Goal: Task Accomplishment & Management: Complete application form

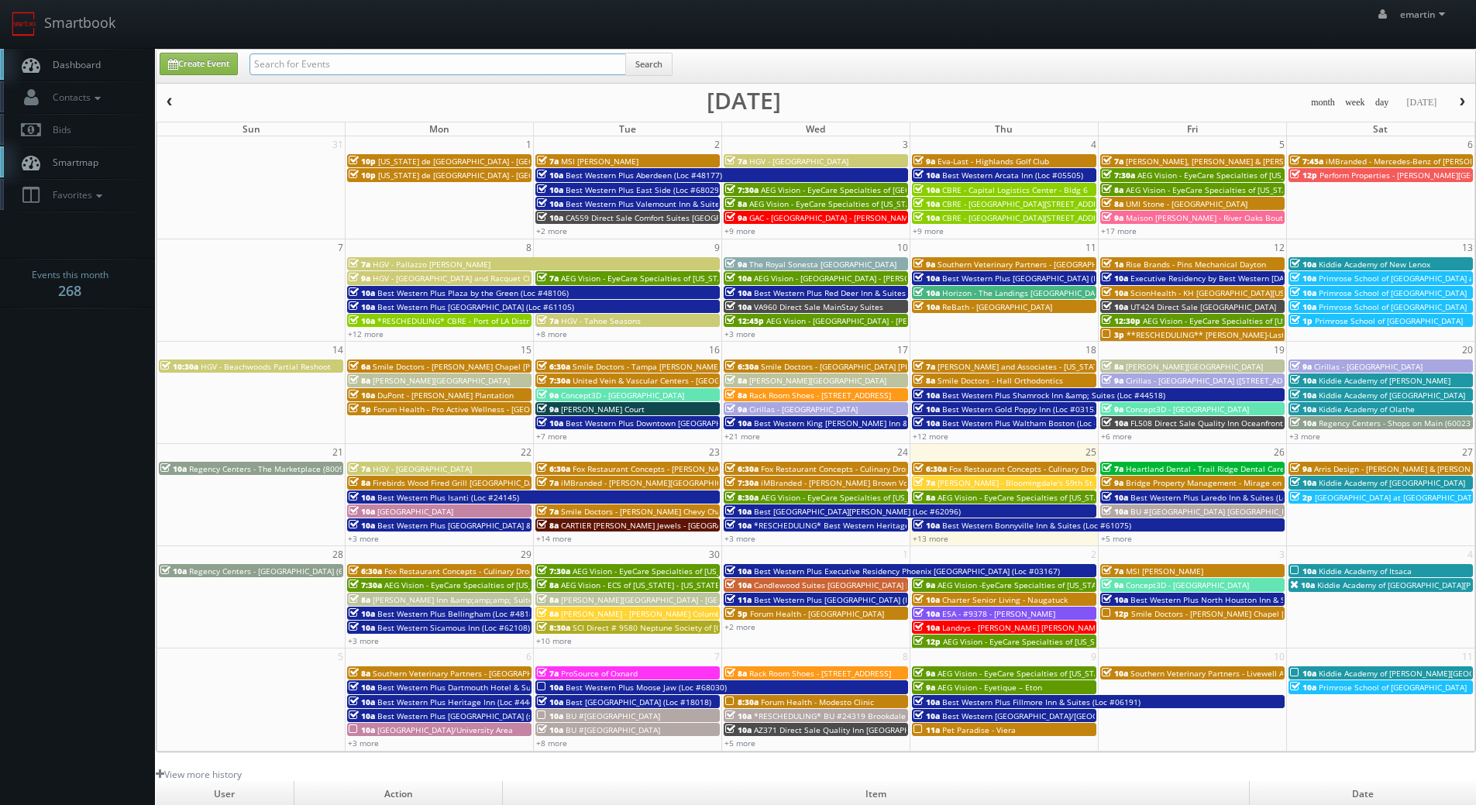
click at [331, 67] on input "text" at bounding box center [438, 64] width 377 height 22
type input "y"
type input "cypress"
click at [659, 69] on button "Search" at bounding box center [648, 64] width 47 height 23
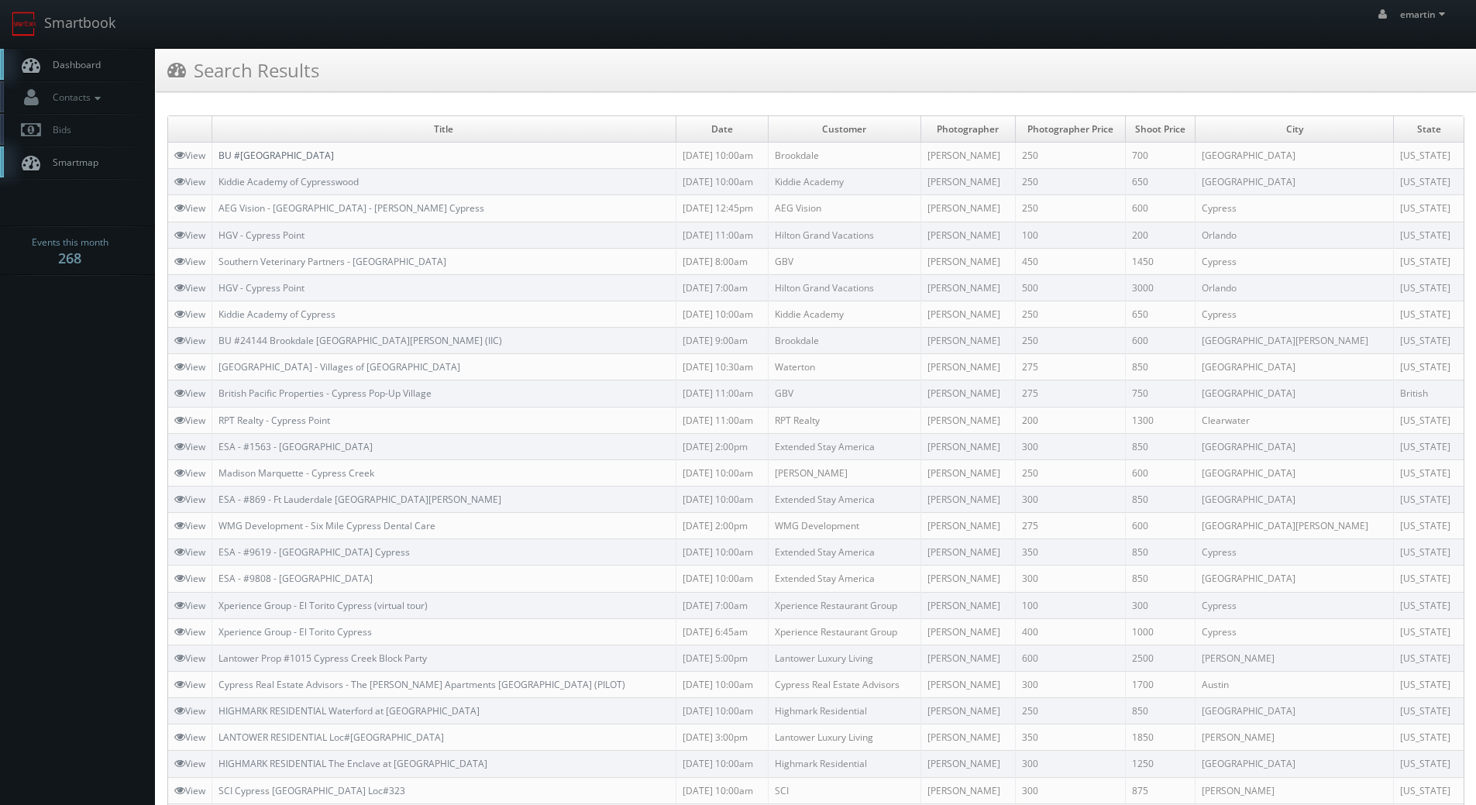
click at [309, 158] on link "BU #[GEOGRAPHIC_DATA]" at bounding box center [276, 155] width 115 height 13
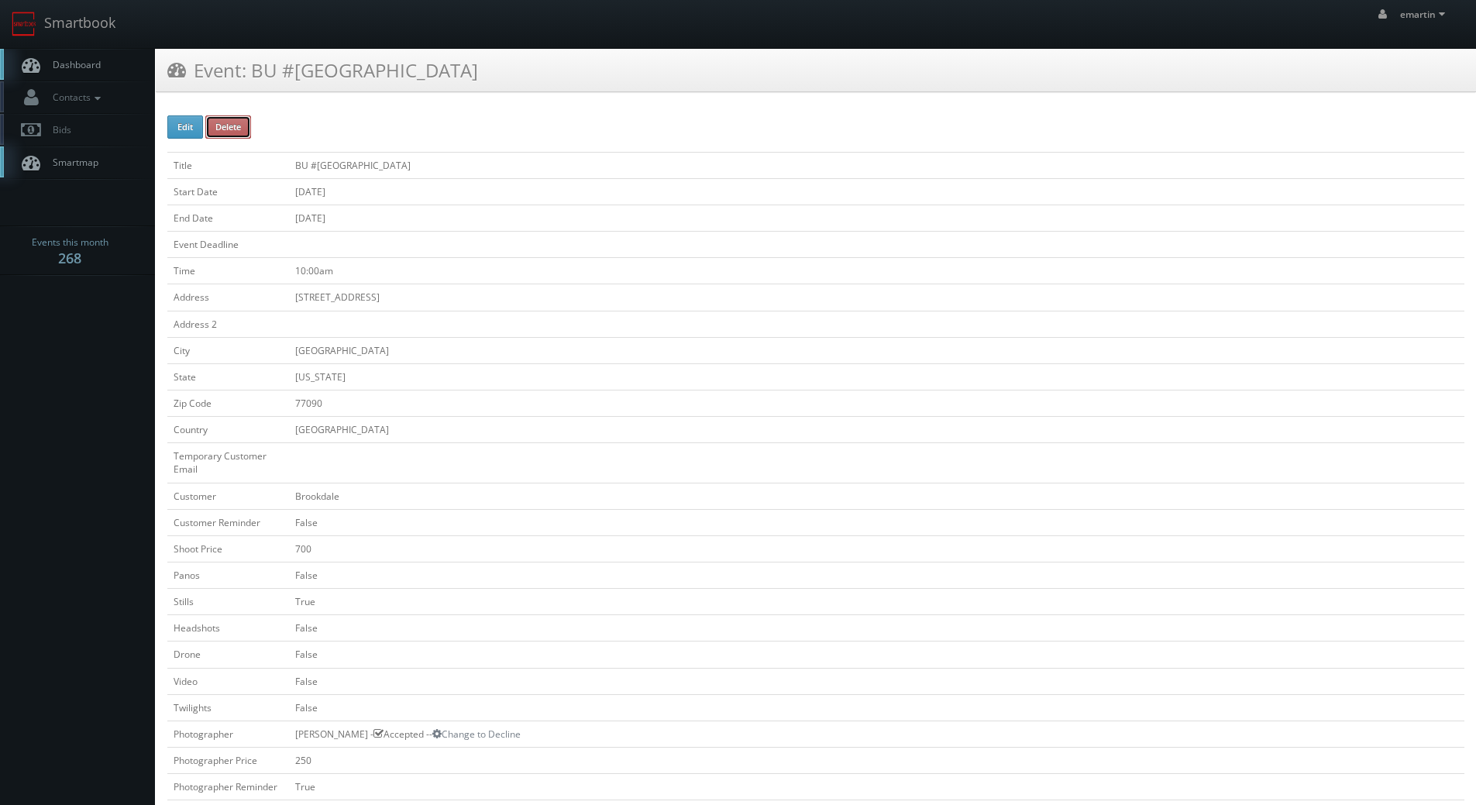
click at [214, 135] on button "Delete" at bounding box center [228, 126] width 46 height 23
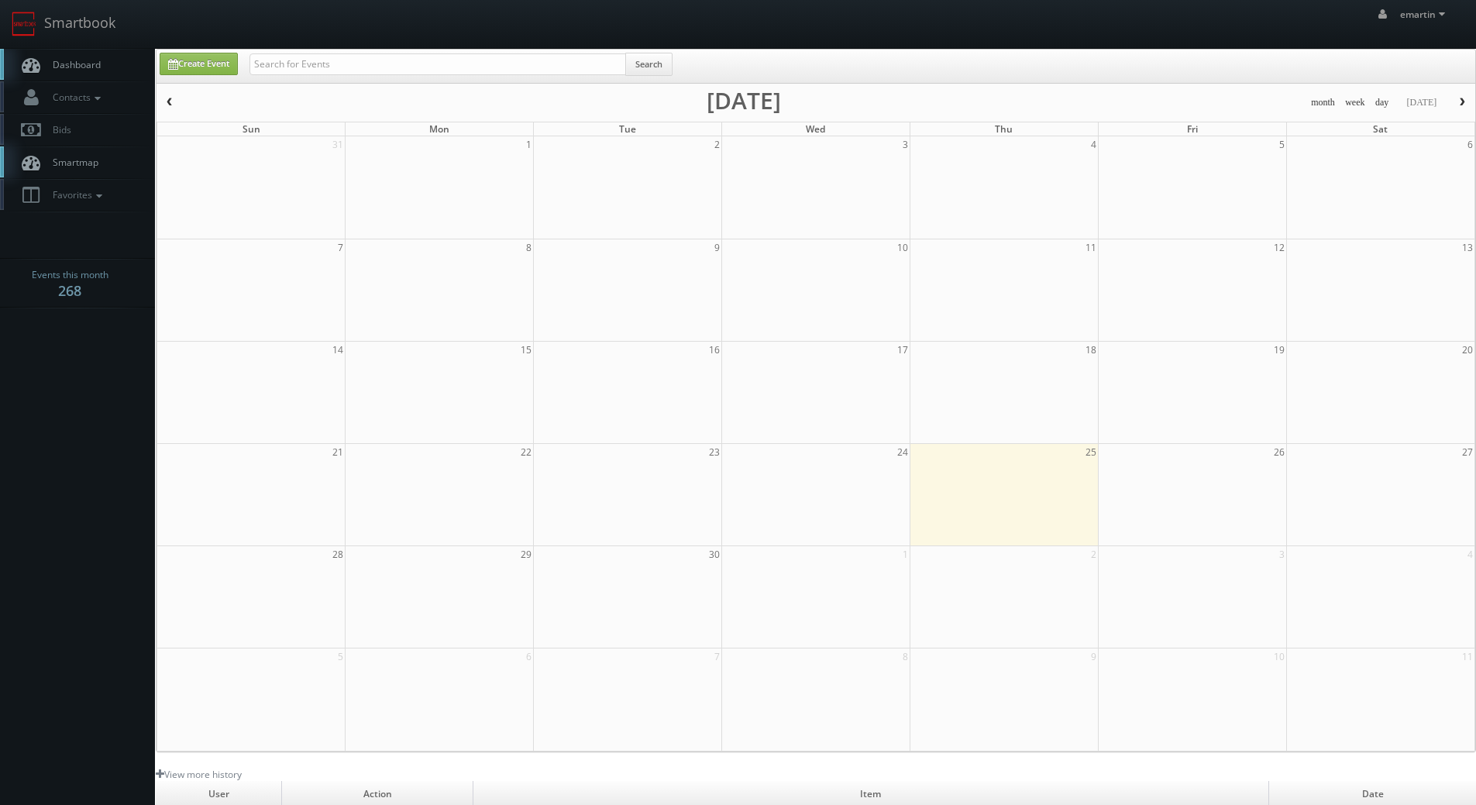
click at [82, 63] on span "Dashboard" at bounding box center [73, 64] width 56 height 13
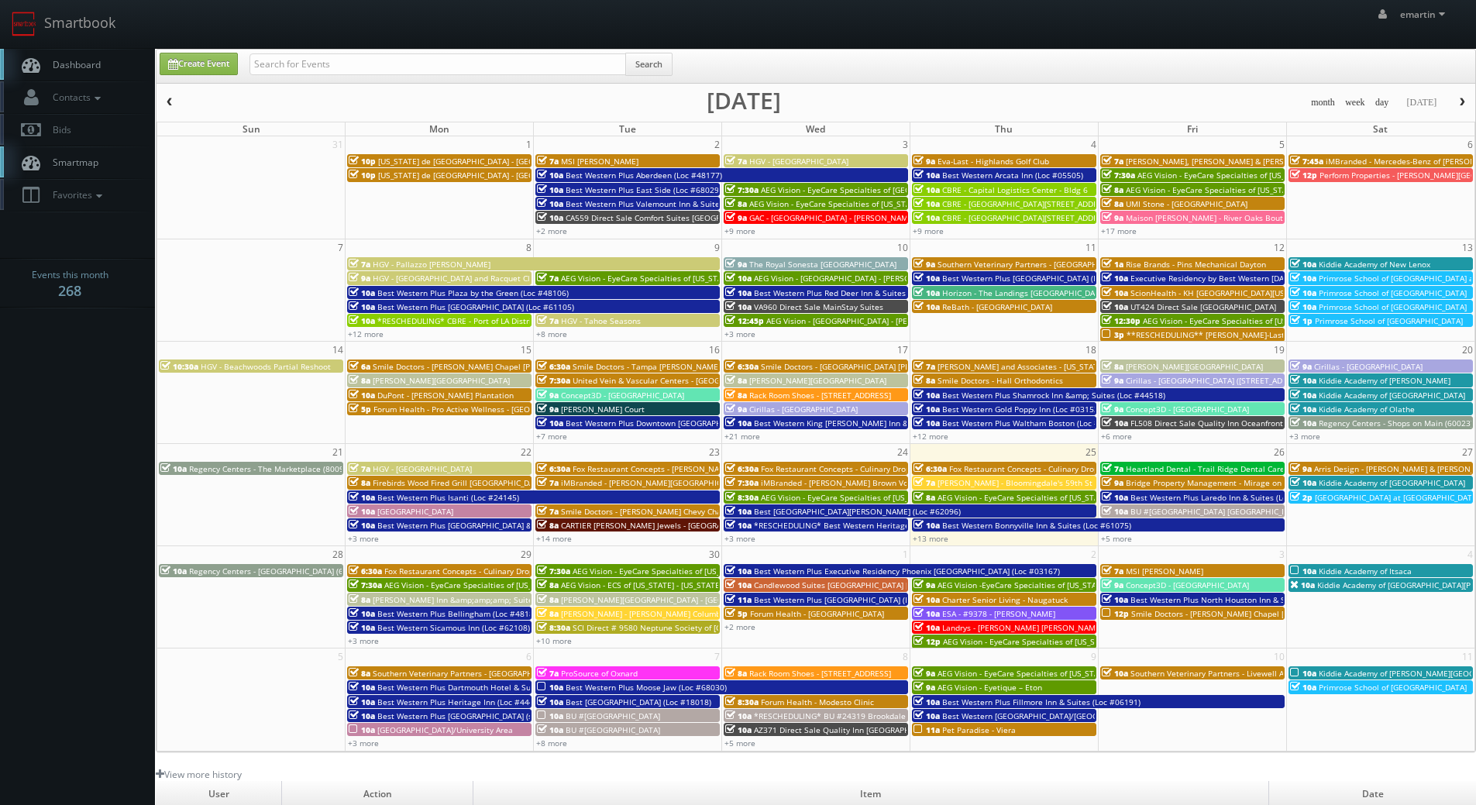
click at [98, 64] on span "Dashboard" at bounding box center [73, 64] width 56 height 13
click at [118, 77] on link "Dashboard" at bounding box center [77, 65] width 155 height 32
click at [1021, 31] on div "emartin emartin Profile Logout" at bounding box center [738, 24] width 1476 height 48
click at [1128, 539] on link "+5 more" at bounding box center [1116, 538] width 31 height 11
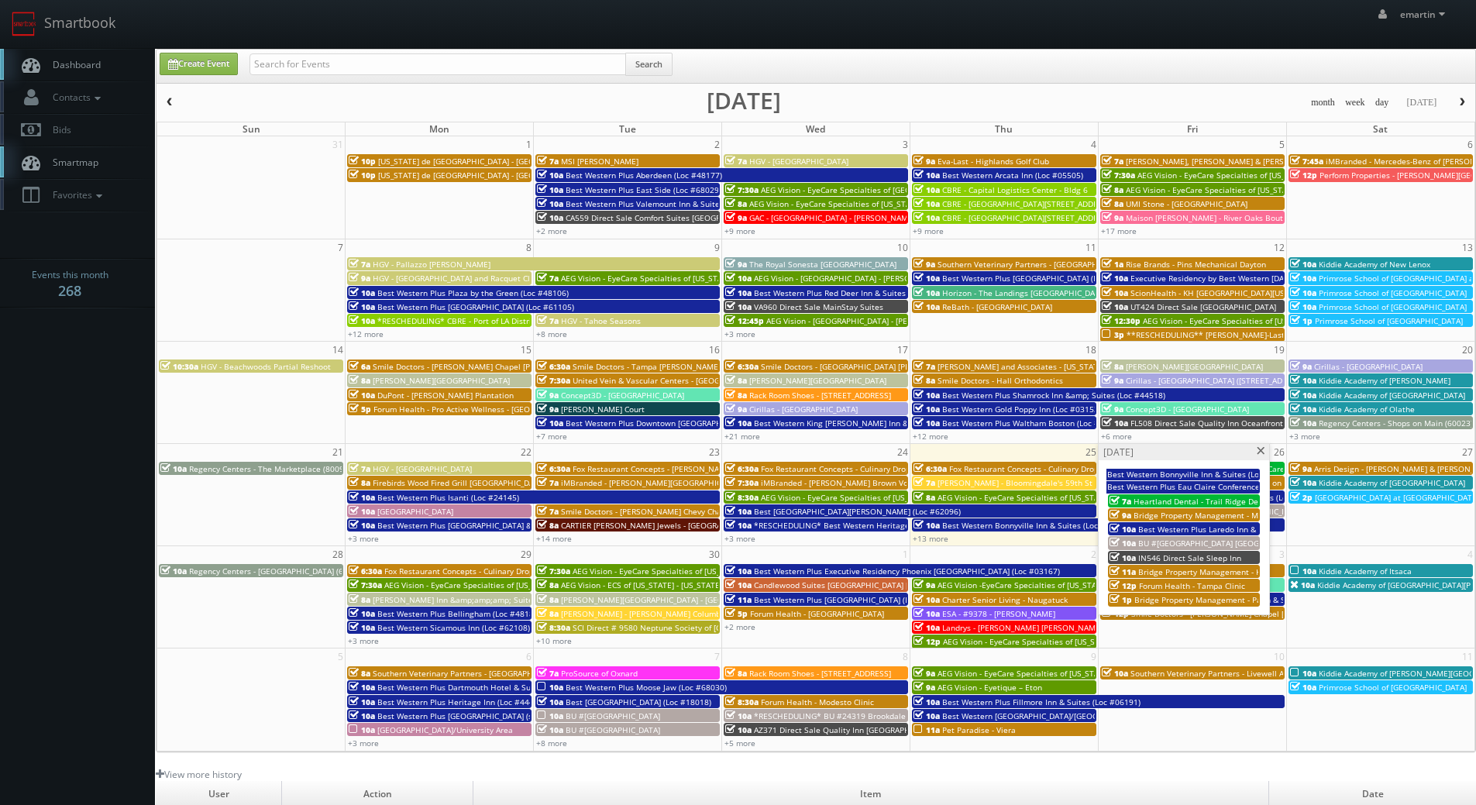
click at [377, 623] on span "Best Western Sicamous Inn (Loc #62108)" at bounding box center [453, 627] width 153 height 11
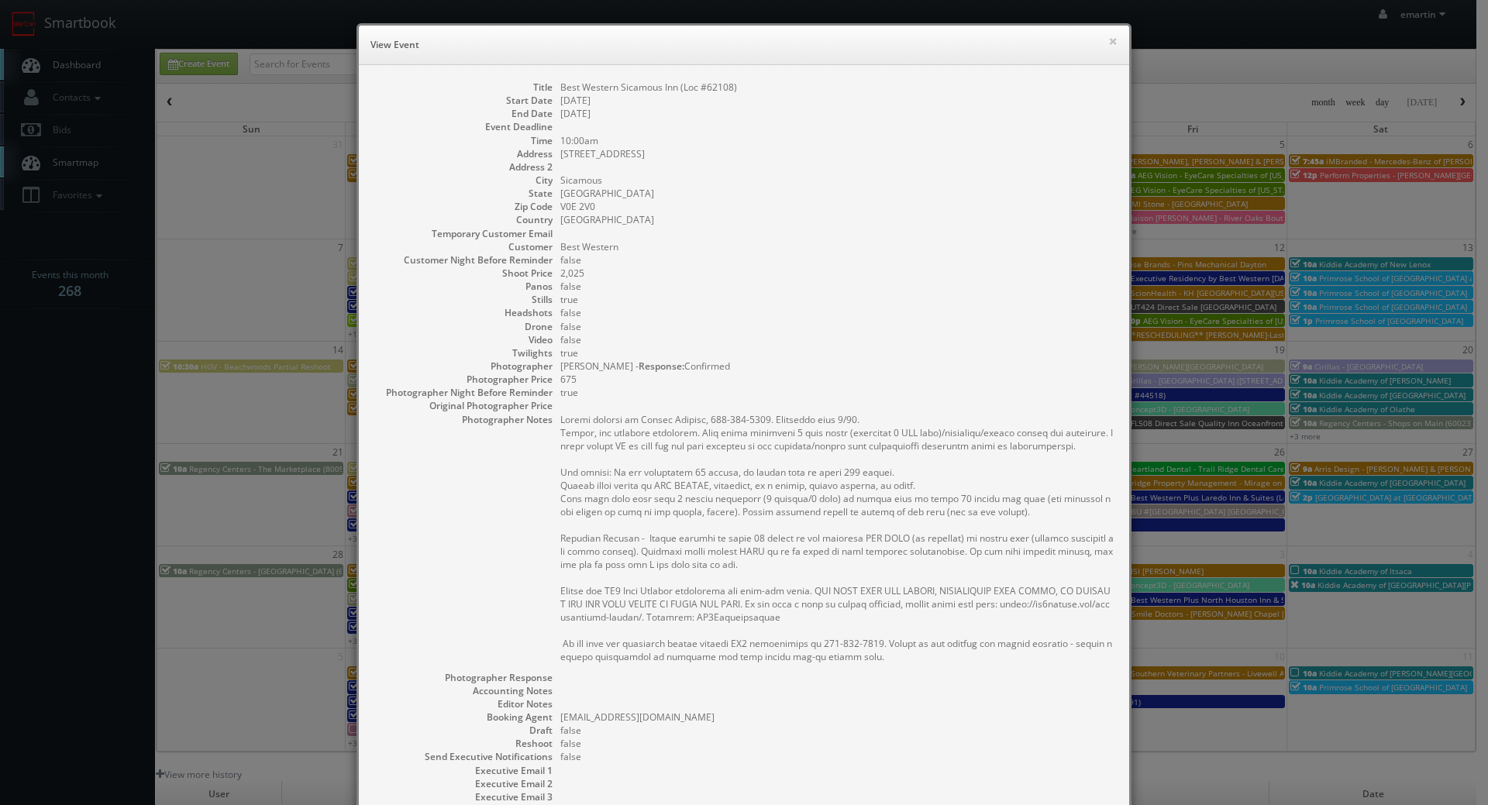
click at [935, 203] on dl "Title Best Western Sicamous Inn (Loc #62108) Start Date 09/29/2025 End Date 09/…" at bounding box center [743, 482] width 739 height 803
click at [1108, 46] on button "×" at bounding box center [1112, 41] width 9 height 11
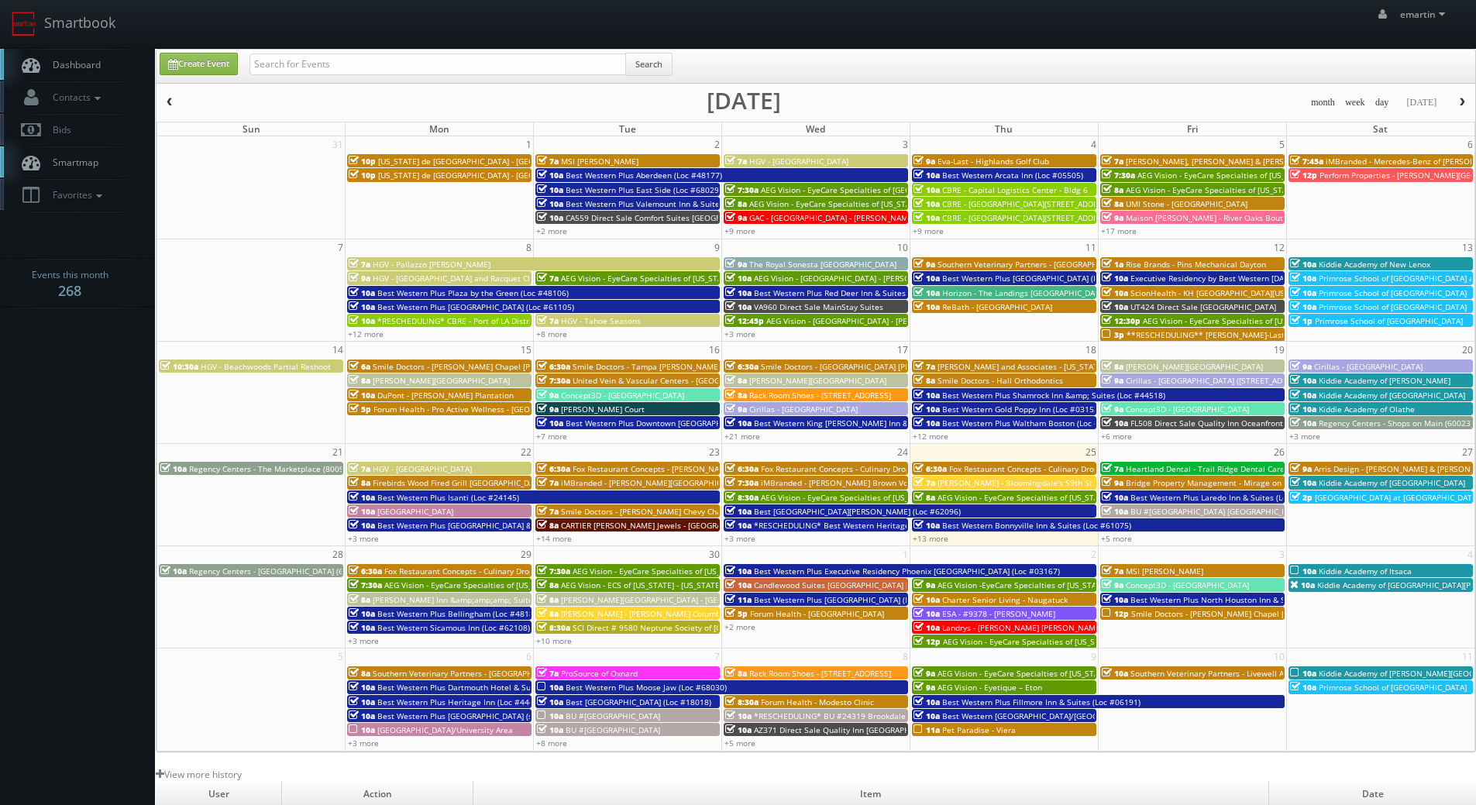
click at [83, 57] on link "Dashboard" at bounding box center [77, 65] width 155 height 32
click at [424, 62] on input "text" at bounding box center [438, 64] width 377 height 22
type input "05429"
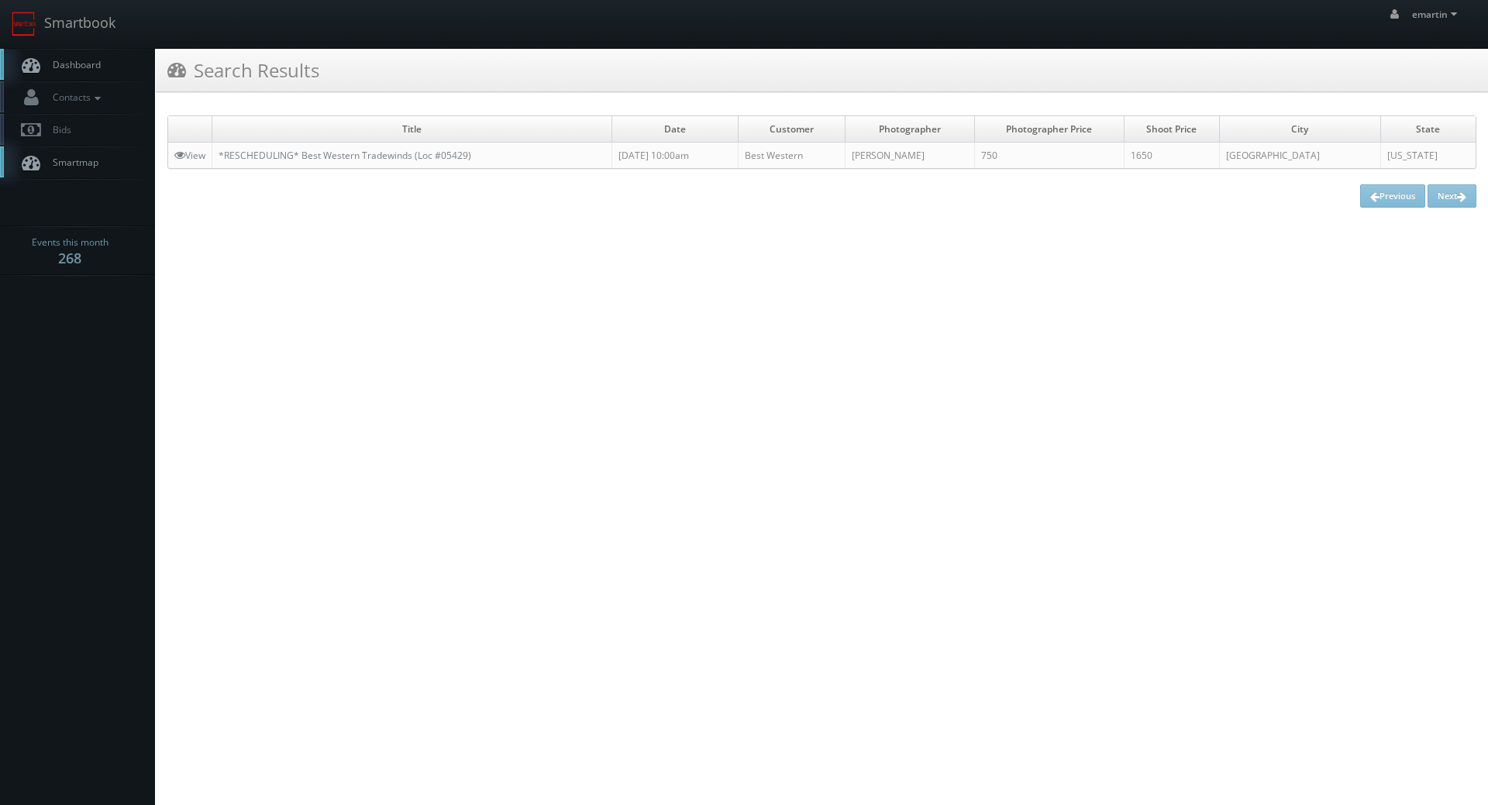
click at [104, 63] on link "Dashboard" at bounding box center [77, 65] width 155 height 32
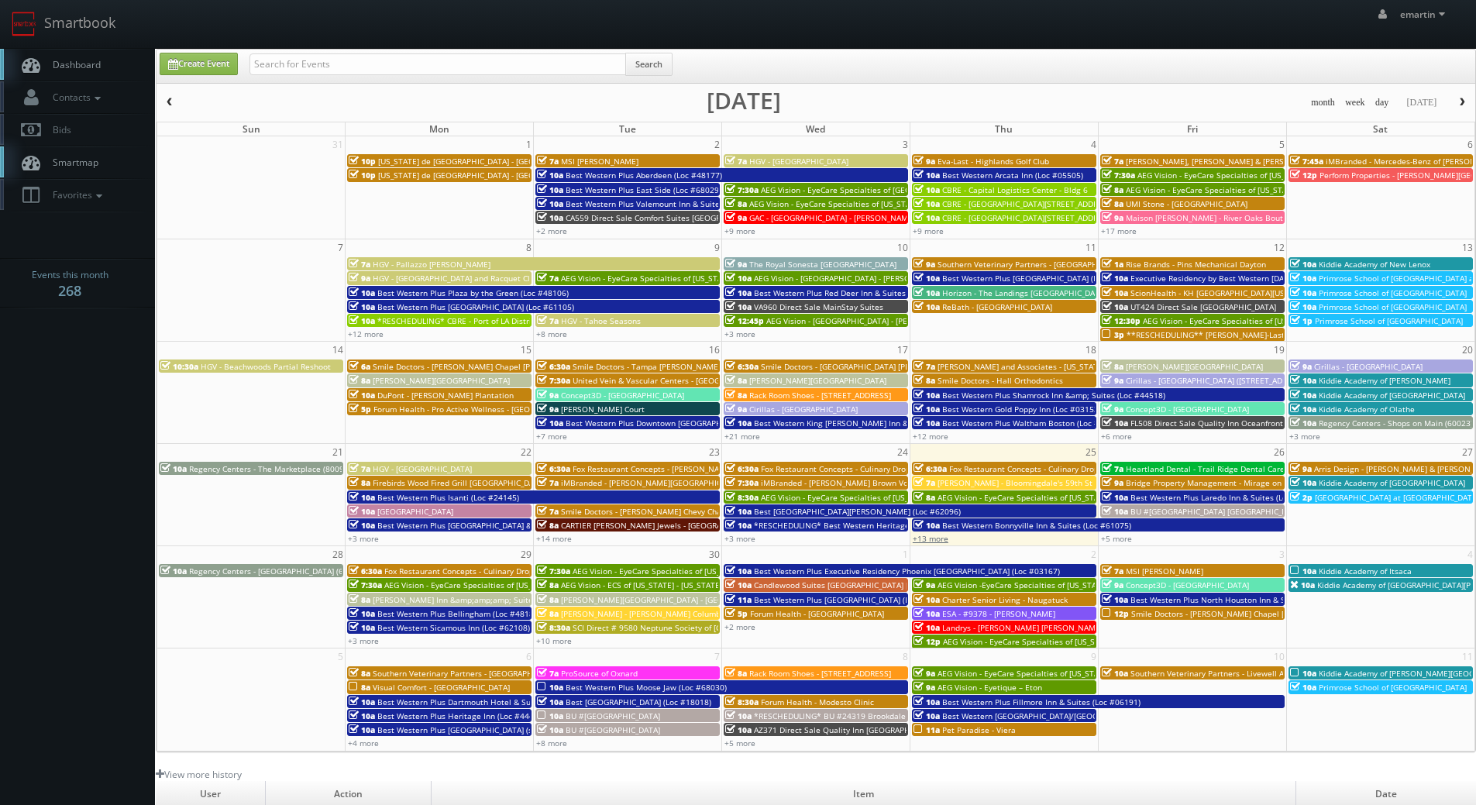
click at [938, 539] on link "+13 more" at bounding box center [931, 538] width 36 height 11
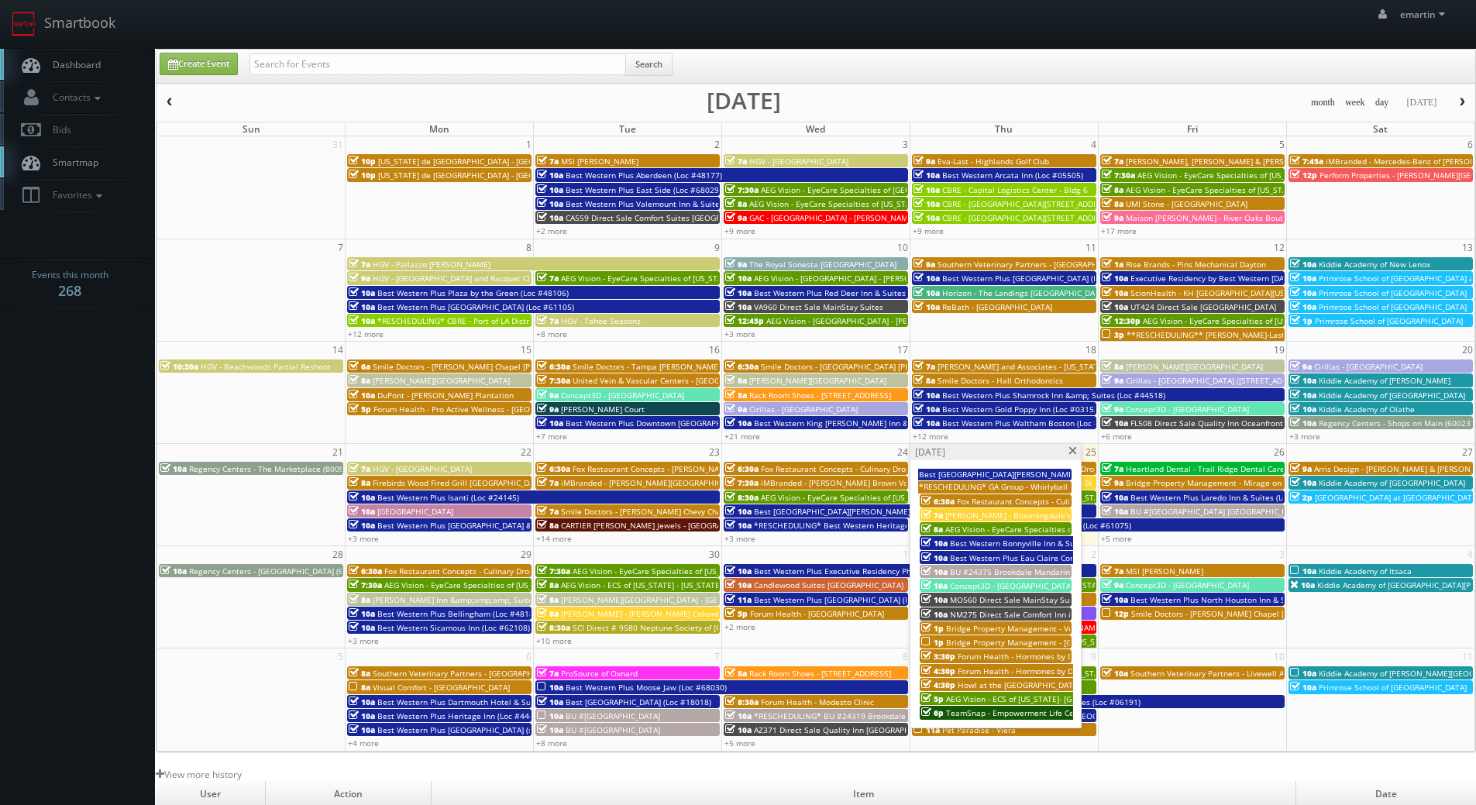
click at [979, 590] on span "Concept3D - [GEOGRAPHIC_DATA][US_STATE][PERSON_NAME]" at bounding box center [1063, 585] width 226 height 11
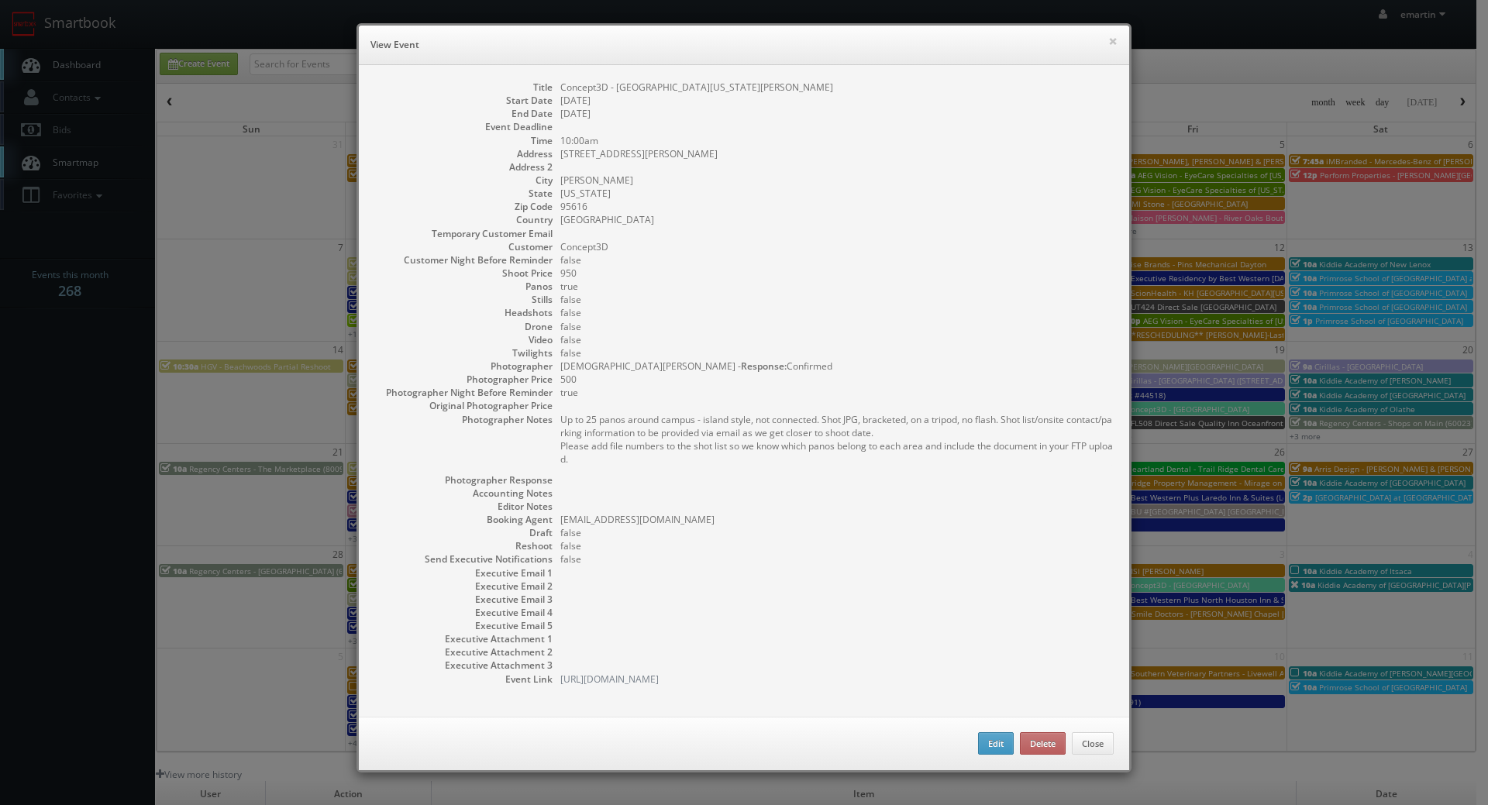
click at [714, 421] on pre "Up to 25 panos around campus - island style, not connected. Shot JPG, bracketed…" at bounding box center [836, 439] width 553 height 53
click at [1110, 39] on button "×" at bounding box center [1112, 41] width 9 height 11
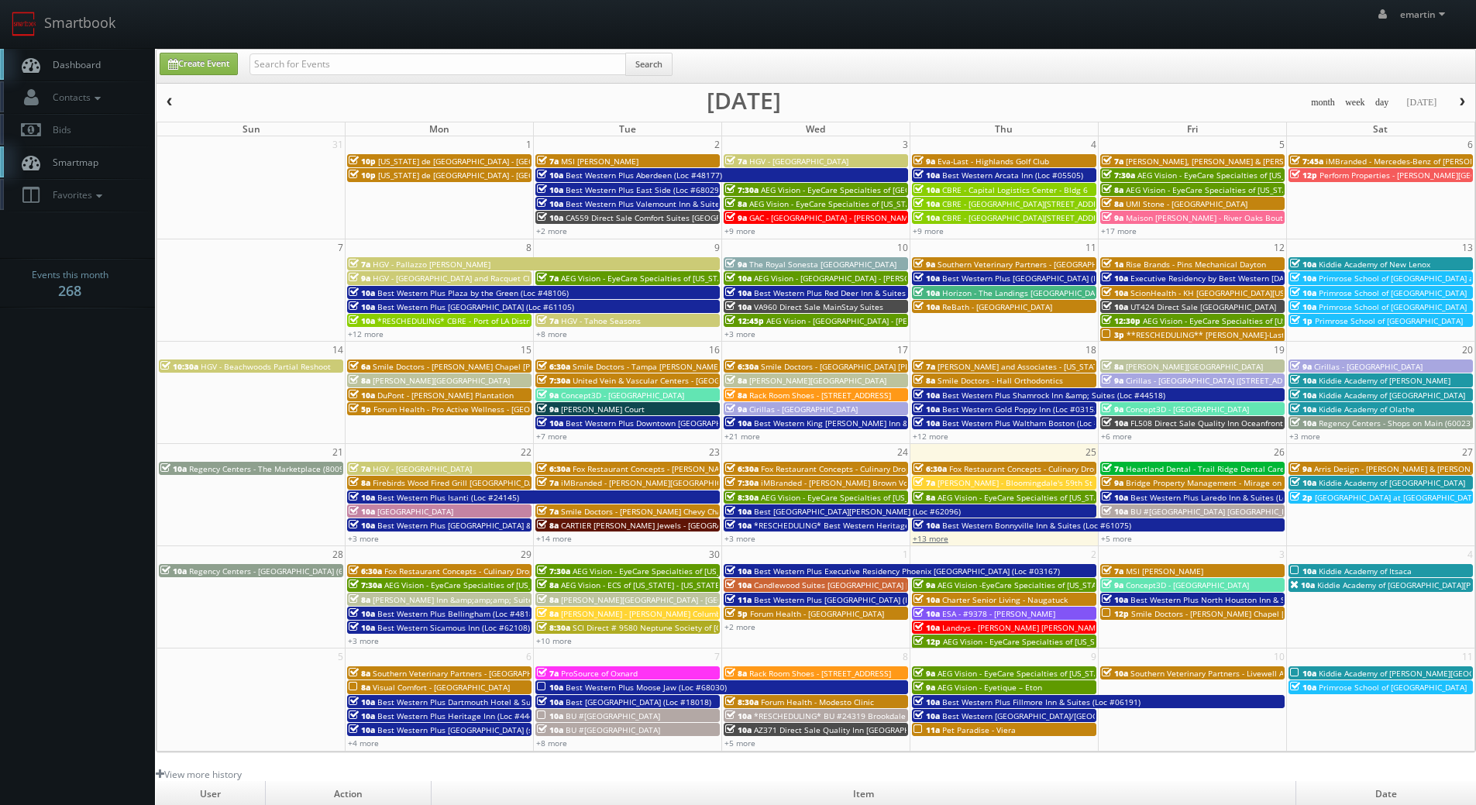
click at [921, 542] on link "+13 more" at bounding box center [931, 538] width 36 height 11
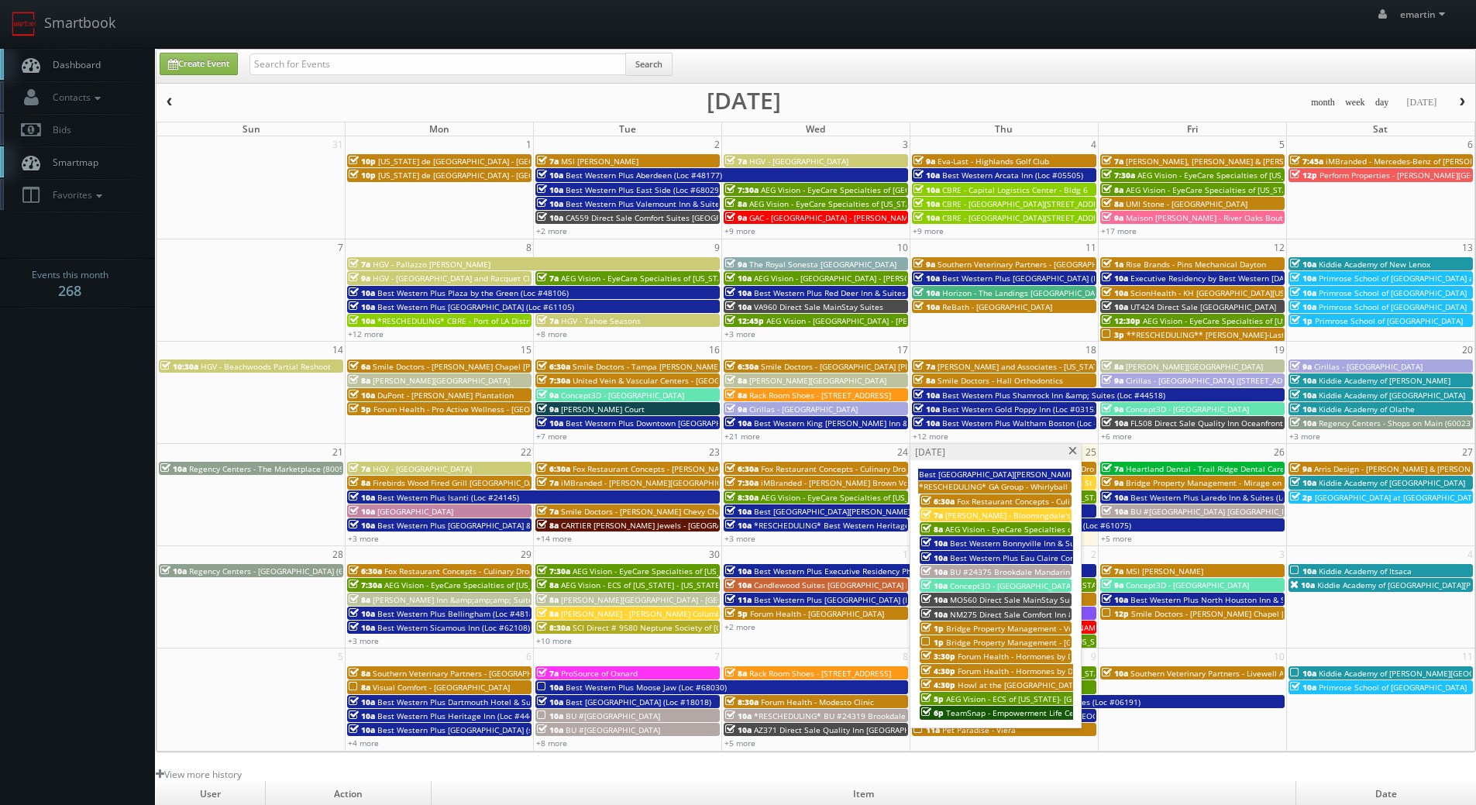
click at [1070, 452] on span at bounding box center [1073, 451] width 10 height 9
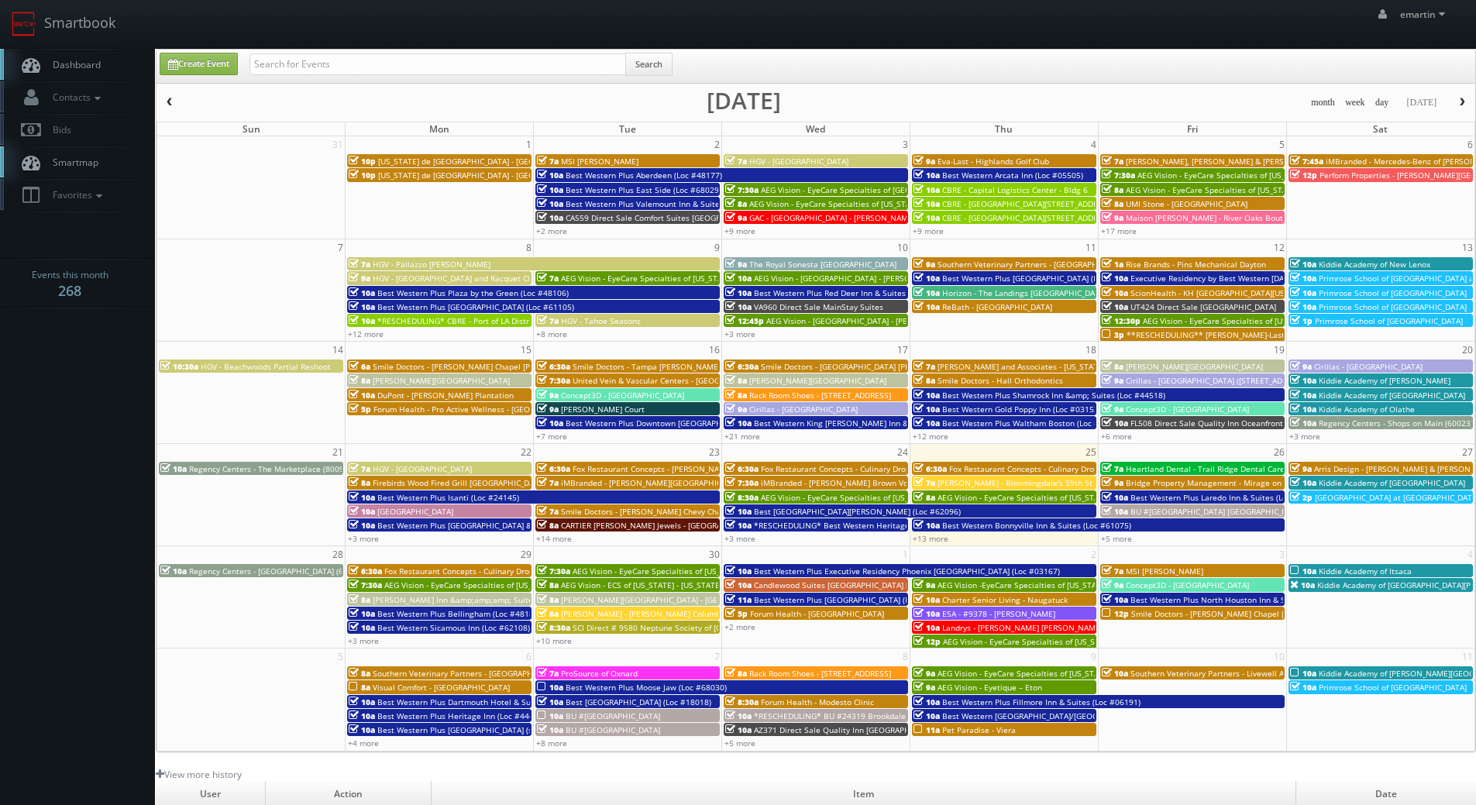
click at [289, 52] on div "Create Event Search" at bounding box center [816, 66] width 1319 height 33
click at [305, 73] on input "text" at bounding box center [438, 64] width 377 height 22
type input "stan sutrich"
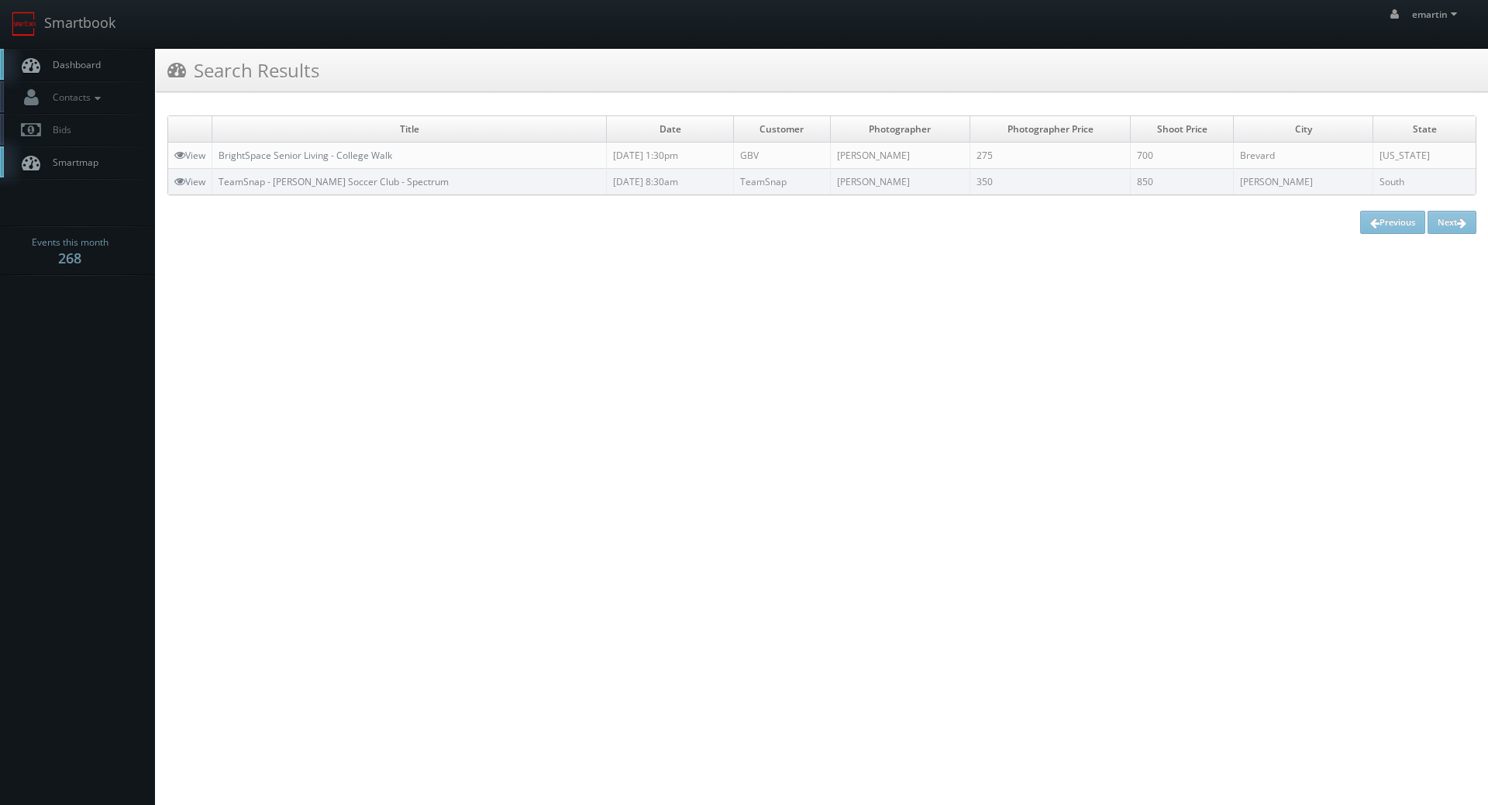
click at [505, 473] on html "Smartbook Toggle Side Navigation Toggle Top Navigation emartin emartin Profile …" at bounding box center [744, 402] width 1488 height 805
click at [71, 65] on span "Dashboard" at bounding box center [73, 64] width 56 height 13
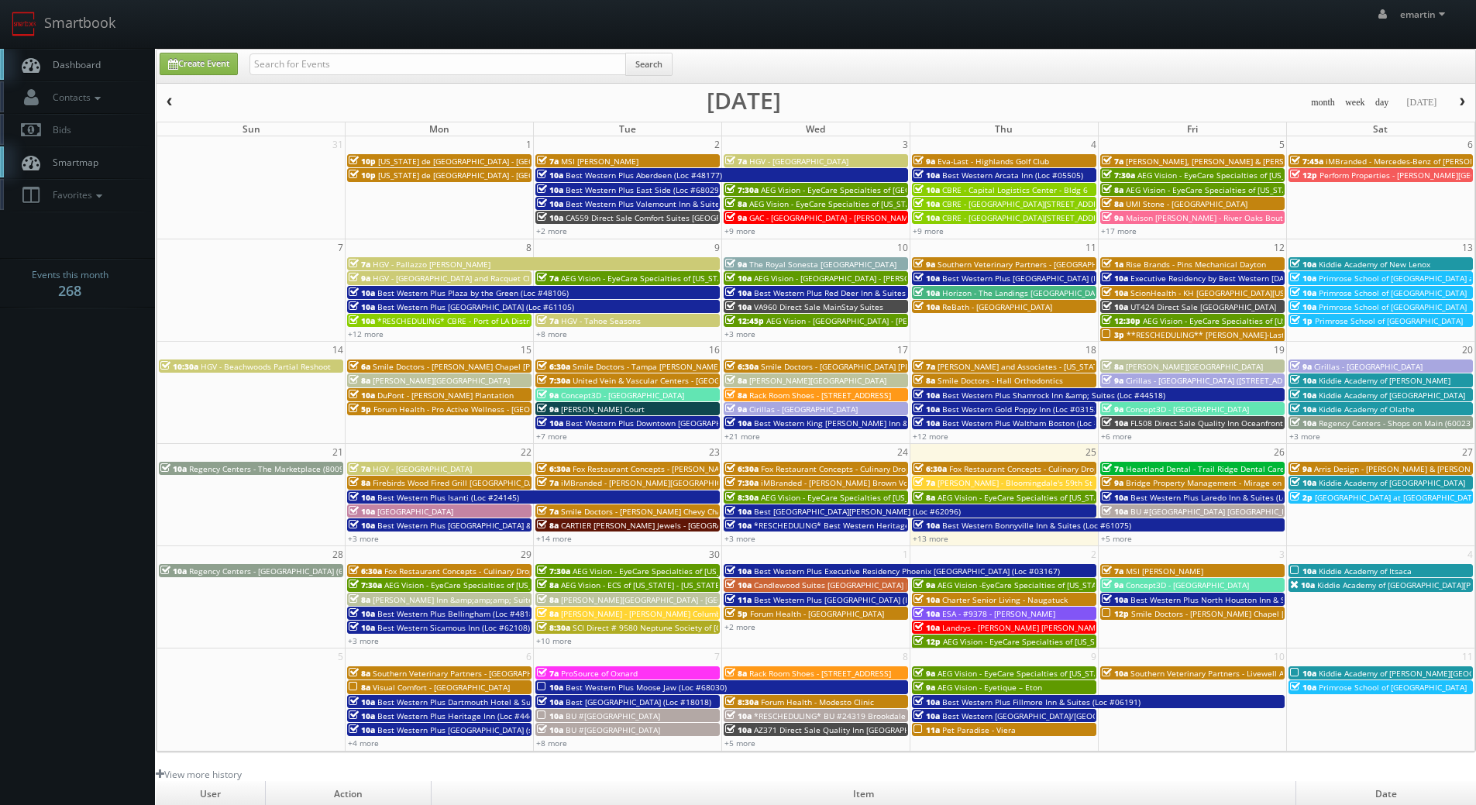
drag, startPoint x: 105, startPoint y: 69, endPoint x: 82, endPoint y: 75, distance: 23.3
click at [105, 69] on link "Dashboard" at bounding box center [77, 65] width 155 height 32
click at [295, 68] on input "text" at bounding box center [438, 64] width 377 height 22
type input "brightspace"
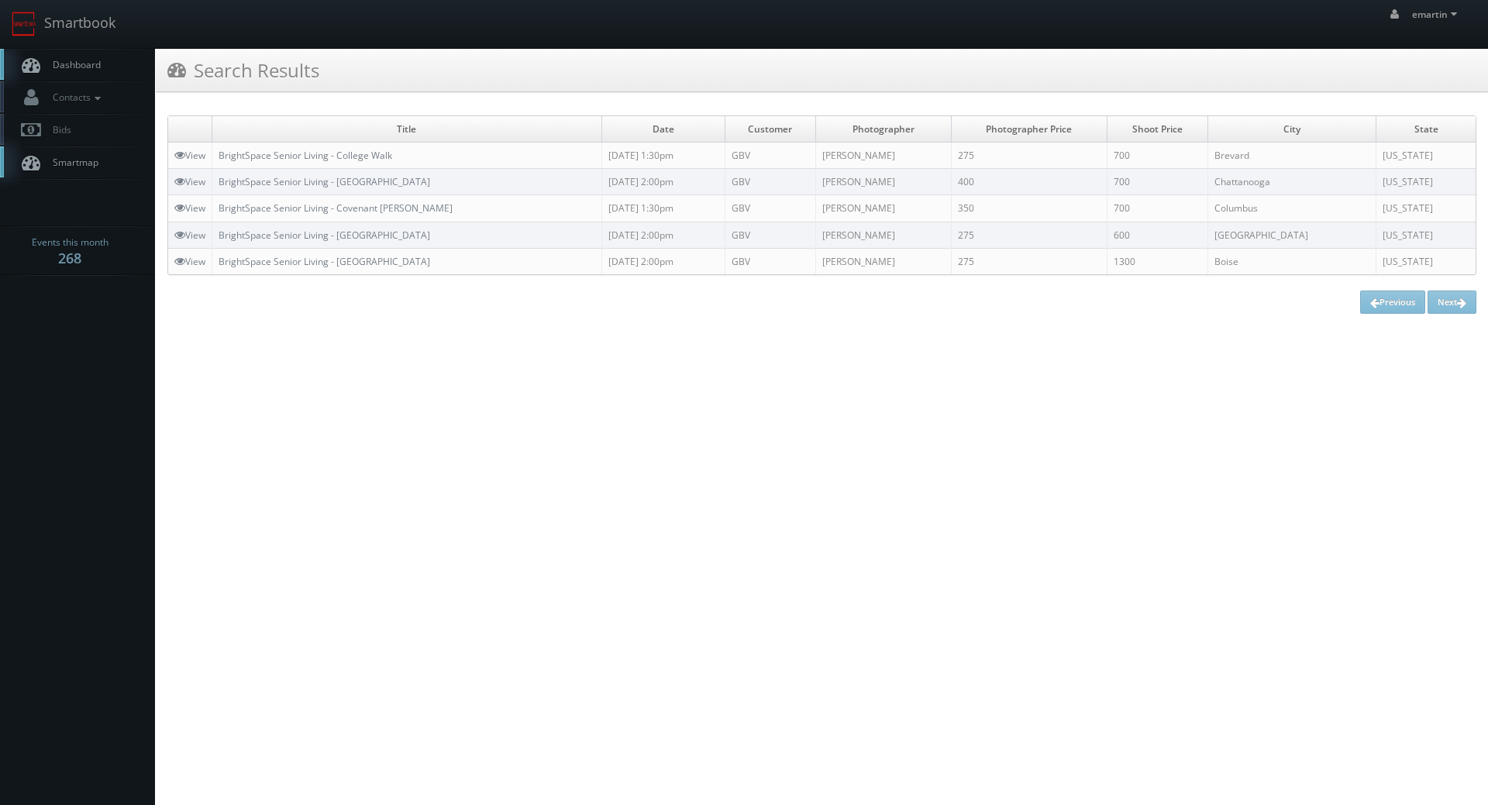
click at [60, 53] on link "Dashboard" at bounding box center [77, 65] width 155 height 32
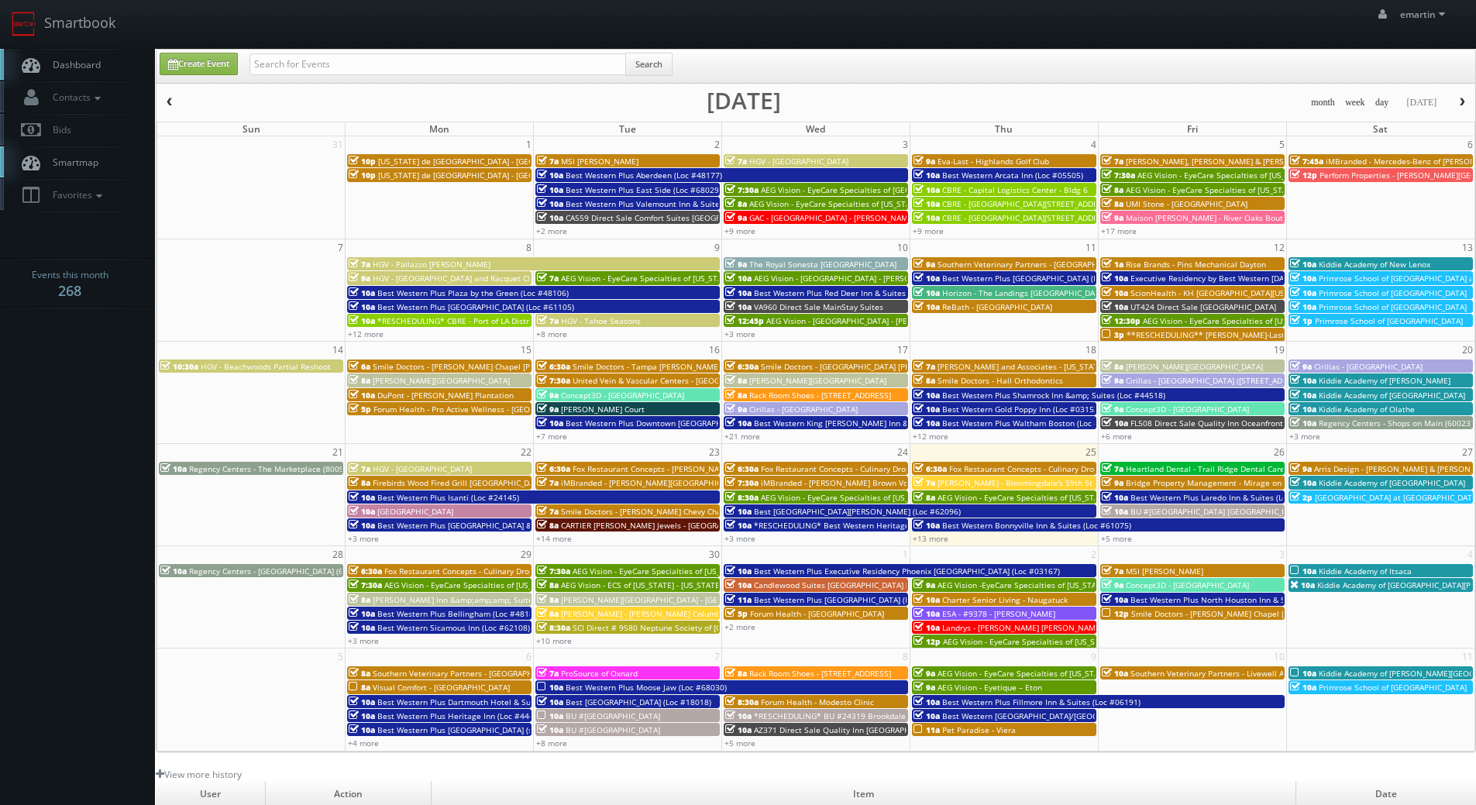
click at [70, 49] on link "Dashboard" at bounding box center [77, 65] width 155 height 32
click at [375, 57] on input "text" at bounding box center [438, 64] width 377 height 22
click at [449, 57] on input "text" at bounding box center [438, 64] width 377 height 22
type input "[PERSON_NAME]"
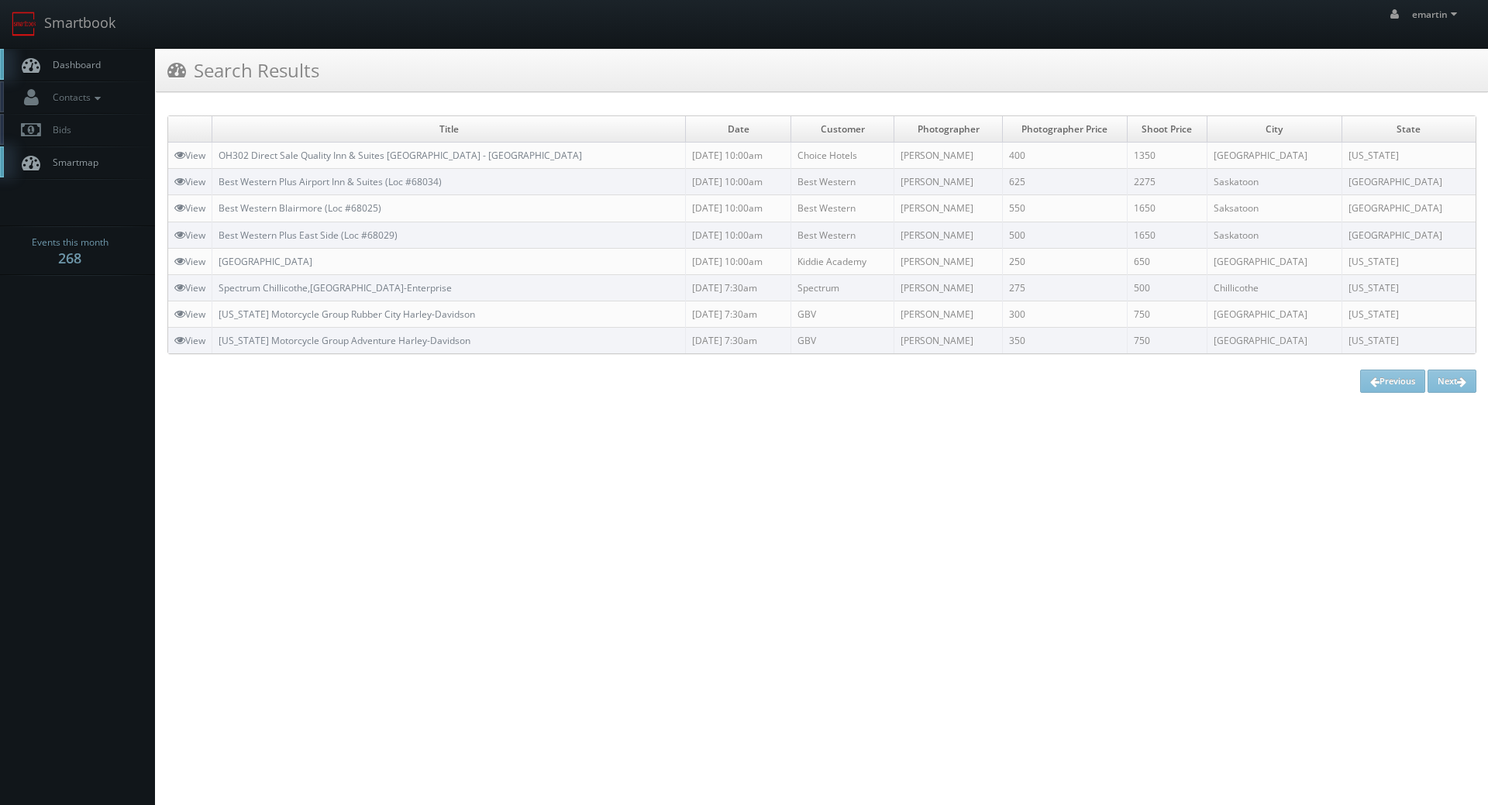
click at [81, 60] on span "Dashboard" at bounding box center [73, 64] width 56 height 13
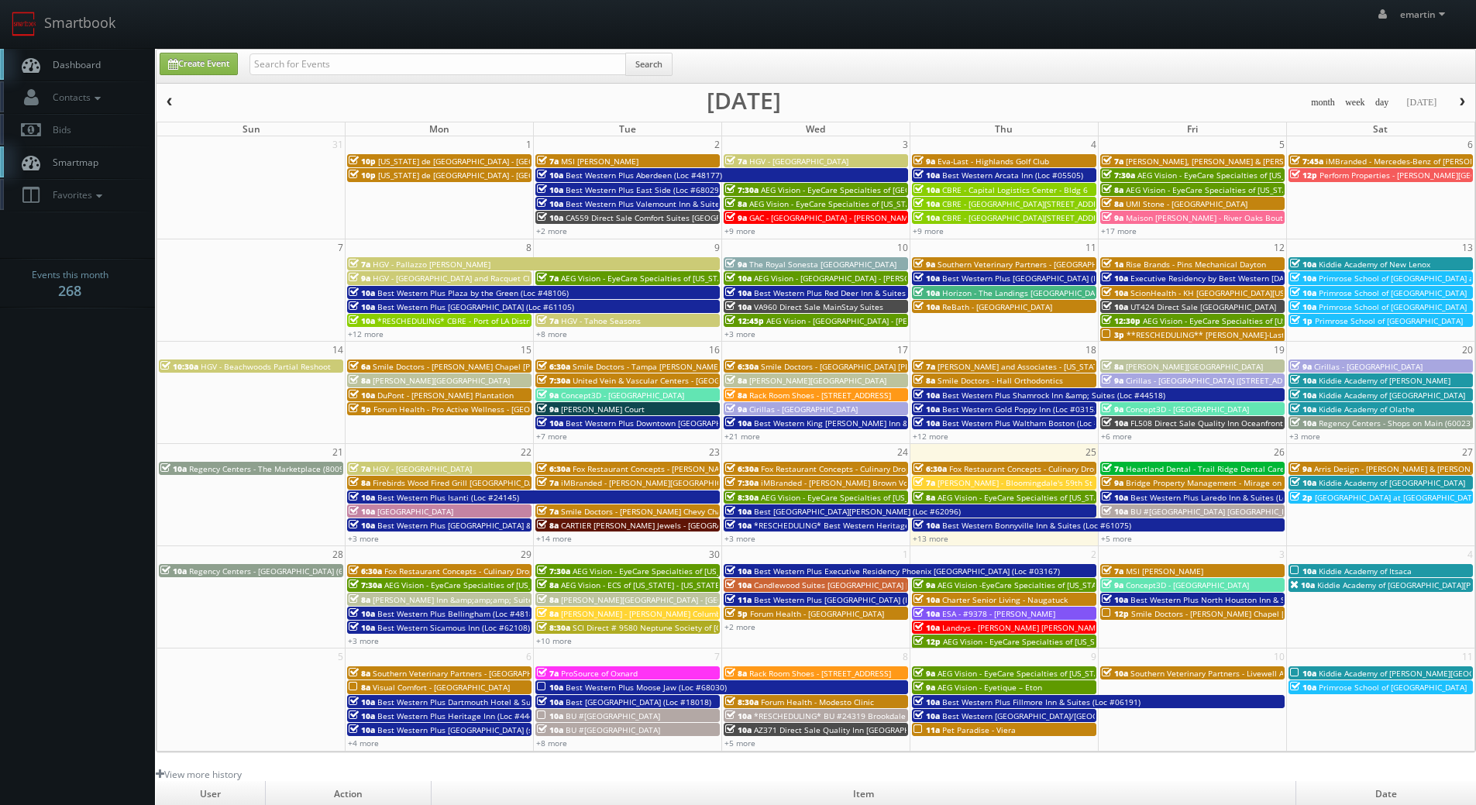
click at [115, 52] on link "Dashboard" at bounding box center [77, 65] width 155 height 32
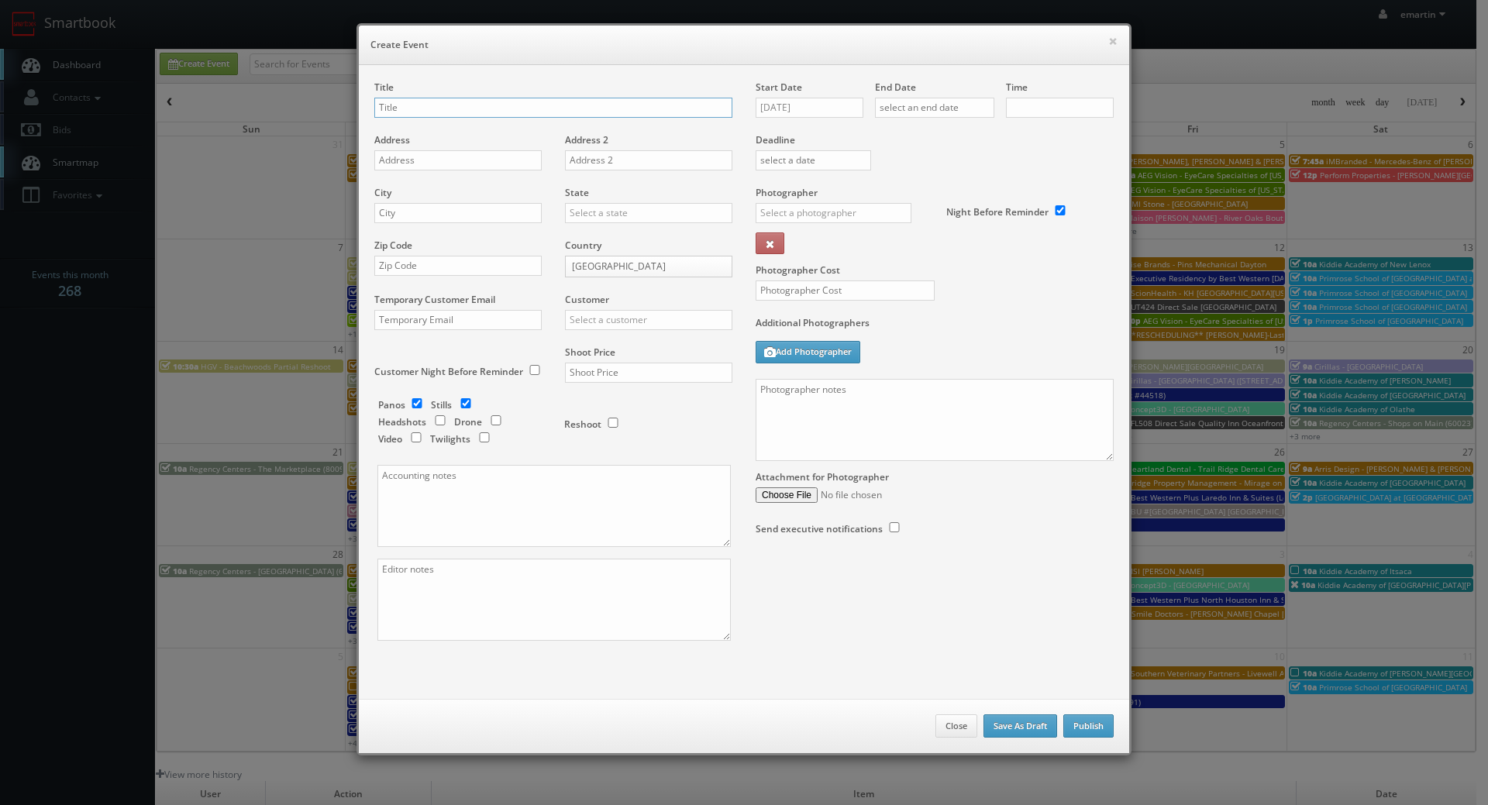
checkbox input "true"
type input "10:00am"
checkbox input "true"
click at [780, 120] on div "Start Date 09/25/2025" at bounding box center [815, 107] width 119 height 53
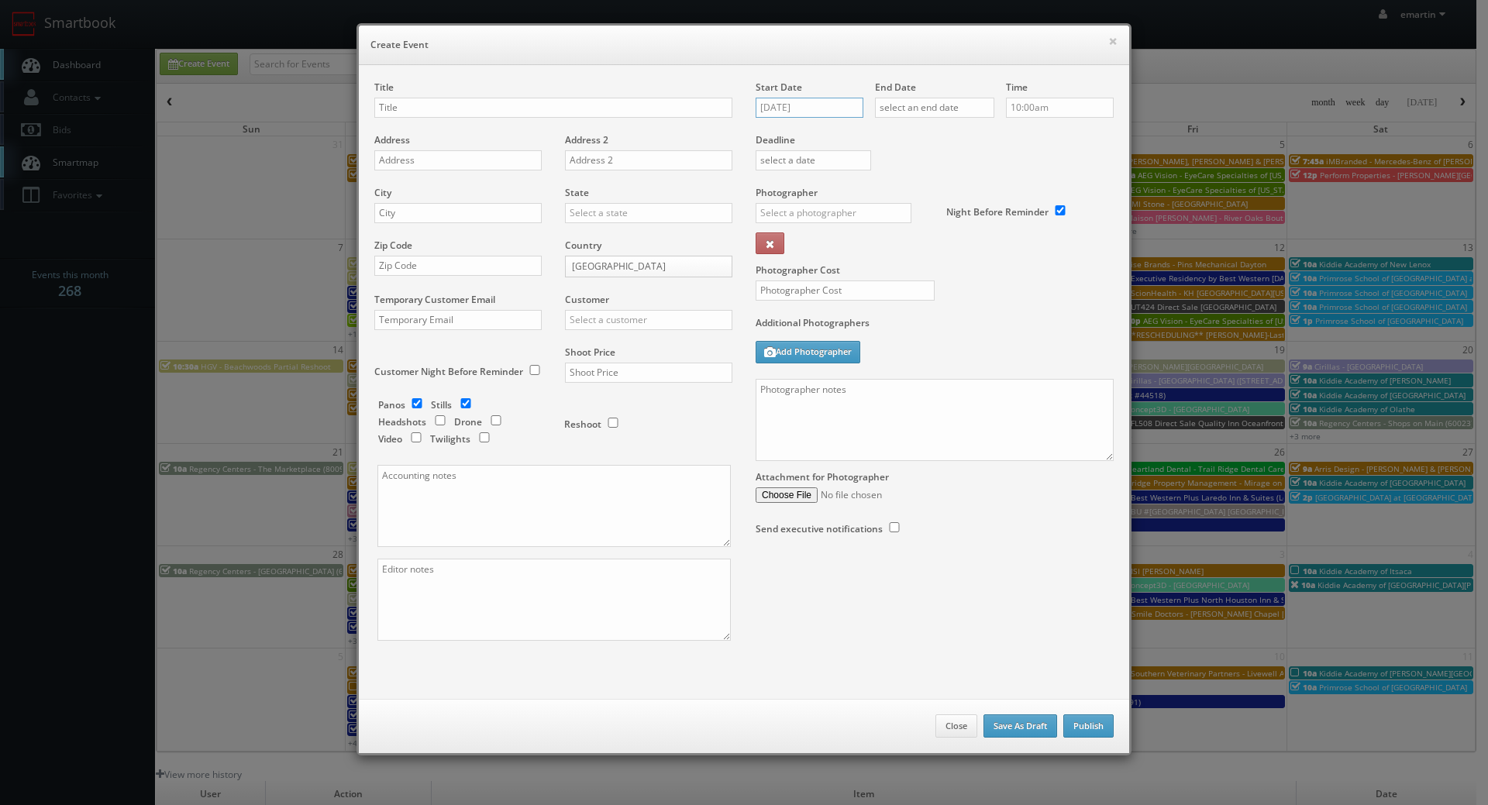
click at [799, 111] on input "09/25/2025" at bounding box center [810, 108] width 108 height 20
click at [901, 133] on icon at bounding box center [897, 135] width 9 height 11
click at [830, 225] on td "15" at bounding box center [833, 226] width 24 height 22
type input "10/15/2025"
click at [927, 121] on div "End Date" at bounding box center [934, 107] width 119 height 53
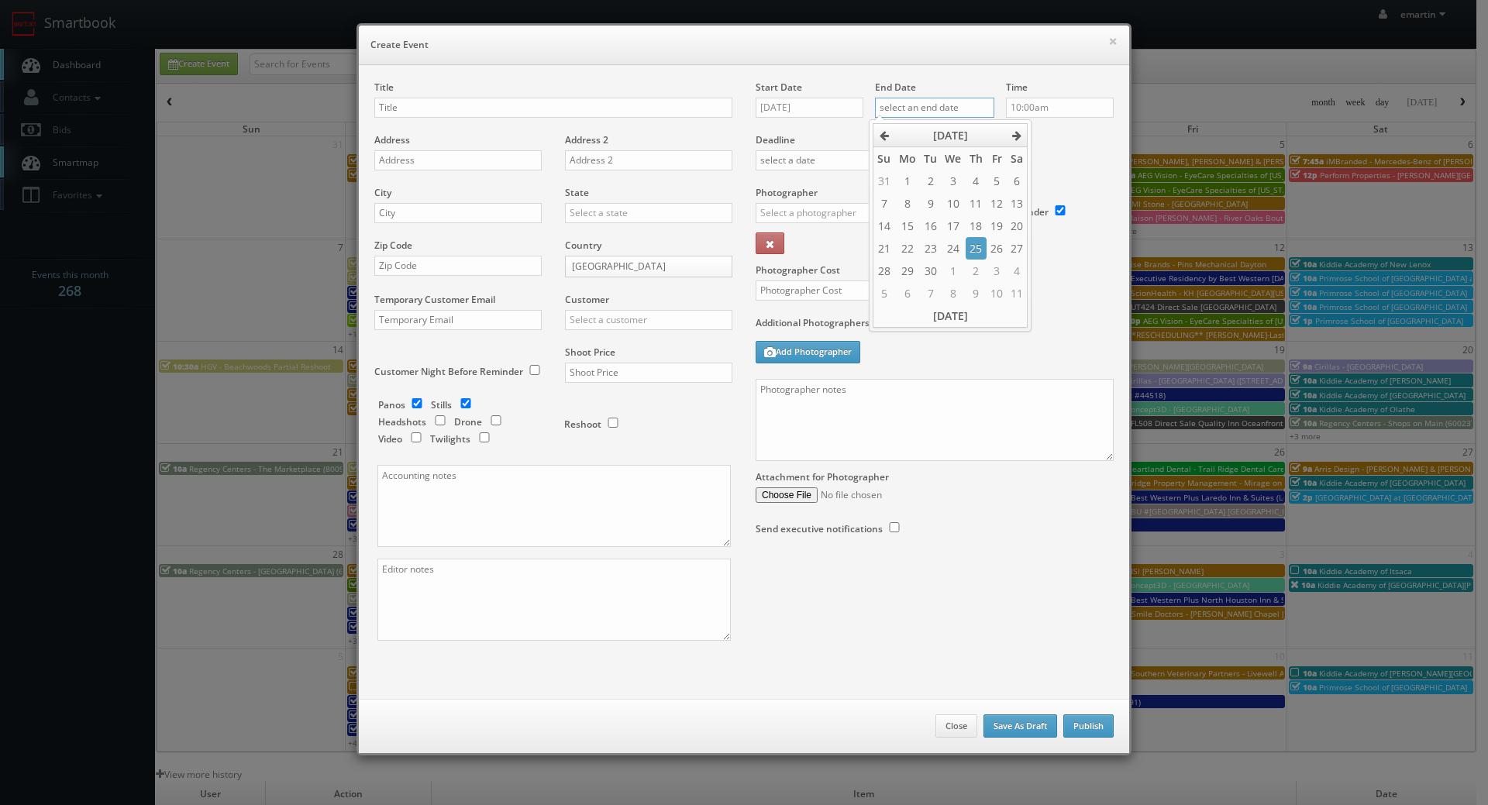
drag, startPoint x: 980, startPoint y: 111, endPoint x: 1021, endPoint y: 122, distance: 41.9
click at [979, 111] on input "text" at bounding box center [934, 108] width 119 height 20
click at [1016, 136] on icon at bounding box center [1016, 135] width 9 height 11
click at [959, 223] on td "15" at bounding box center [953, 226] width 24 height 22
type input "10/15/2025"
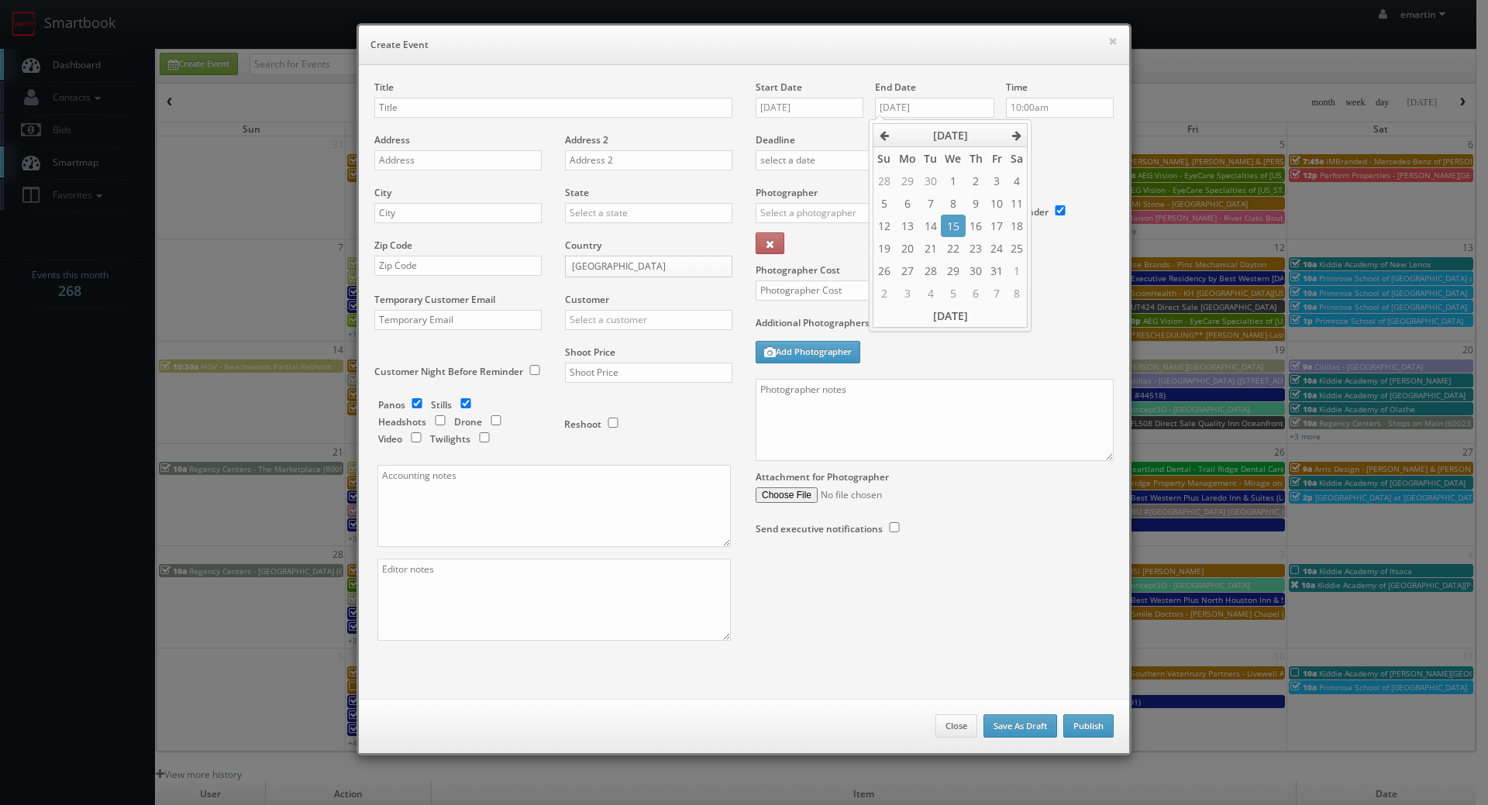
drag, startPoint x: 1069, startPoint y: 148, endPoint x: 1041, endPoint y: 146, distance: 28.7
click at [1069, 147] on div "Deadline" at bounding box center [934, 133] width 381 height 105
click at [460, 107] on input "text" at bounding box center [553, 108] width 358 height 20
paste input "BU #24149"
click at [545, 119] on div "Title BU #24149" at bounding box center [553, 107] width 358 height 53
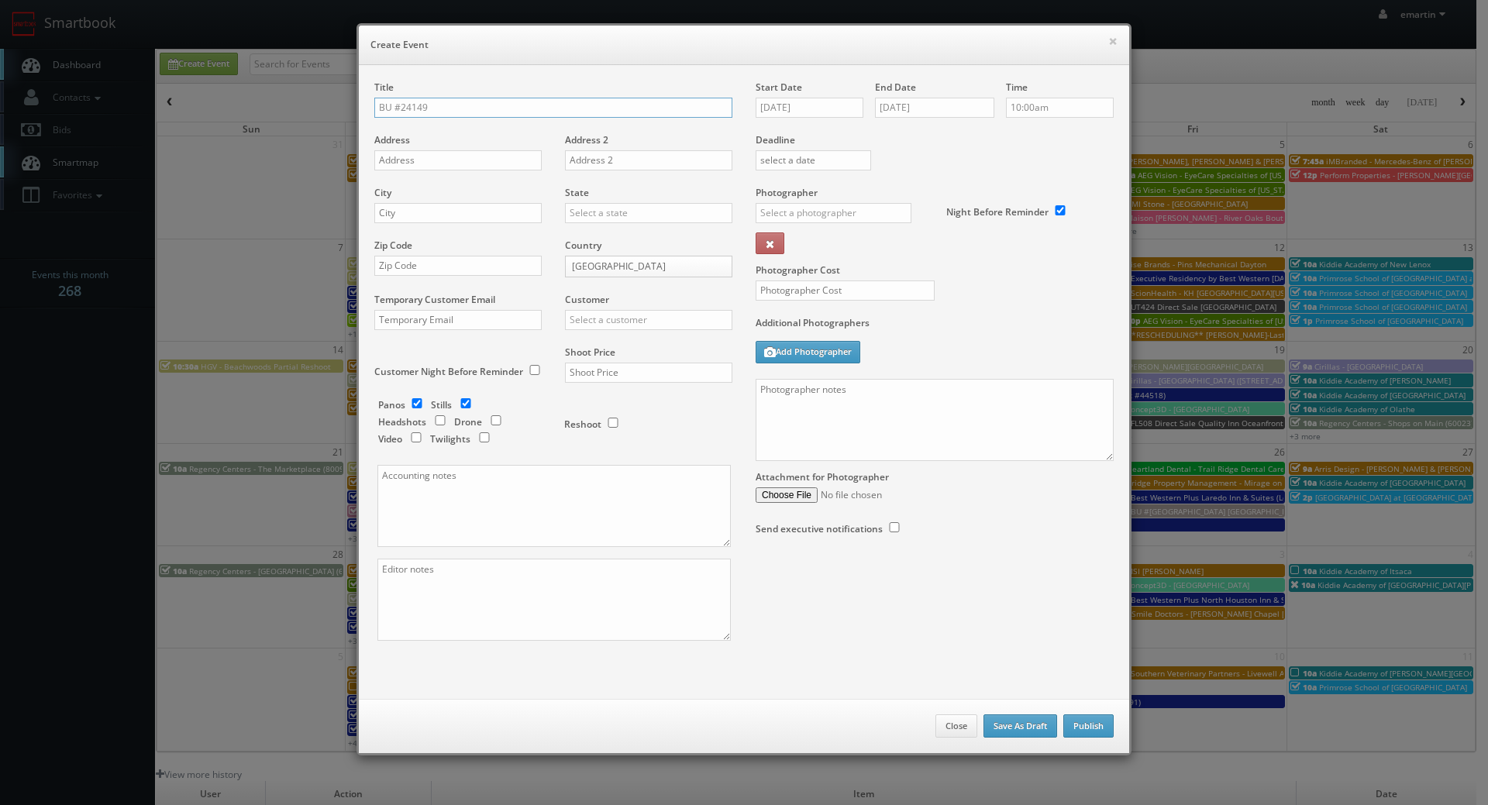
click at [539, 108] on input "BU #24149" at bounding box center [553, 108] width 358 height 20
paste input "Brookdale Charleston Gardens"
type input "BU #[GEOGRAPHIC_DATA]"
drag, startPoint x: 424, startPoint y: 167, endPoint x: 269, endPoint y: 173, distance: 155.1
click at [424, 167] on input "text" at bounding box center [457, 160] width 167 height 20
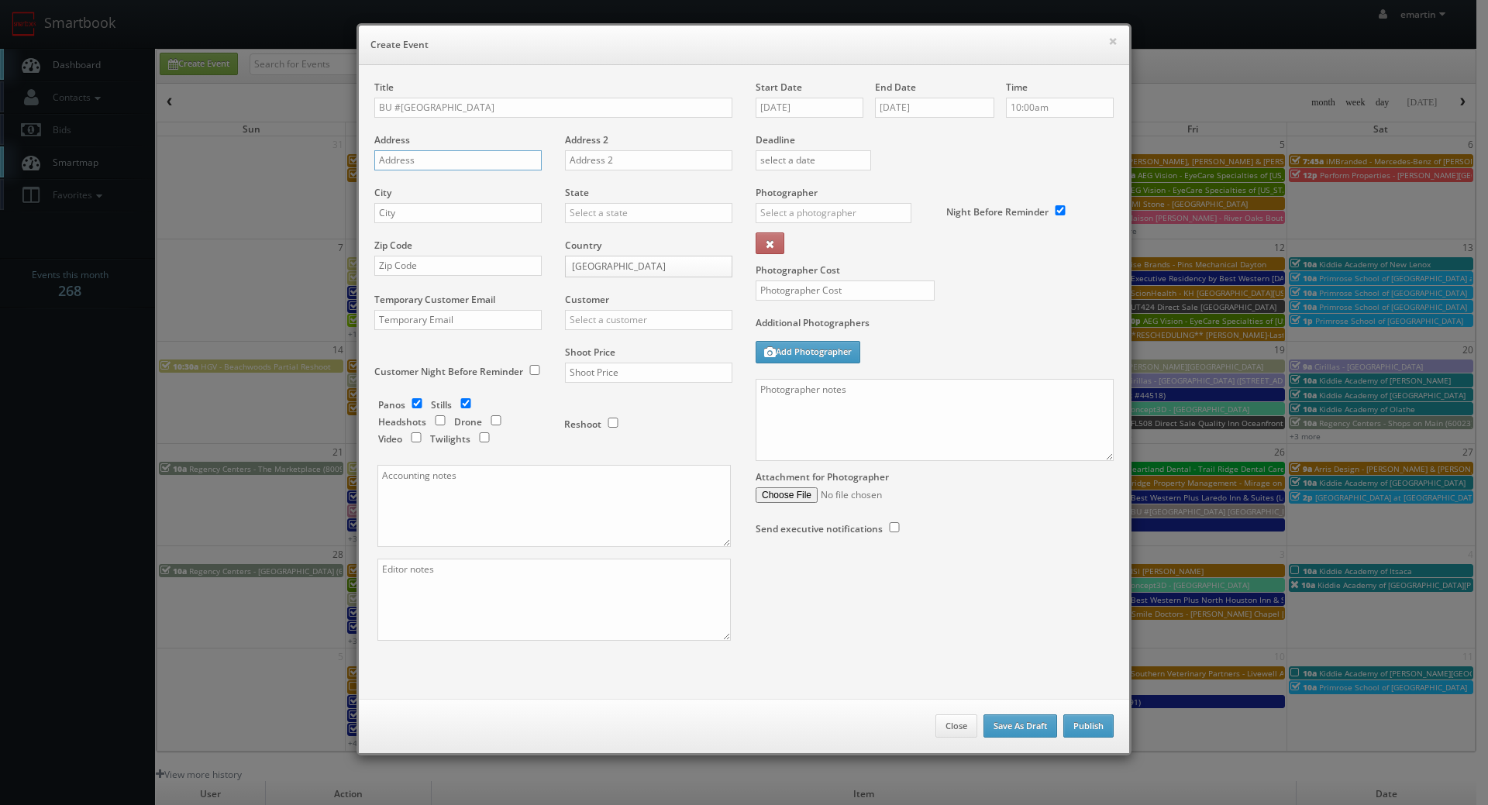
paste input "800 Association Drive, Northgate Busines"
type input "800 Association Drive, Northgate Busines"
click at [440, 226] on div "City" at bounding box center [463, 212] width 179 height 53
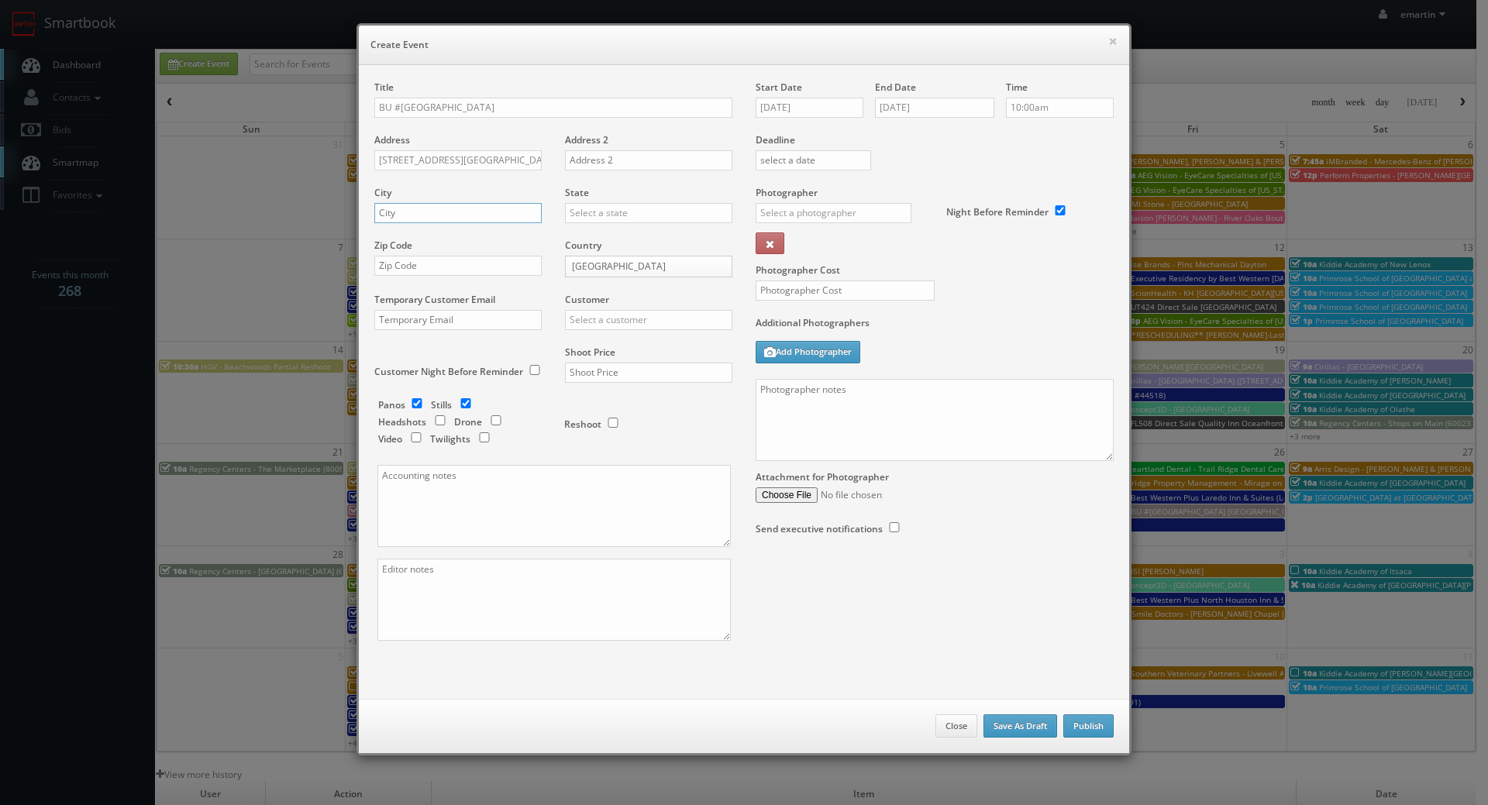
click at [459, 214] on input "text" at bounding box center [457, 213] width 167 height 20
paste input "Charleston"
type input "Charleston"
click at [587, 215] on input "text" at bounding box center [648, 213] width 167 height 20
click at [610, 233] on div "[US_STATE]" at bounding box center [649, 239] width 166 height 26
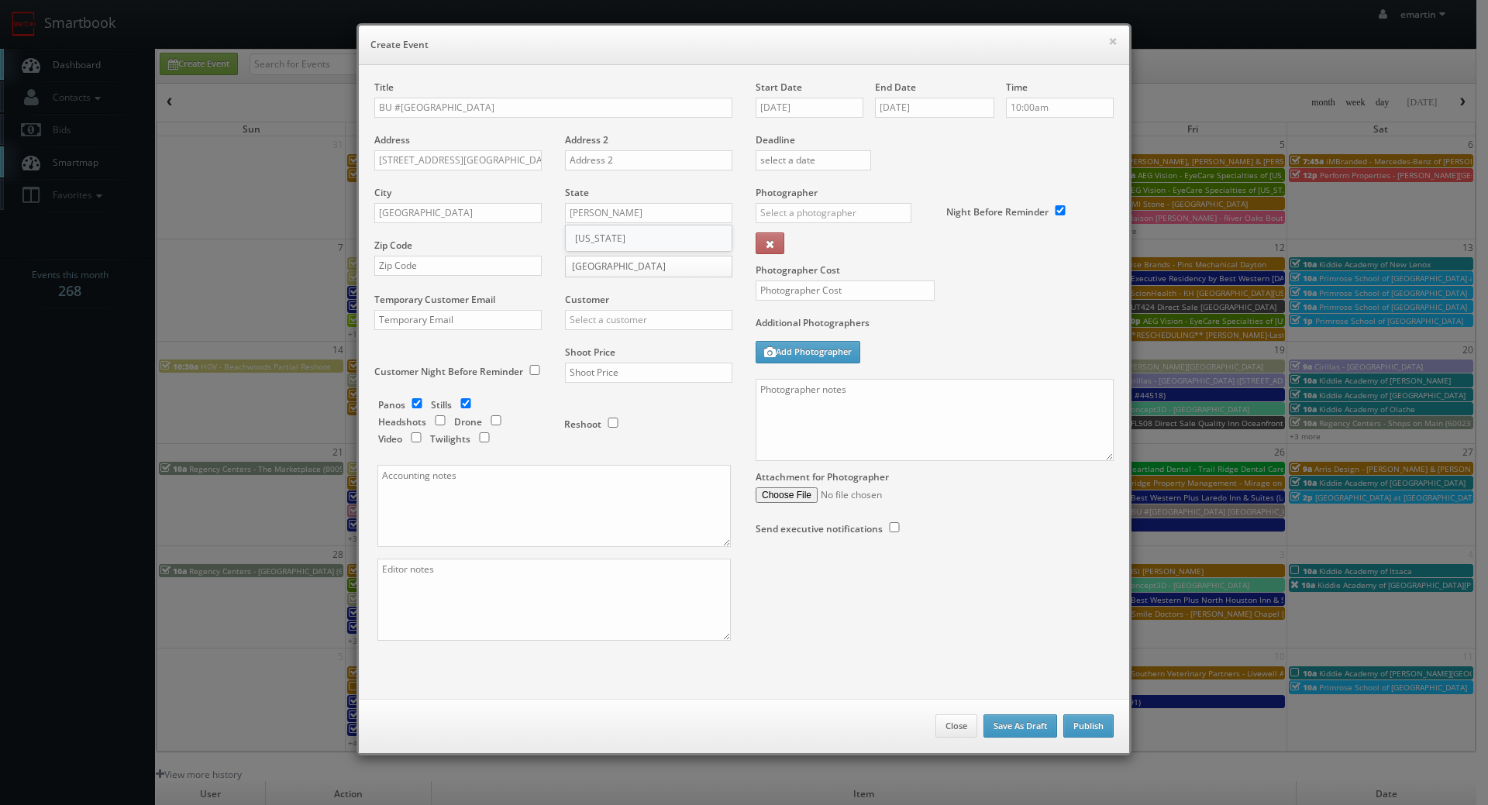
type input "[US_STATE]"
drag, startPoint x: 400, startPoint y: 260, endPoint x: 571, endPoint y: 277, distance: 172.2
click at [400, 260] on input "text" at bounding box center [457, 266] width 167 height 20
paste input "25311"
type input "25311"
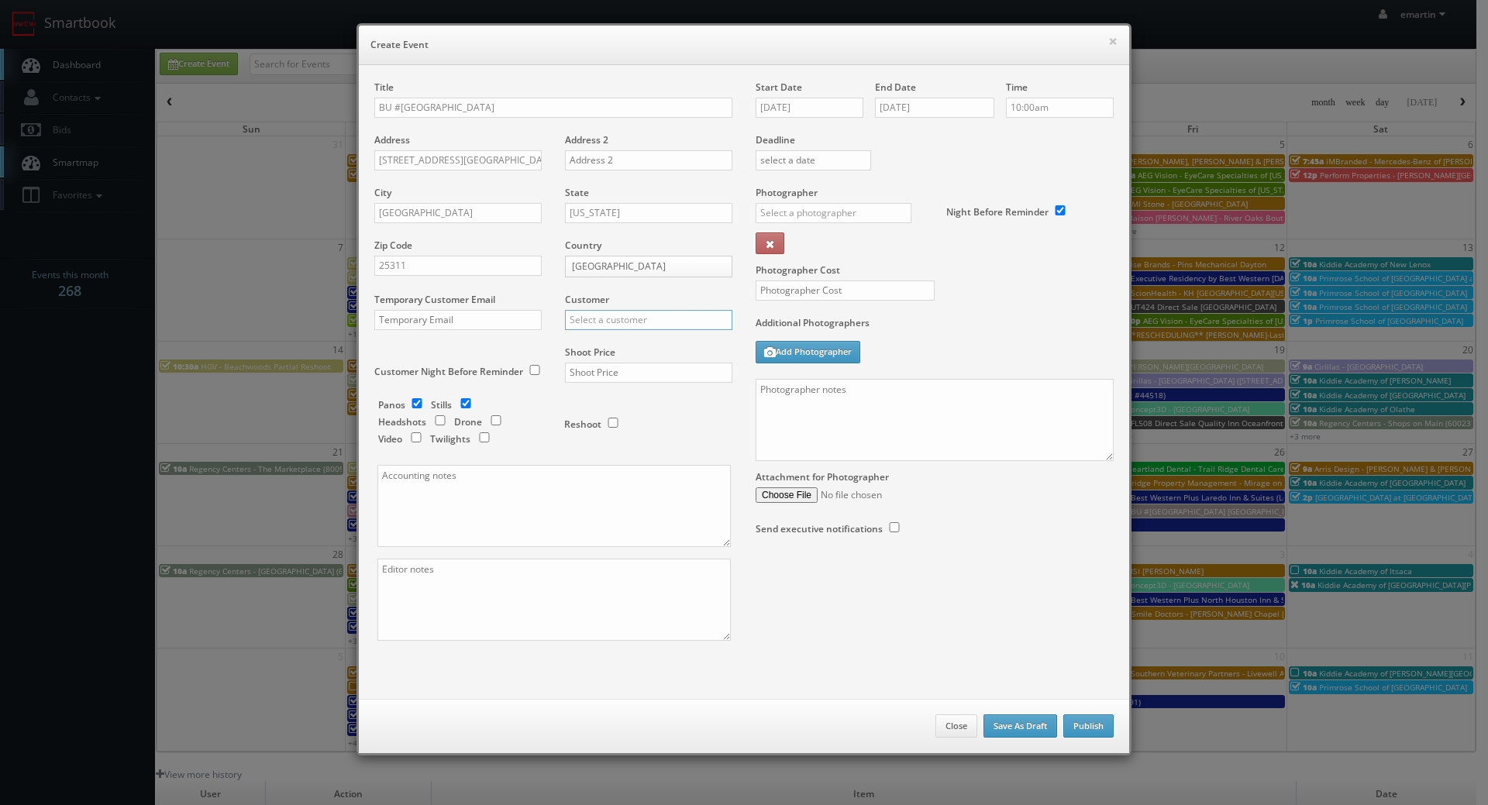
click at [625, 317] on input "text" at bounding box center [648, 320] width 167 height 20
click at [621, 339] on div "Brookdale" at bounding box center [649, 345] width 166 height 26
type input "Brookdale"
click at [612, 373] on input "text" at bounding box center [648, 373] width 167 height 20
type input "700"
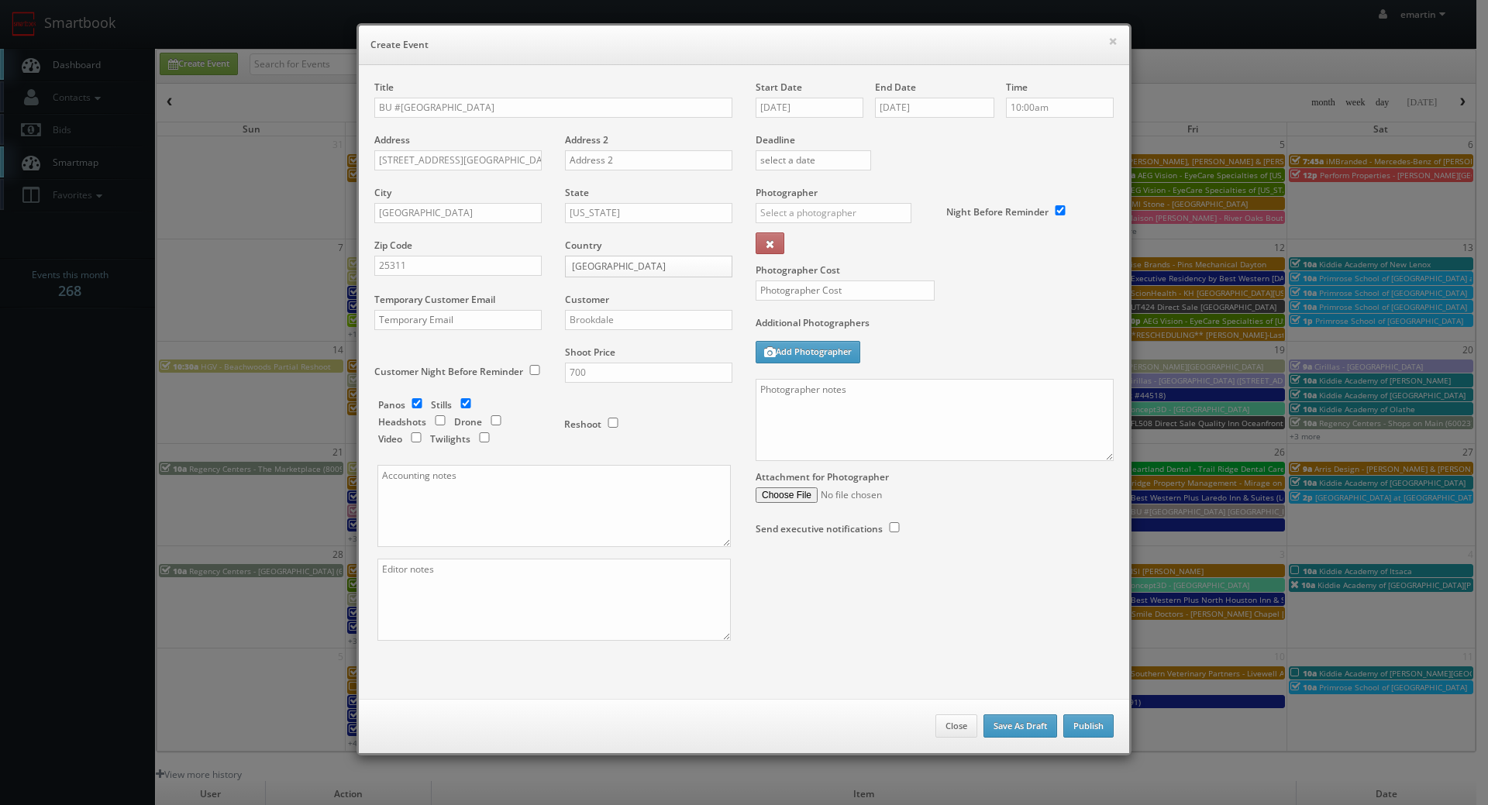
click at [625, 408] on div "Reshoot" at bounding box center [641, 416] width 155 height 36
click at [411, 405] on input "checkbox" at bounding box center [416, 403] width 23 height 10
checkbox input "false"
click at [817, 213] on input "text" at bounding box center [834, 213] width 156 height 20
click at [828, 239] on div "Jim Rector" at bounding box center [839, 248] width 166 height 26
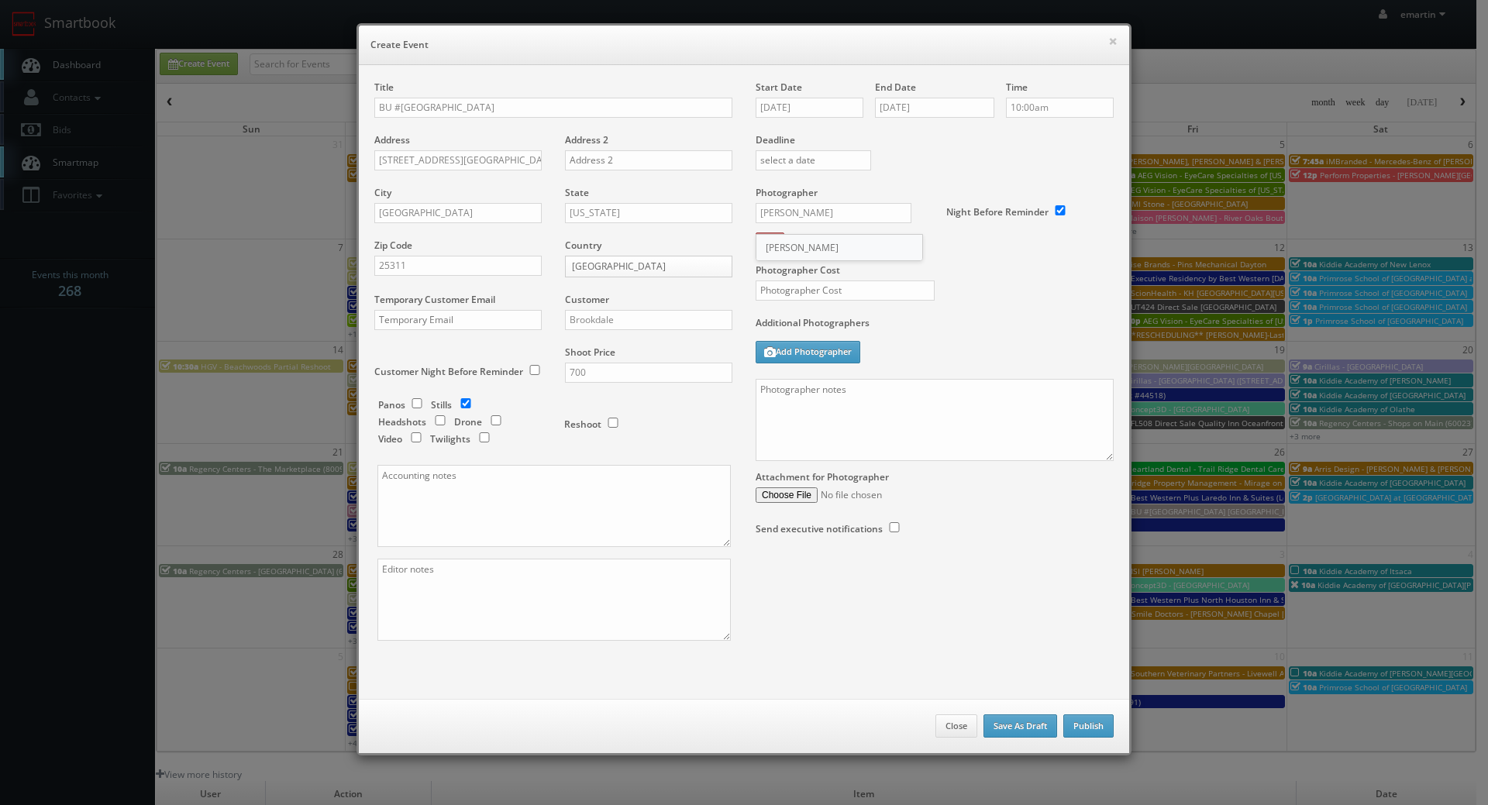
type input "Jim Rector"
click at [790, 292] on input "text" at bounding box center [845, 291] width 179 height 20
type input "475"
click at [963, 342] on div "Additional Photographers Add Photographer" at bounding box center [935, 347] width 358 height 63
drag, startPoint x: 880, startPoint y: 415, endPoint x: 893, endPoint y: 400, distance: 20.9
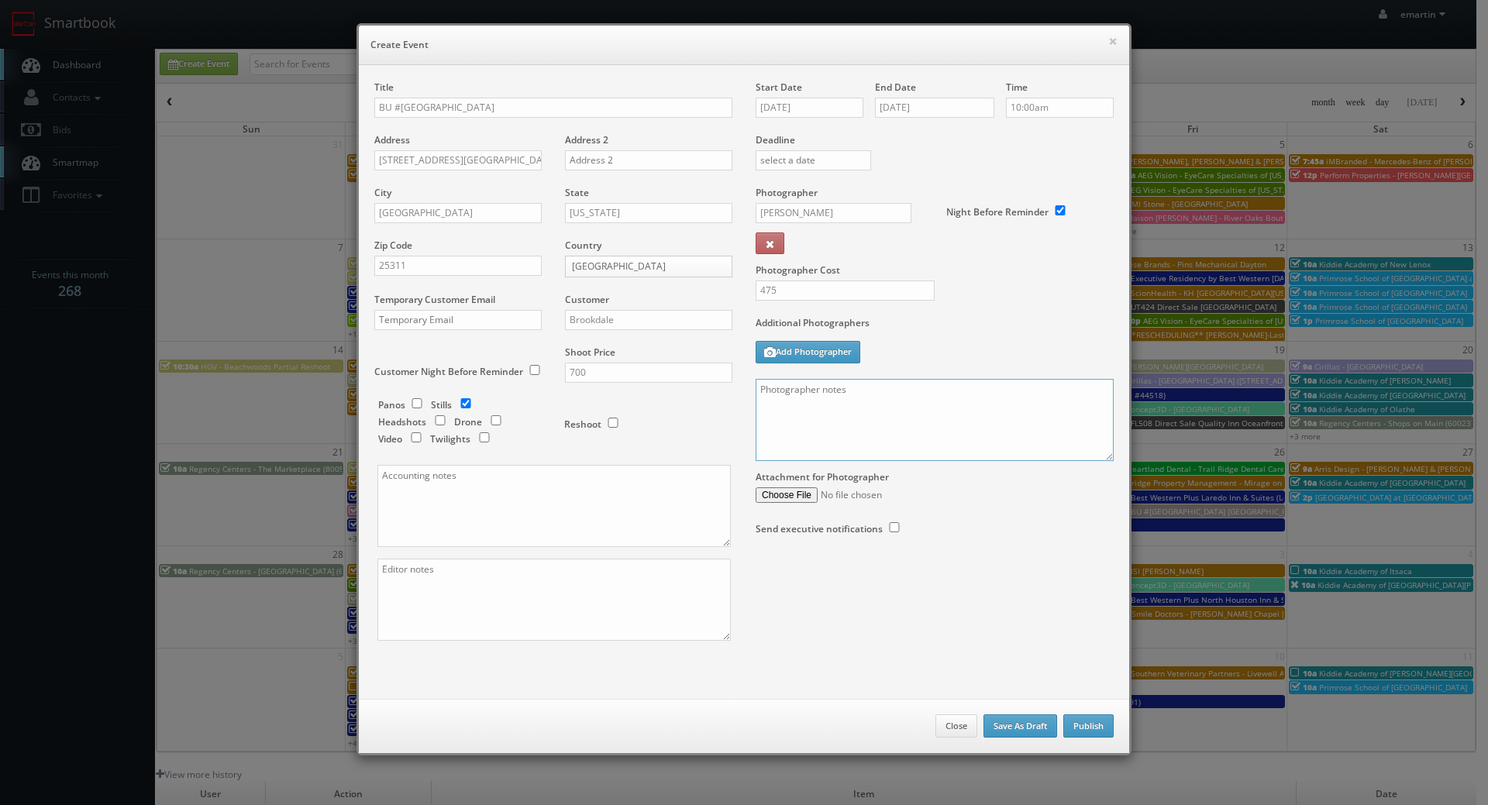
click at [880, 415] on textarea at bounding box center [935, 420] width 358 height 82
paste textarea "Onsite contact is We need to deliver 10 stills to the client so please take at …"
drag, startPoint x: 1102, startPoint y: 464, endPoint x: 1092, endPoint y: 569, distance: 105.1
click at [1092, 470] on textarea "Onsite contact is We need to deliver 10 stills to the client so please take at …" at bounding box center [935, 424] width 358 height 91
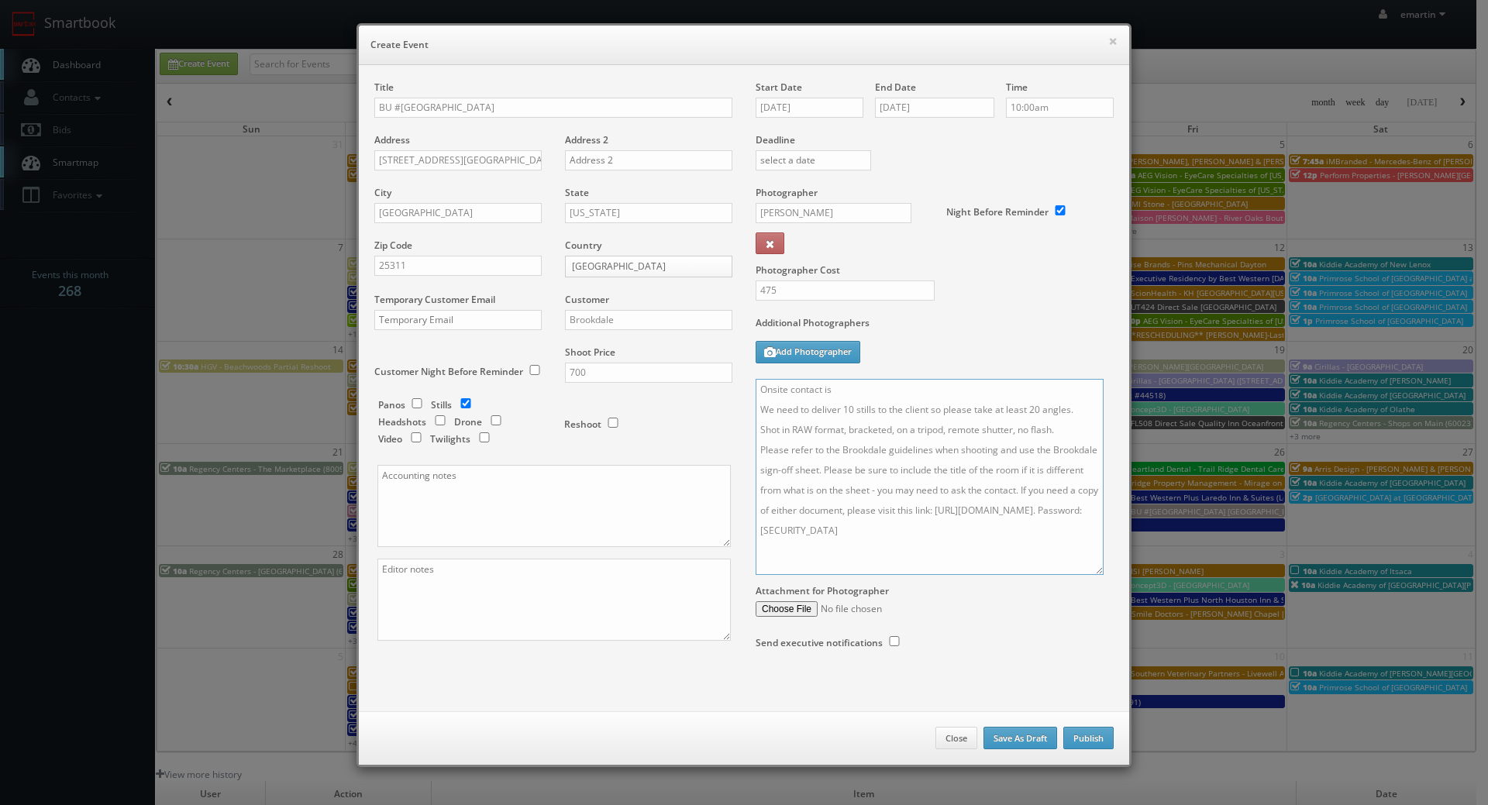
click at [888, 385] on textarea "Onsite contact is We need to deliver 10 stills to the client so please take at …" at bounding box center [930, 477] width 348 height 196
paste textarea "Tara Goldych"
click at [1066, 444] on textarea "Onsite contact is Tara Goldych. We need to deliver 10 stills to the client so p…" at bounding box center [930, 477] width 348 height 196
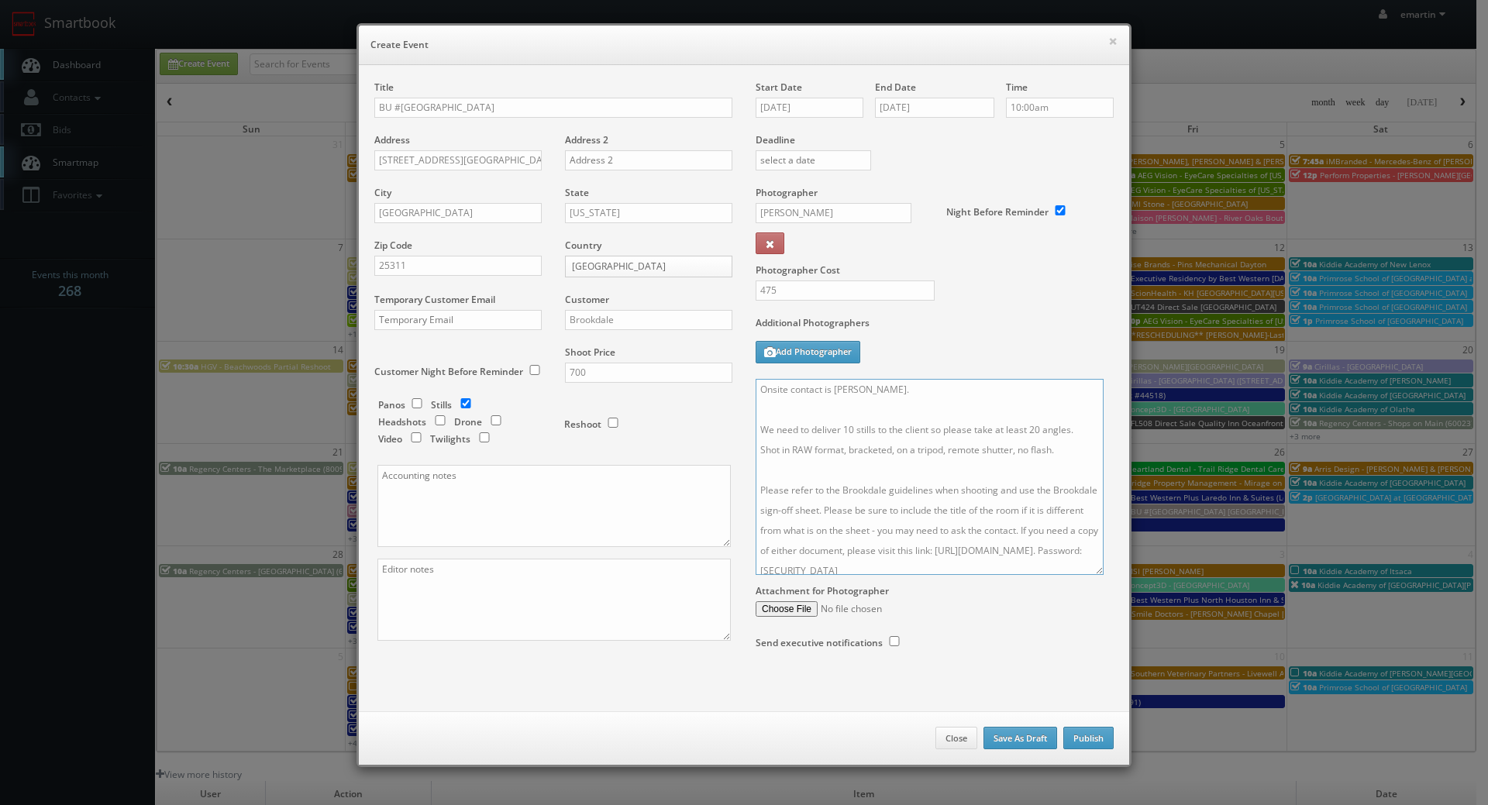
type textarea "Onsite contact is Tara Goldych. We need to deliver 10 stills to the client so p…"
click at [1021, 316] on label "Additional Photographers" at bounding box center [935, 326] width 358 height 21
click at [1086, 737] on button "Publish" at bounding box center [1088, 738] width 50 height 23
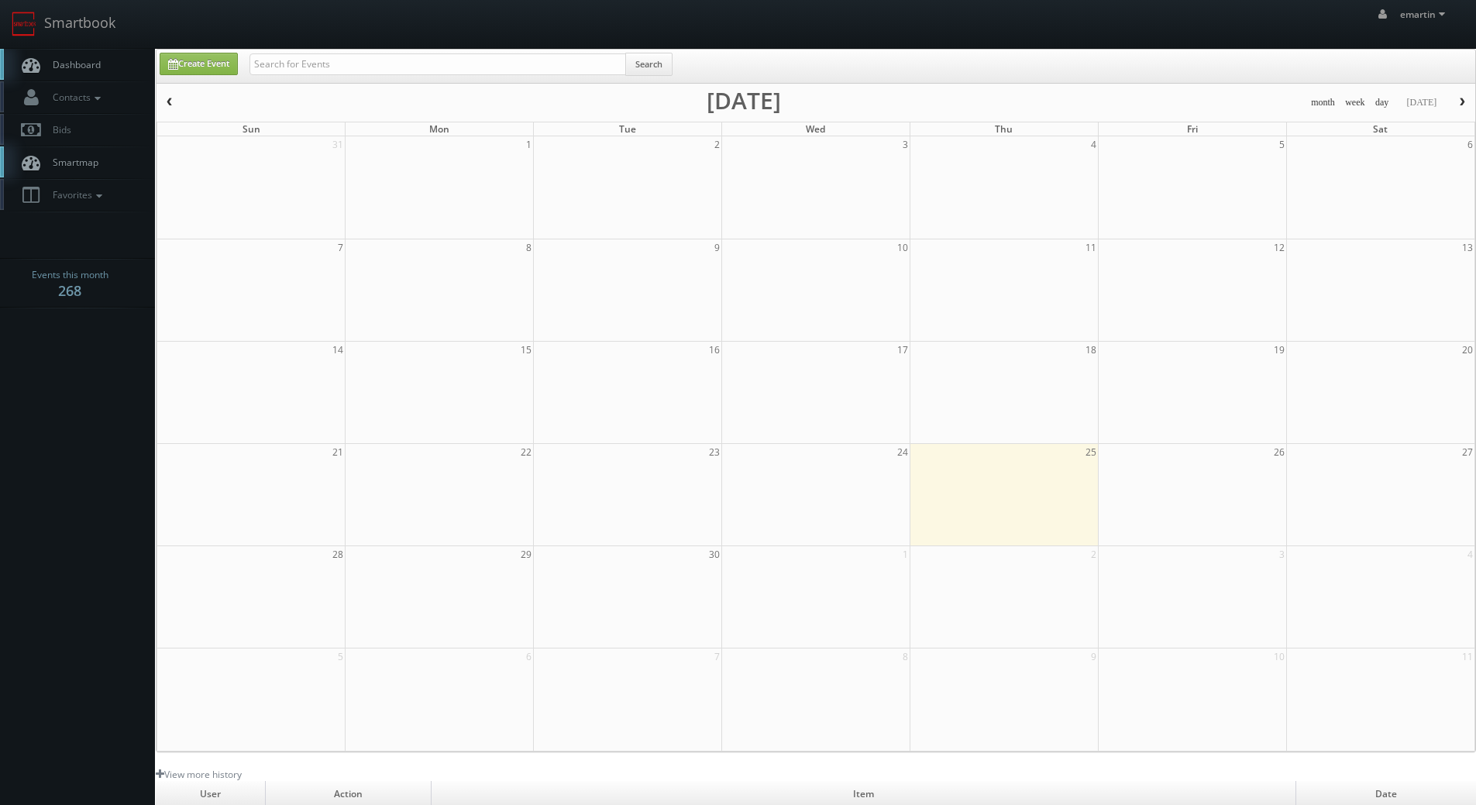
click at [69, 62] on span "Dashboard" at bounding box center [73, 64] width 56 height 13
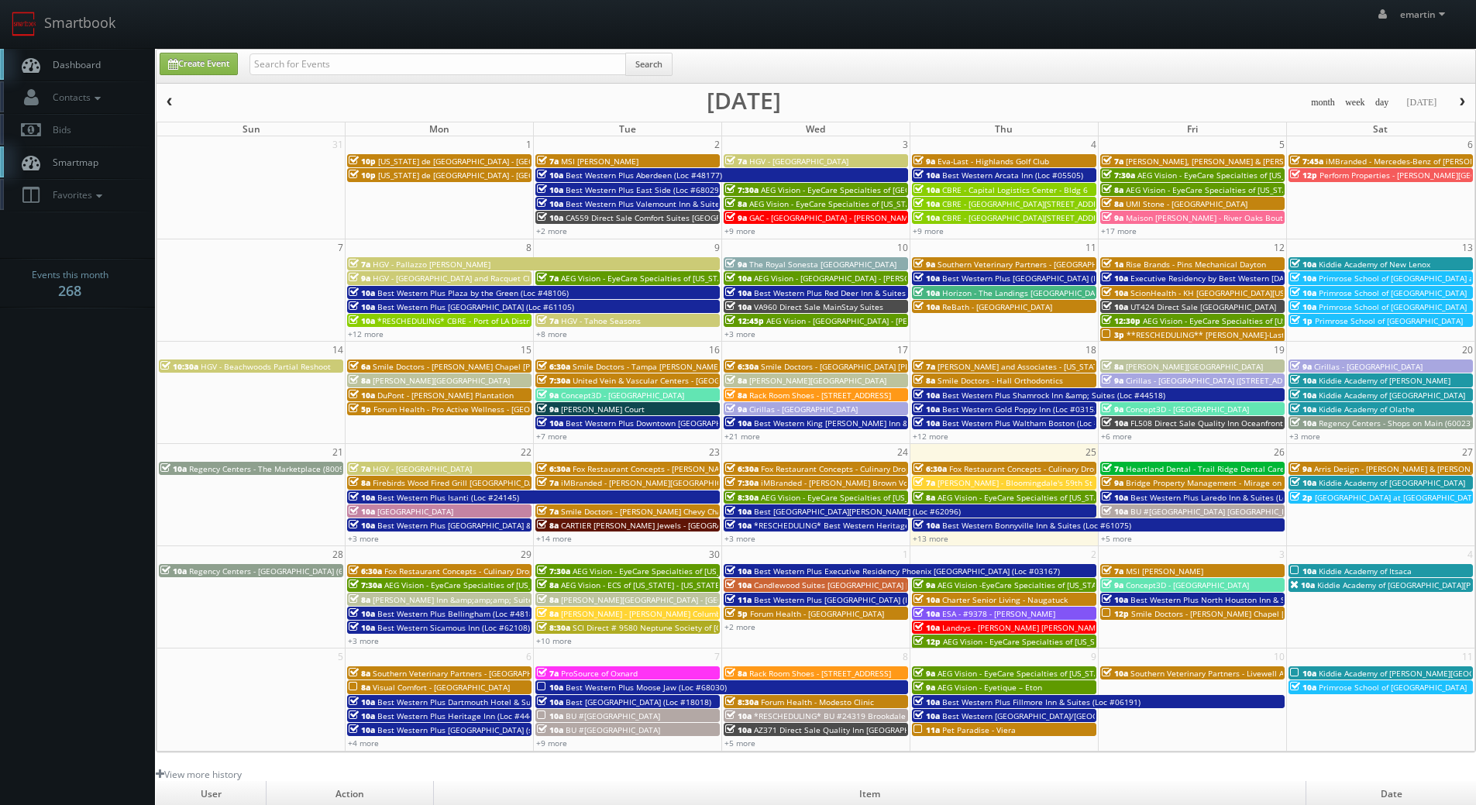
click at [77, 77] on link "Dashboard" at bounding box center [77, 65] width 155 height 32
click at [313, 63] on input "text" at bounding box center [438, 64] width 377 height 22
type input "[PERSON_NAME]"
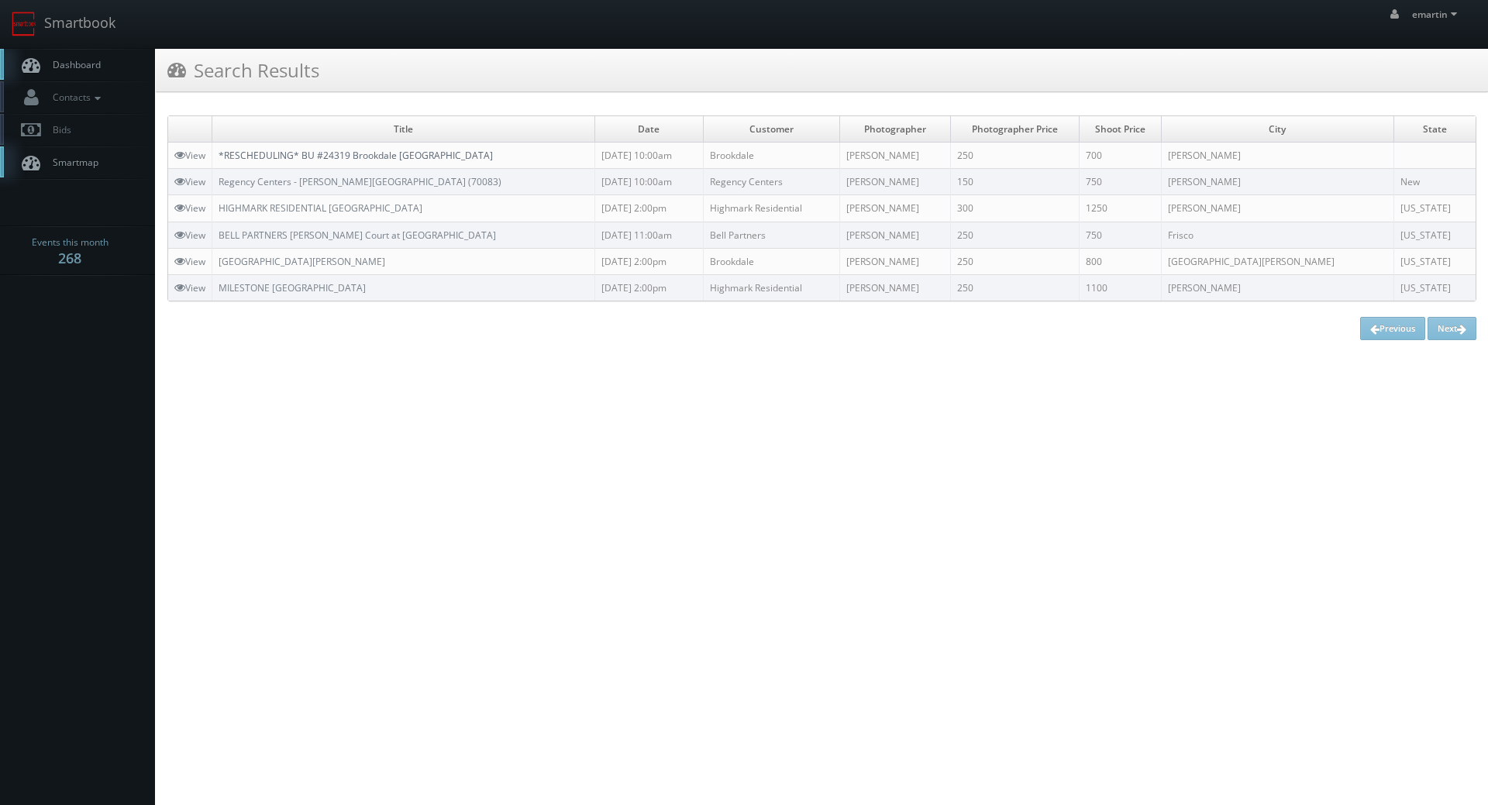
click at [272, 155] on link "*RESCHEDULING* BU #24319 Brookdale [GEOGRAPHIC_DATA]" at bounding box center [356, 155] width 274 height 13
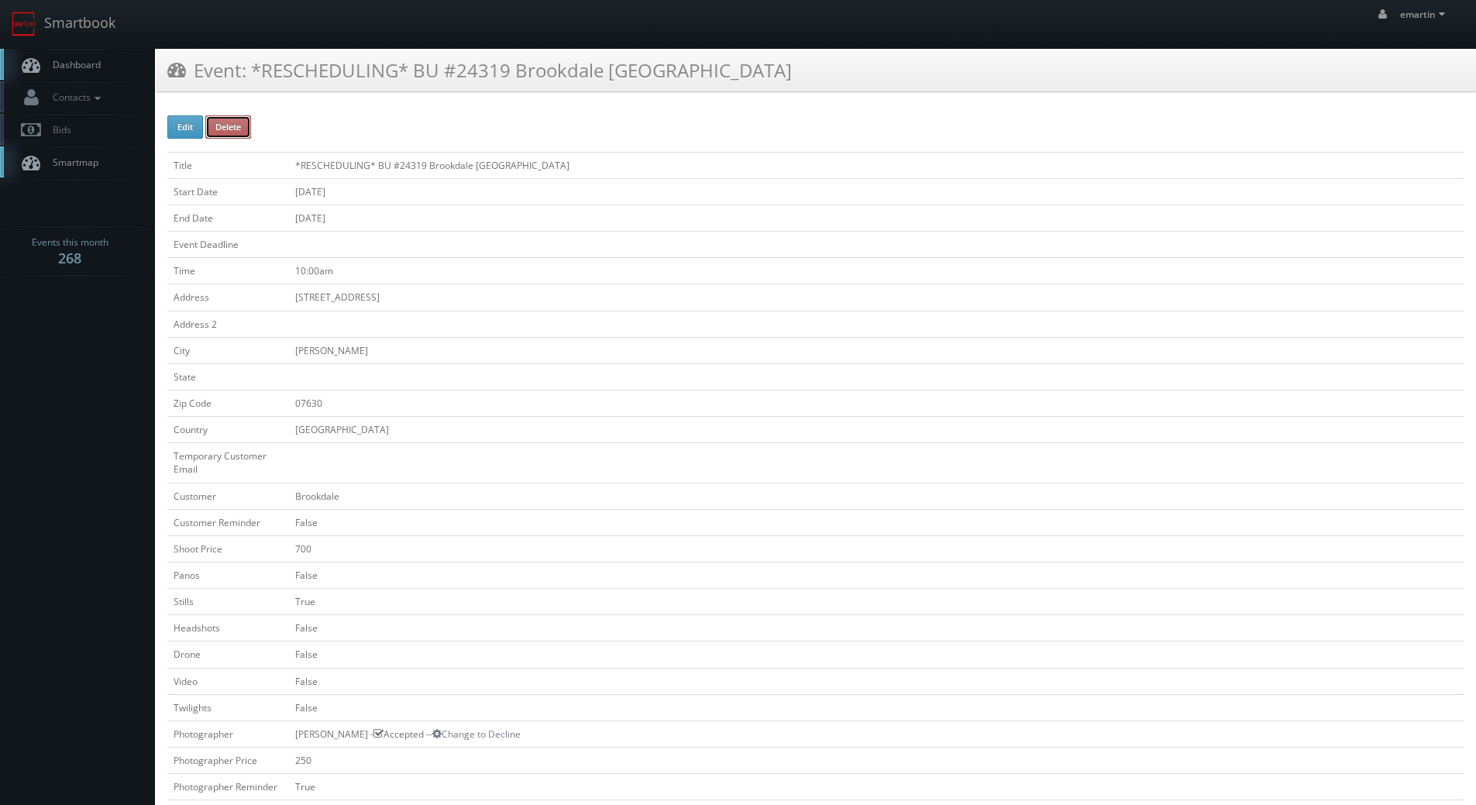
click at [236, 121] on button "Delete" at bounding box center [228, 126] width 46 height 23
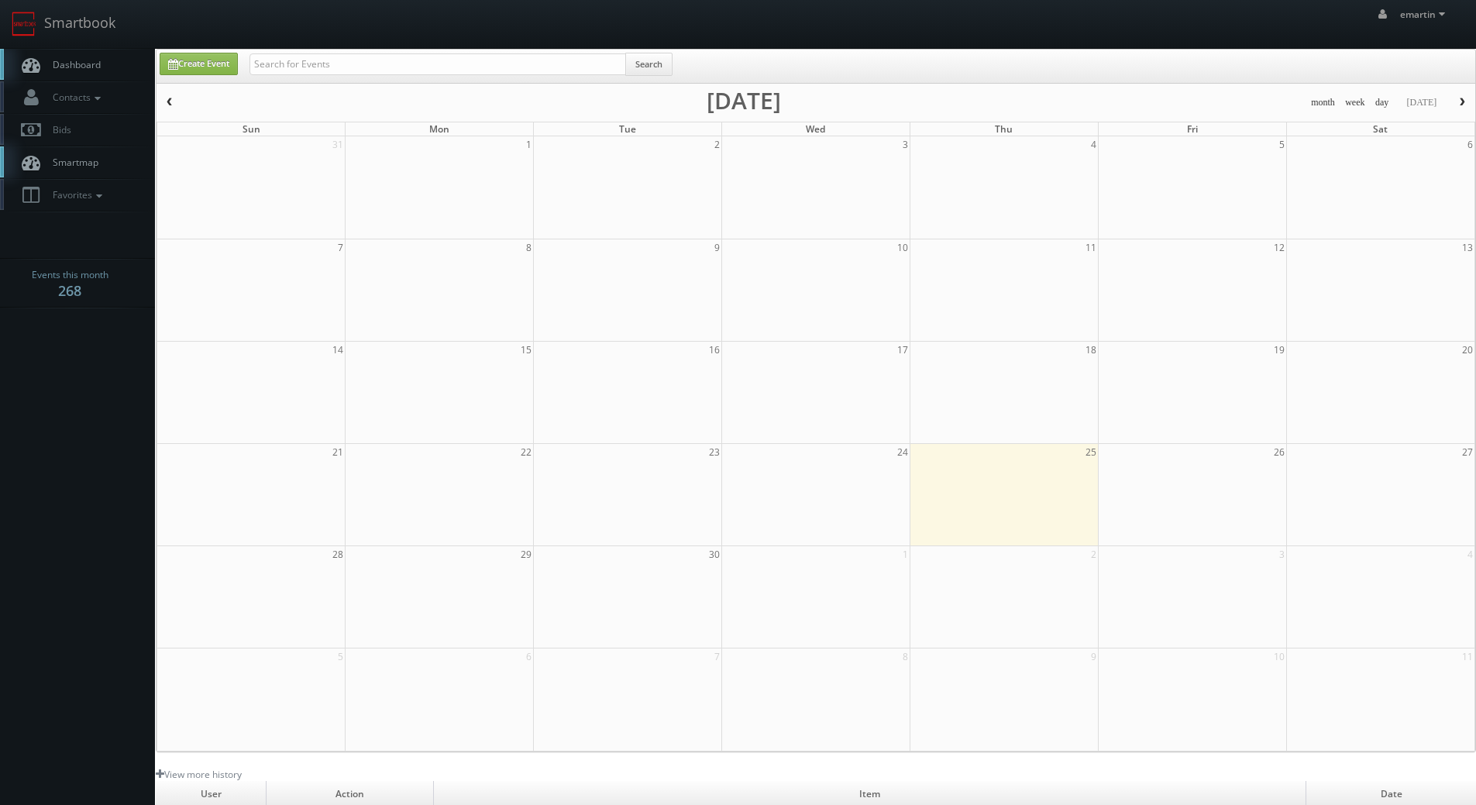
click at [98, 68] on span "Dashboard" at bounding box center [73, 64] width 56 height 13
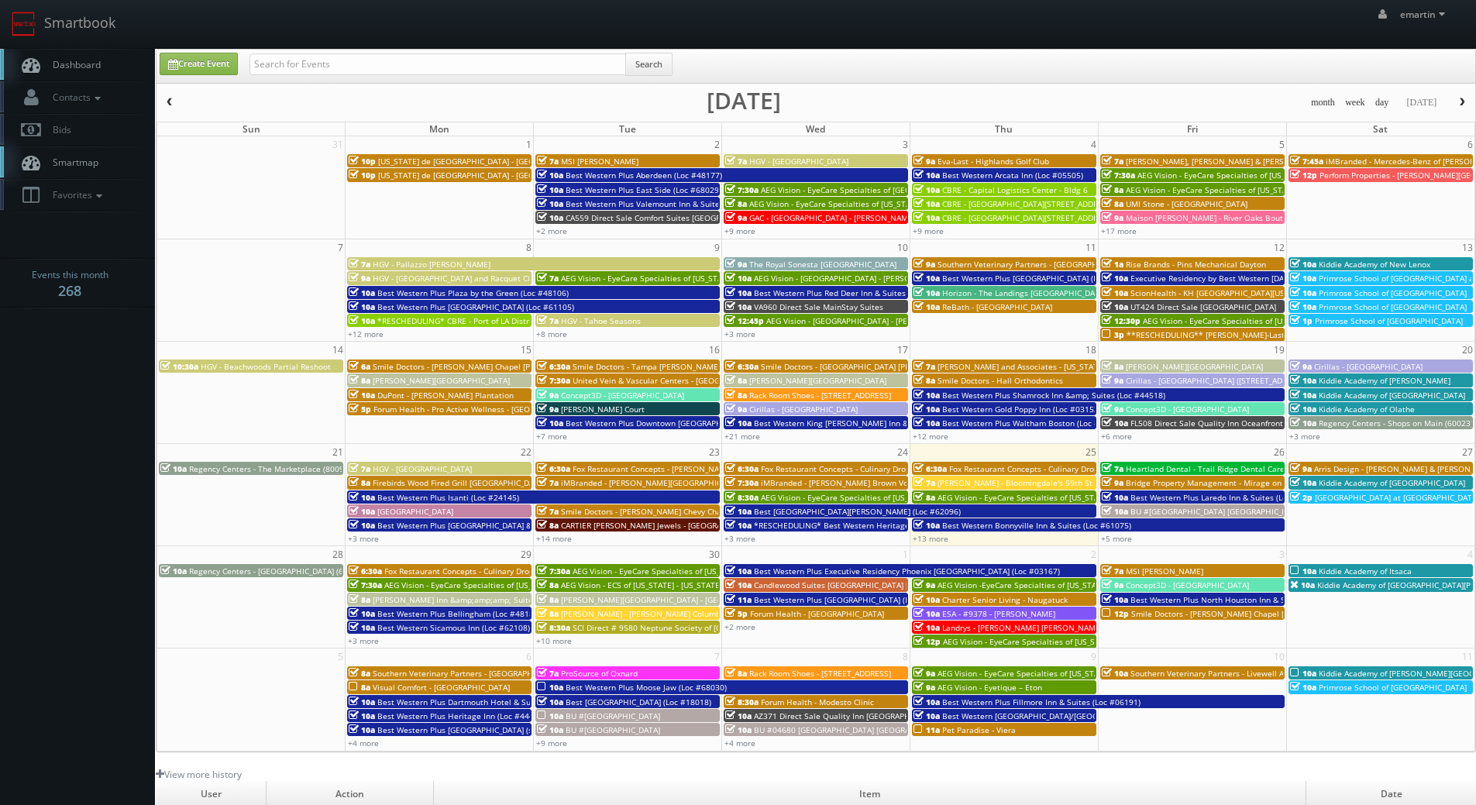
click at [92, 51] on link "Dashboard" at bounding box center [77, 65] width 155 height 32
click at [1114, 541] on link "+5 more" at bounding box center [1116, 538] width 31 height 11
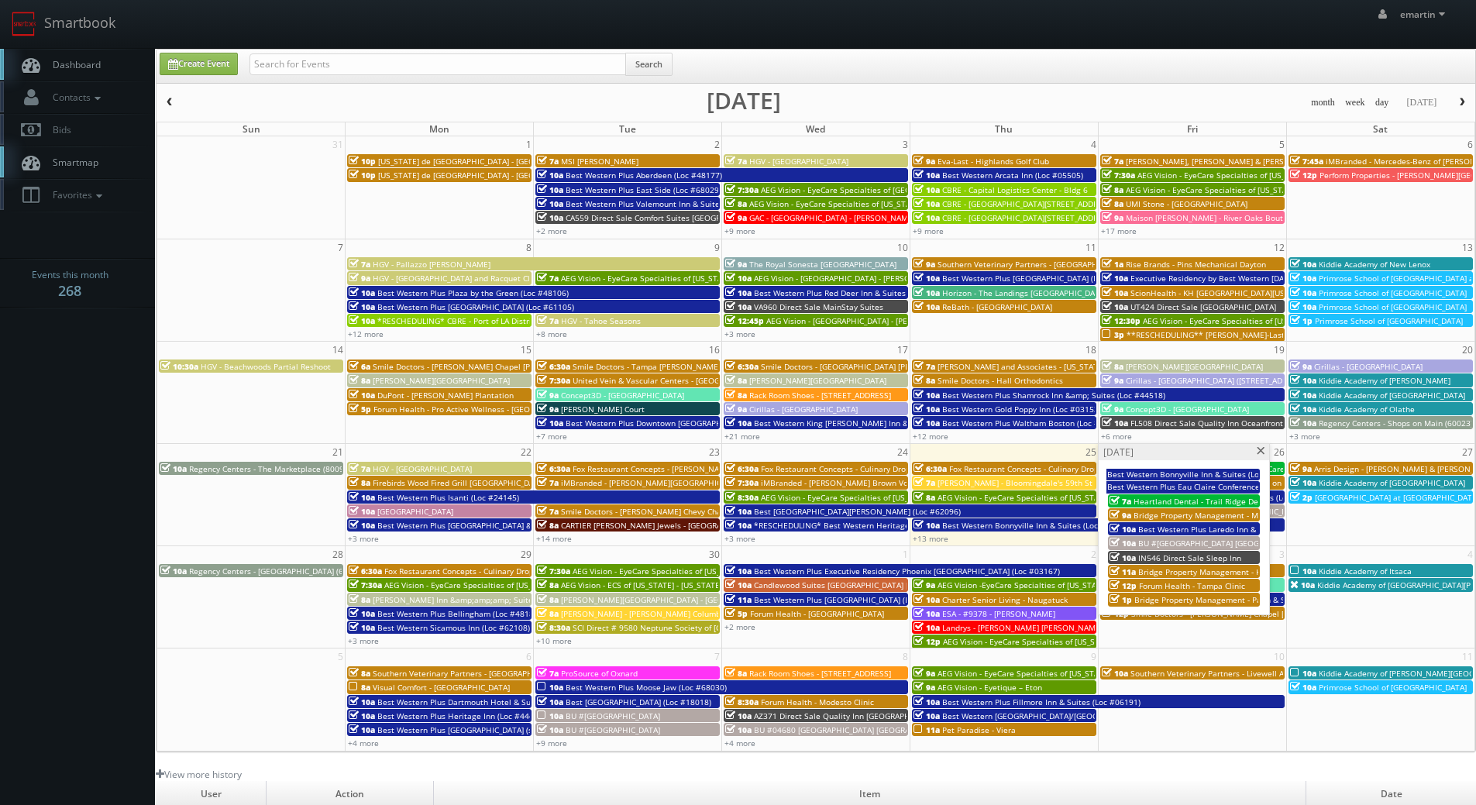
click at [1183, 528] on span "Best Western Plus Laredo Inn & Suites (Loc #44702)" at bounding box center [1235, 529] width 194 height 11
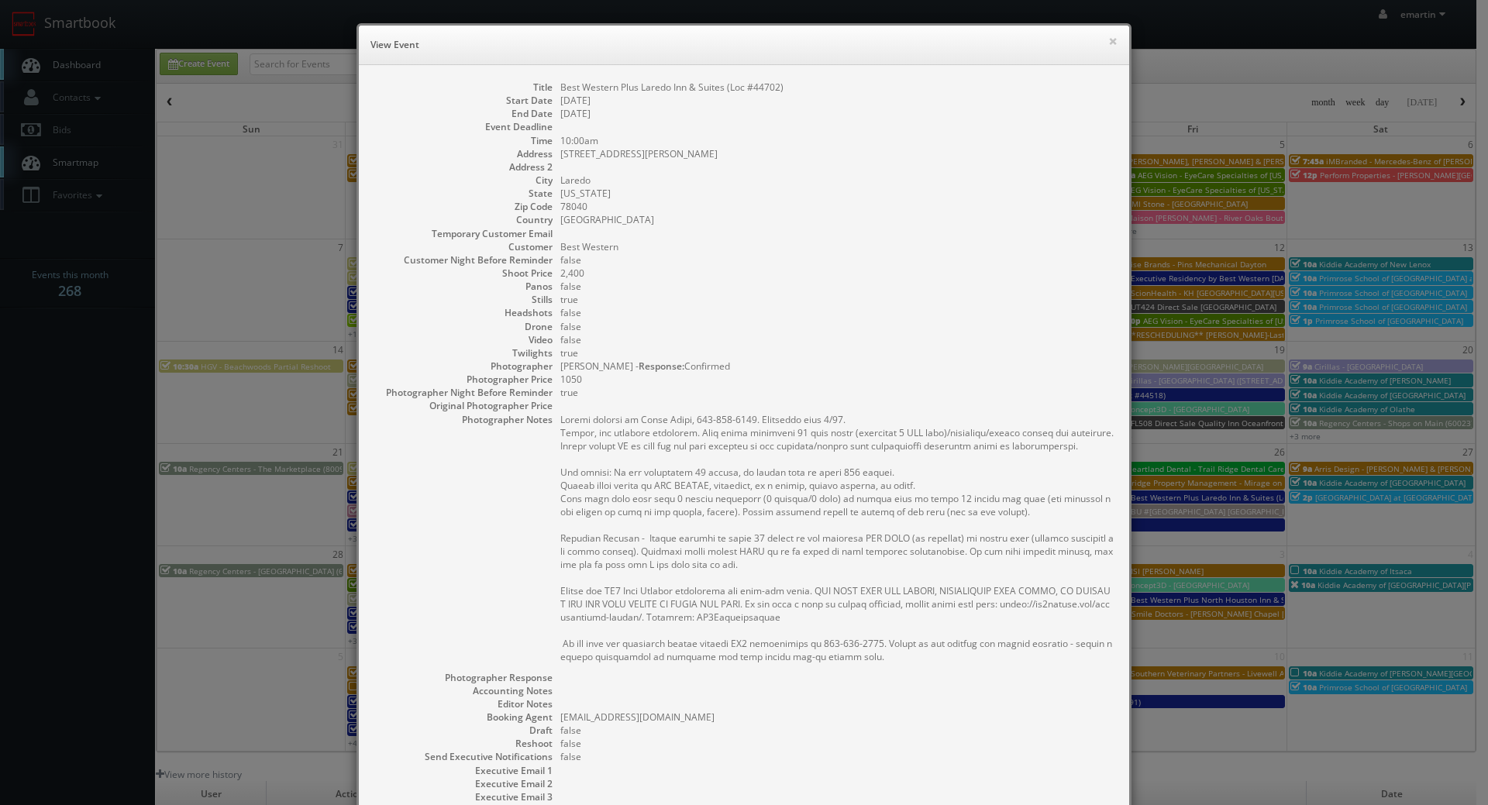
click at [942, 487] on pre at bounding box center [836, 538] width 553 height 250
click at [1112, 40] on div "× View Event" at bounding box center [744, 46] width 770 height 40
click at [1108, 39] on button "×" at bounding box center [1112, 41] width 9 height 11
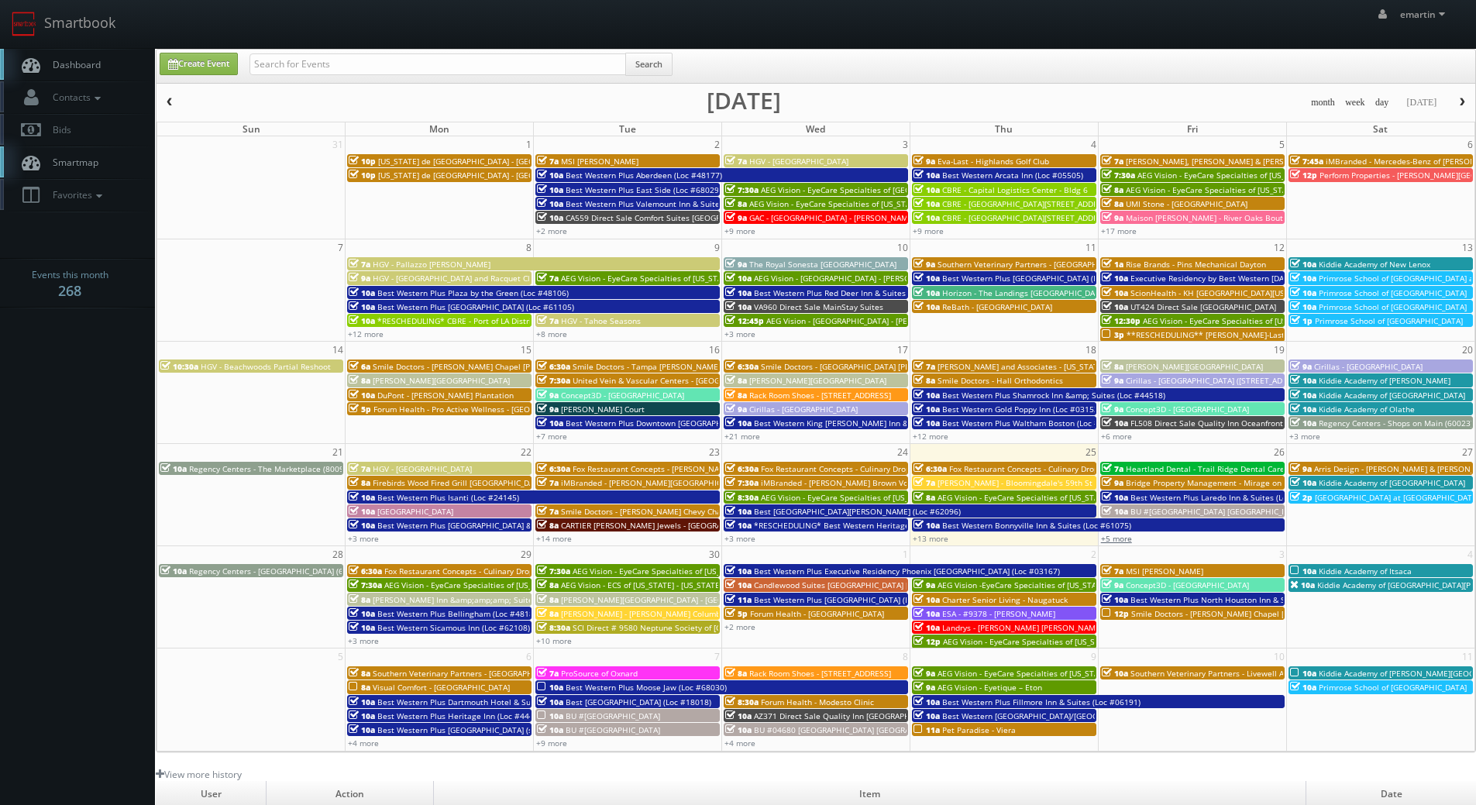
click at [1123, 542] on link "+5 more" at bounding box center [1116, 538] width 31 height 11
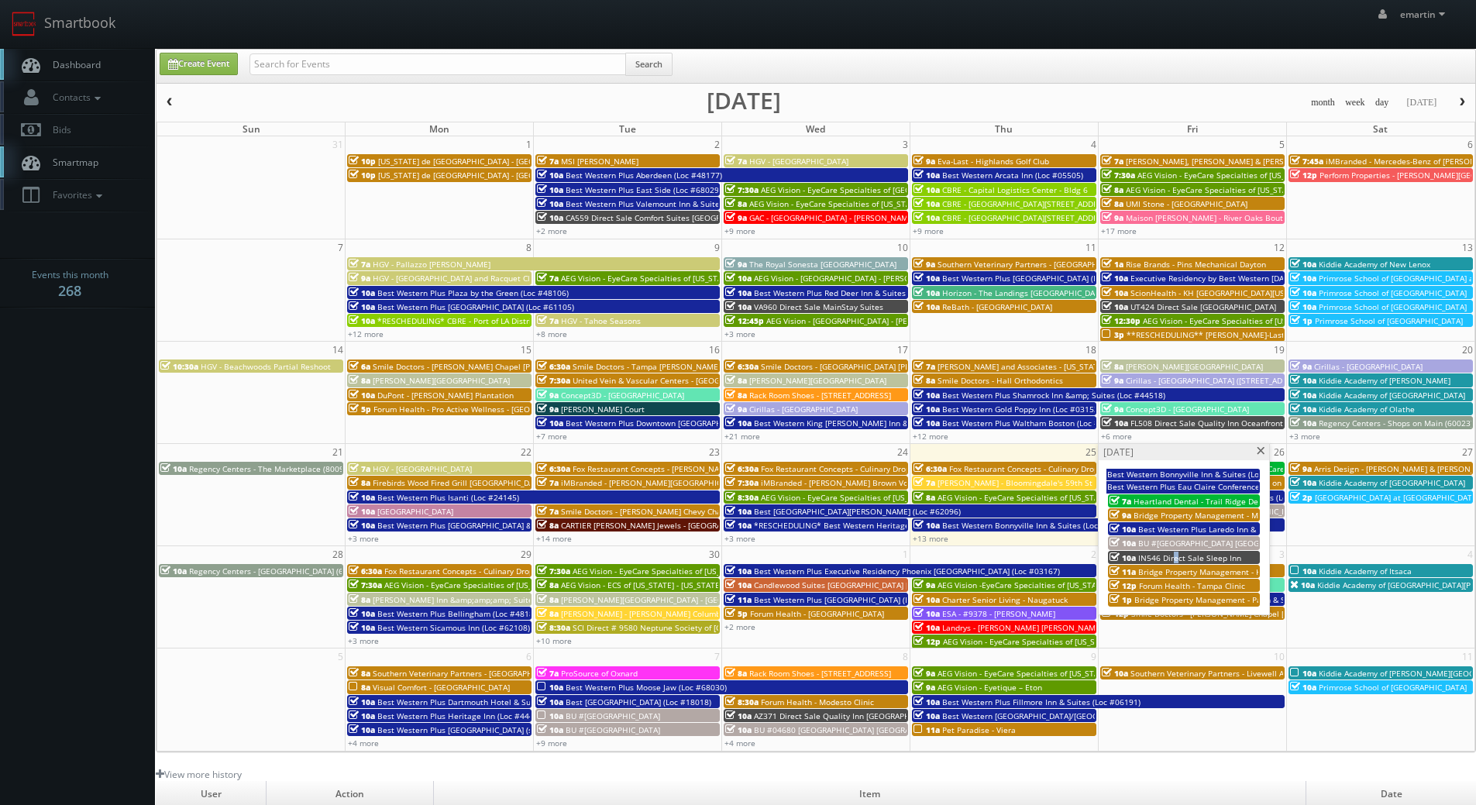
click at [1174, 556] on span "IN546 Direct Sale Sleep Inn" at bounding box center [1189, 558] width 103 height 11
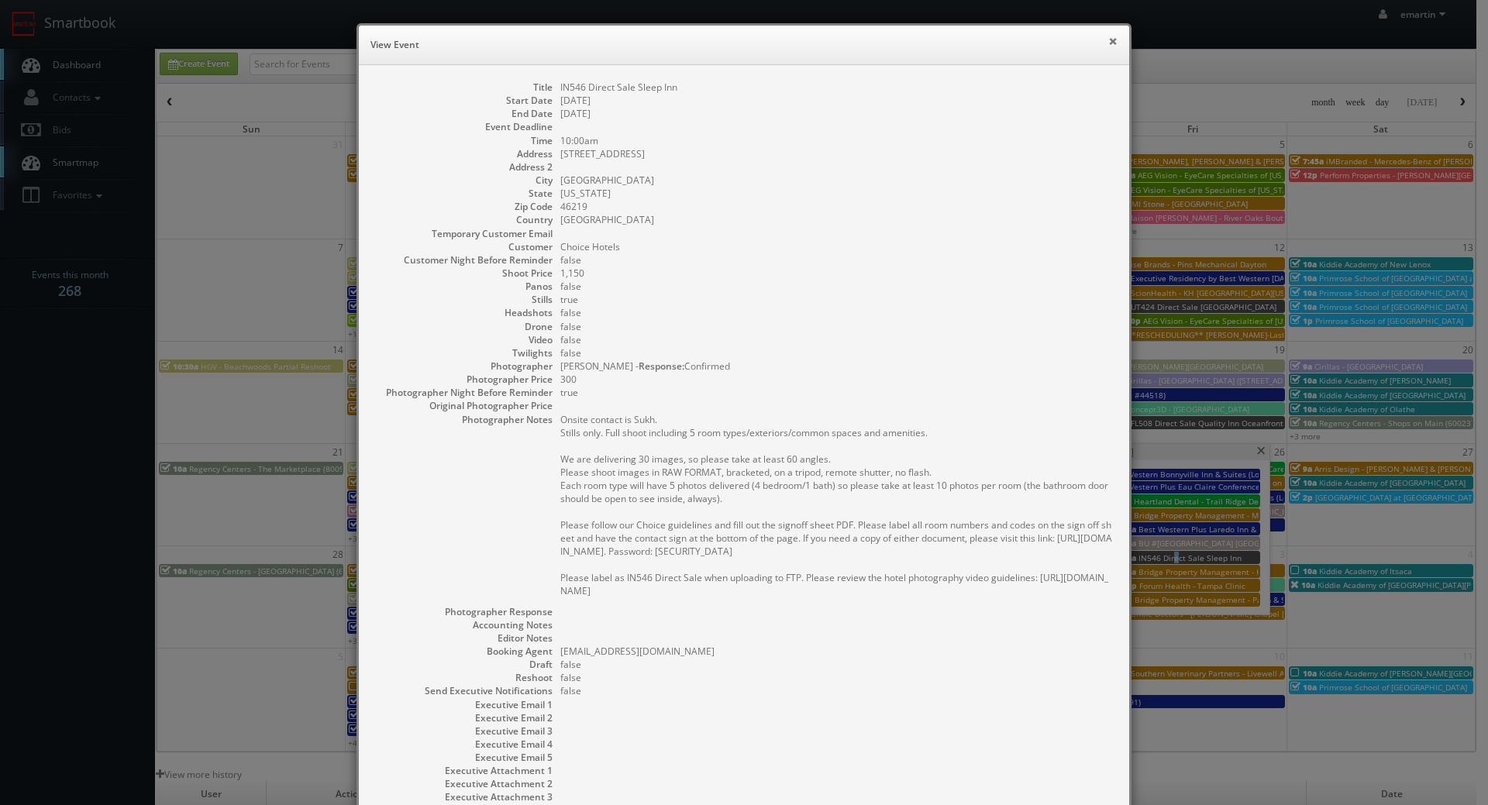
click at [1108, 38] on button "×" at bounding box center [1112, 41] width 9 height 11
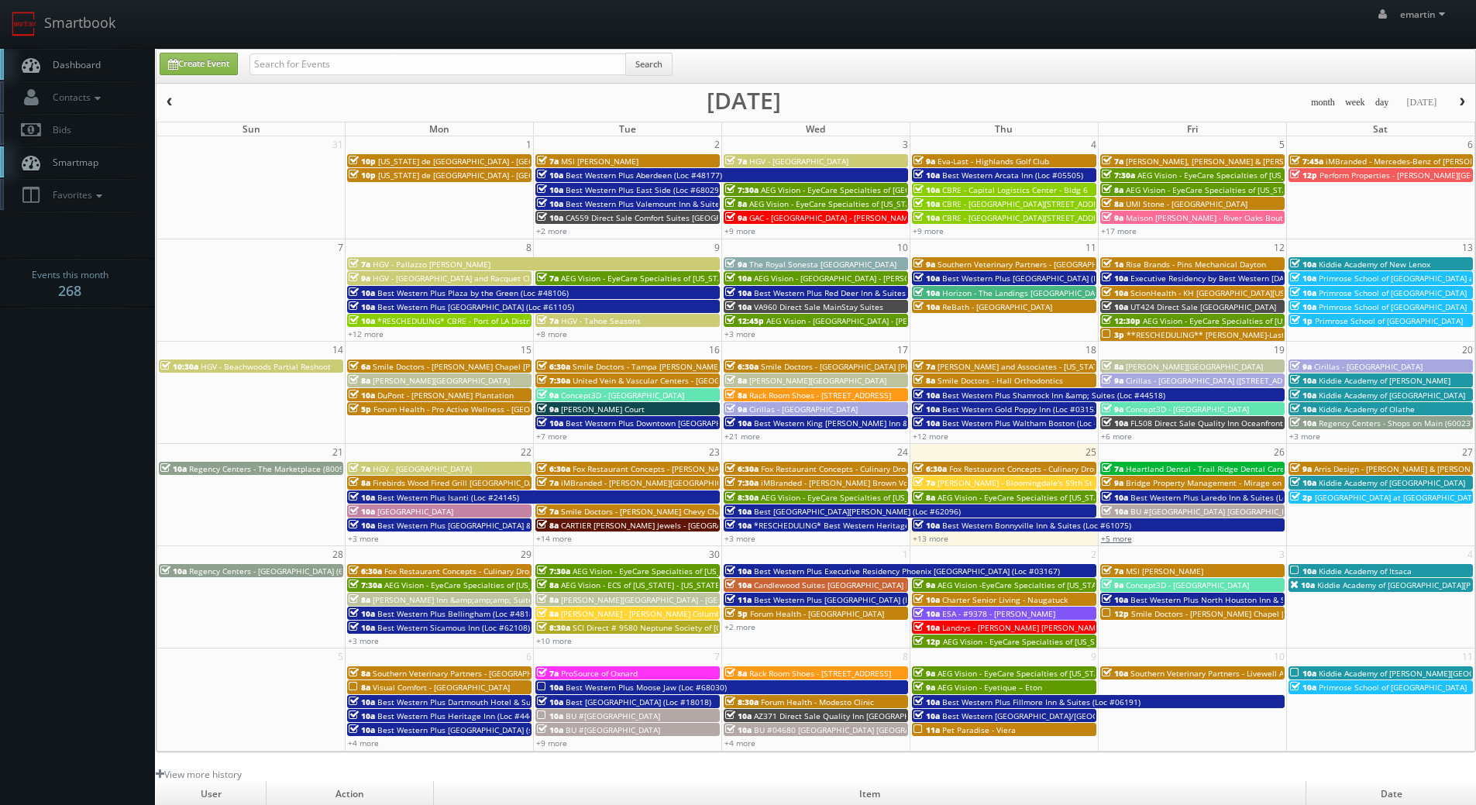
click at [1121, 536] on link "+5 more" at bounding box center [1116, 538] width 31 height 11
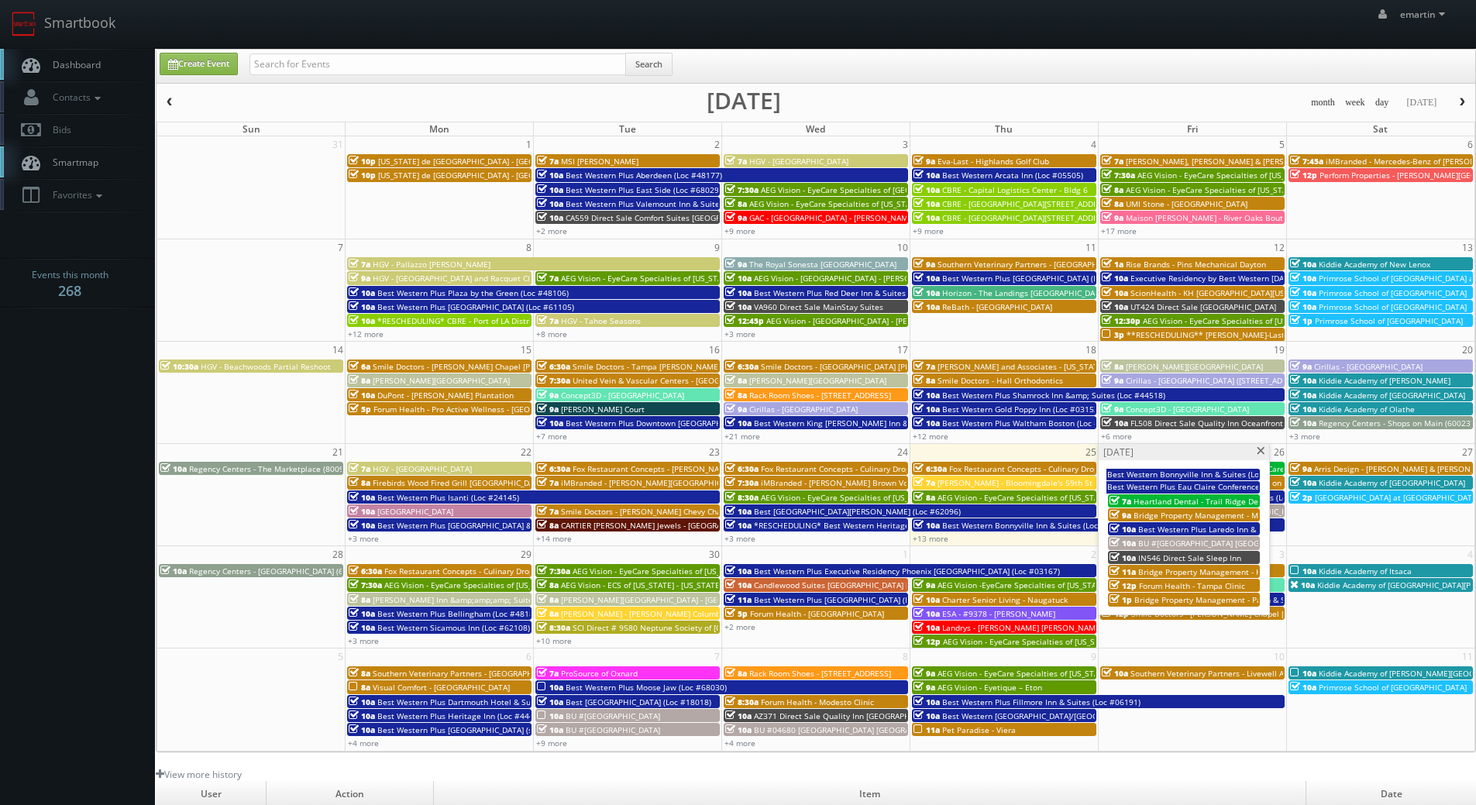
click at [97, 79] on link "Dashboard" at bounding box center [77, 65] width 155 height 32
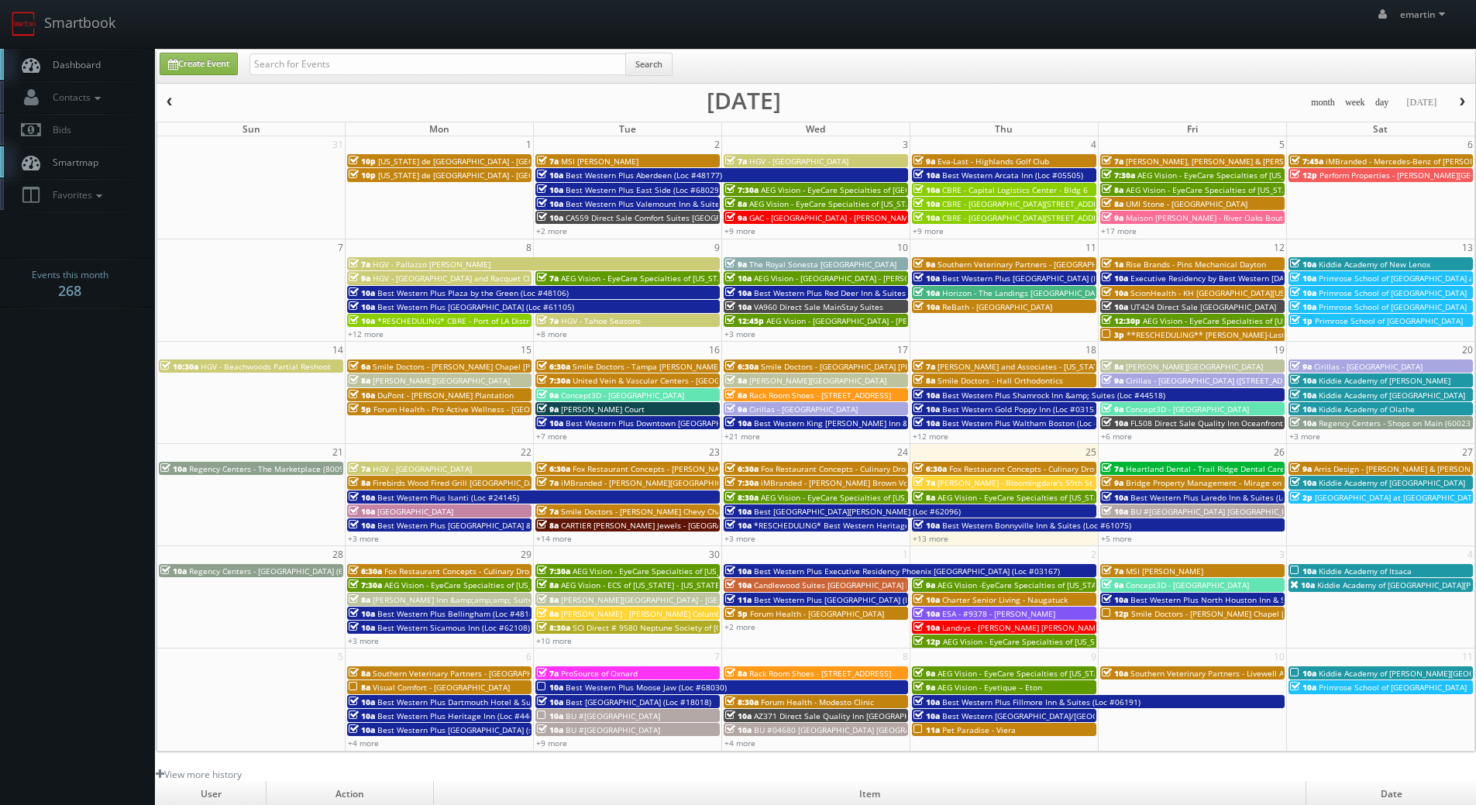
click at [373, 649] on td "6" at bounding box center [440, 657] width 188 height 17
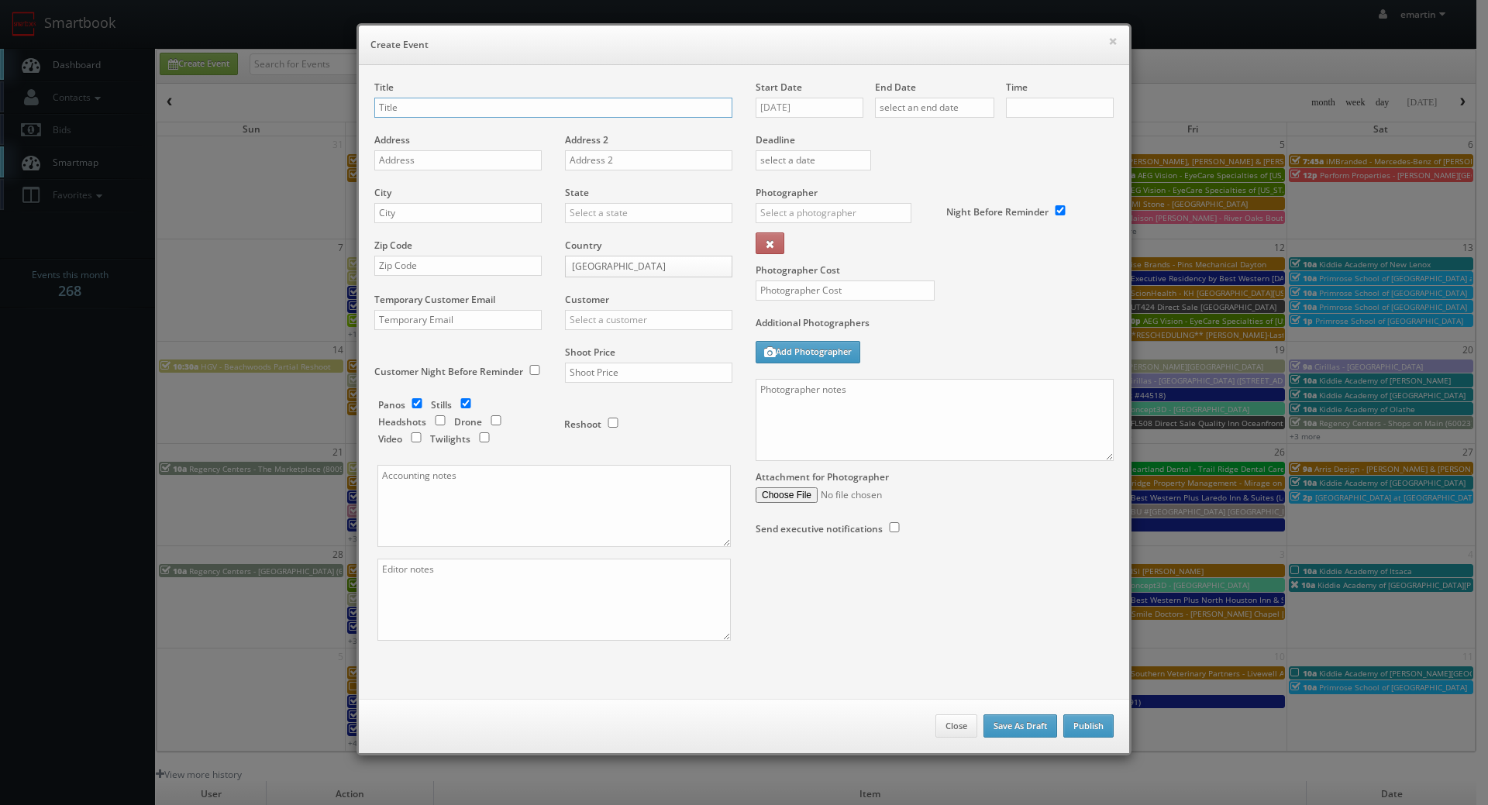
checkbox input "true"
type input "10:00am"
checkbox input "true"
click at [953, 718] on button "Close" at bounding box center [956, 725] width 42 height 23
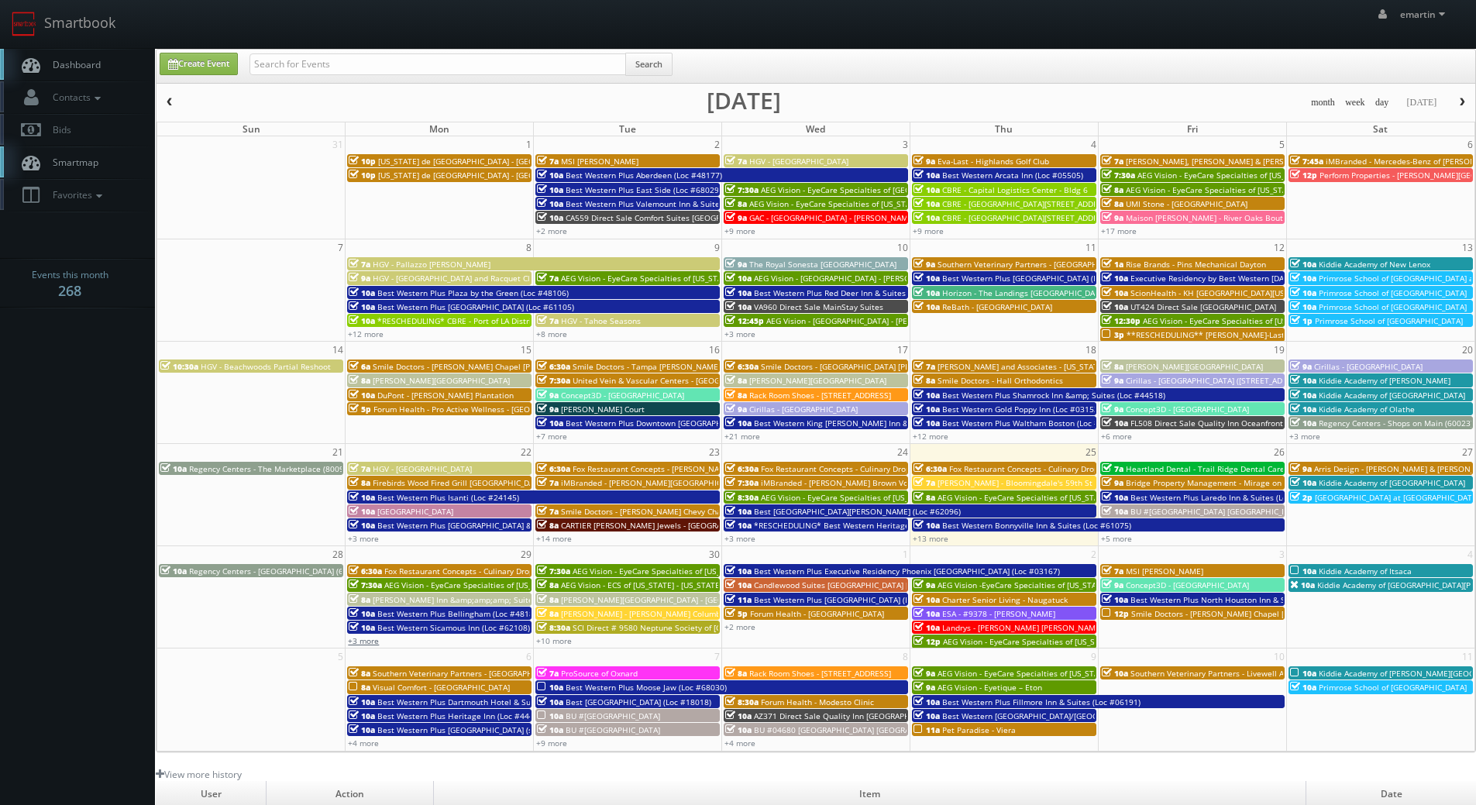
click at [360, 642] on link "+3 more" at bounding box center [363, 640] width 31 height 11
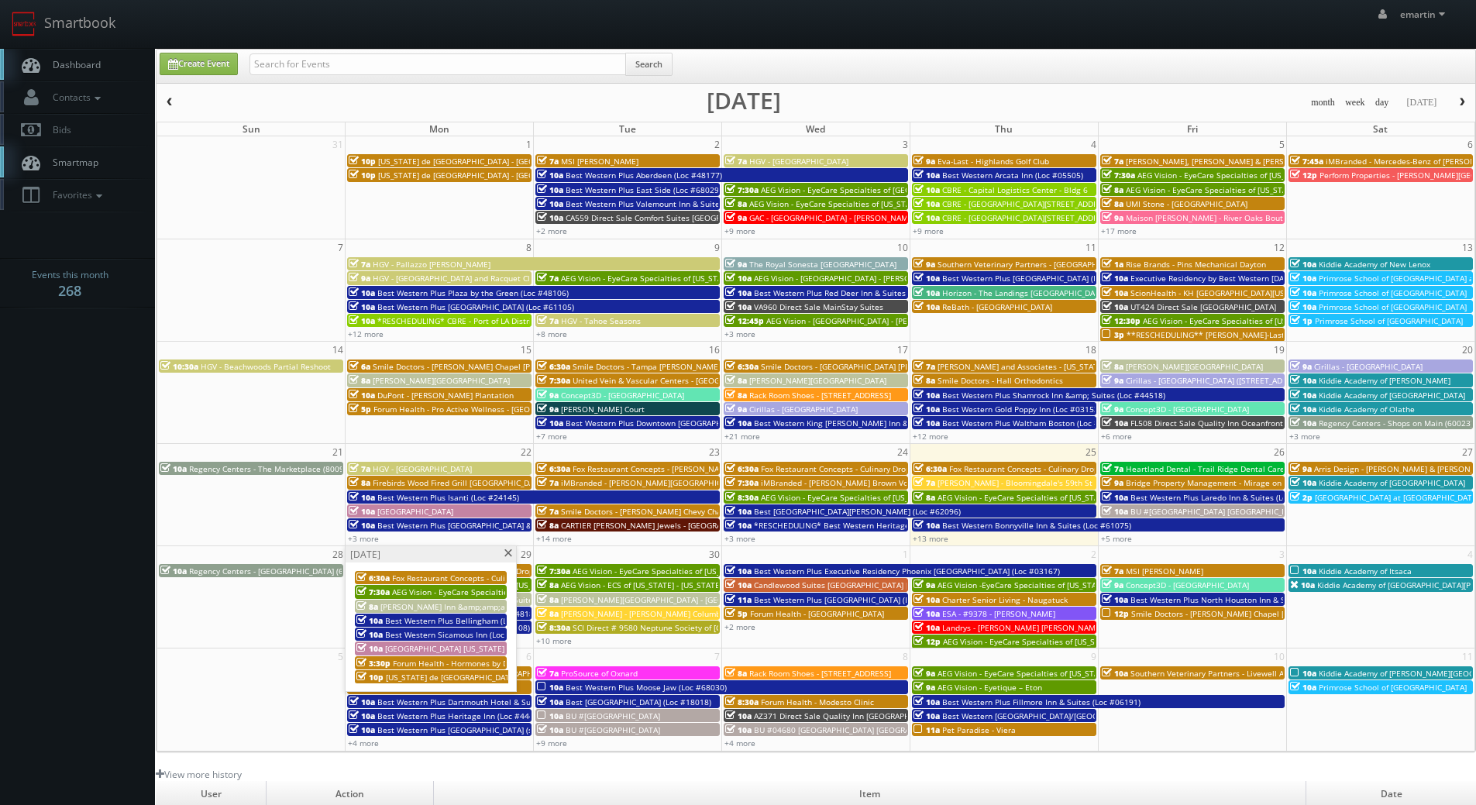
click at [510, 553] on span at bounding box center [508, 553] width 10 height 9
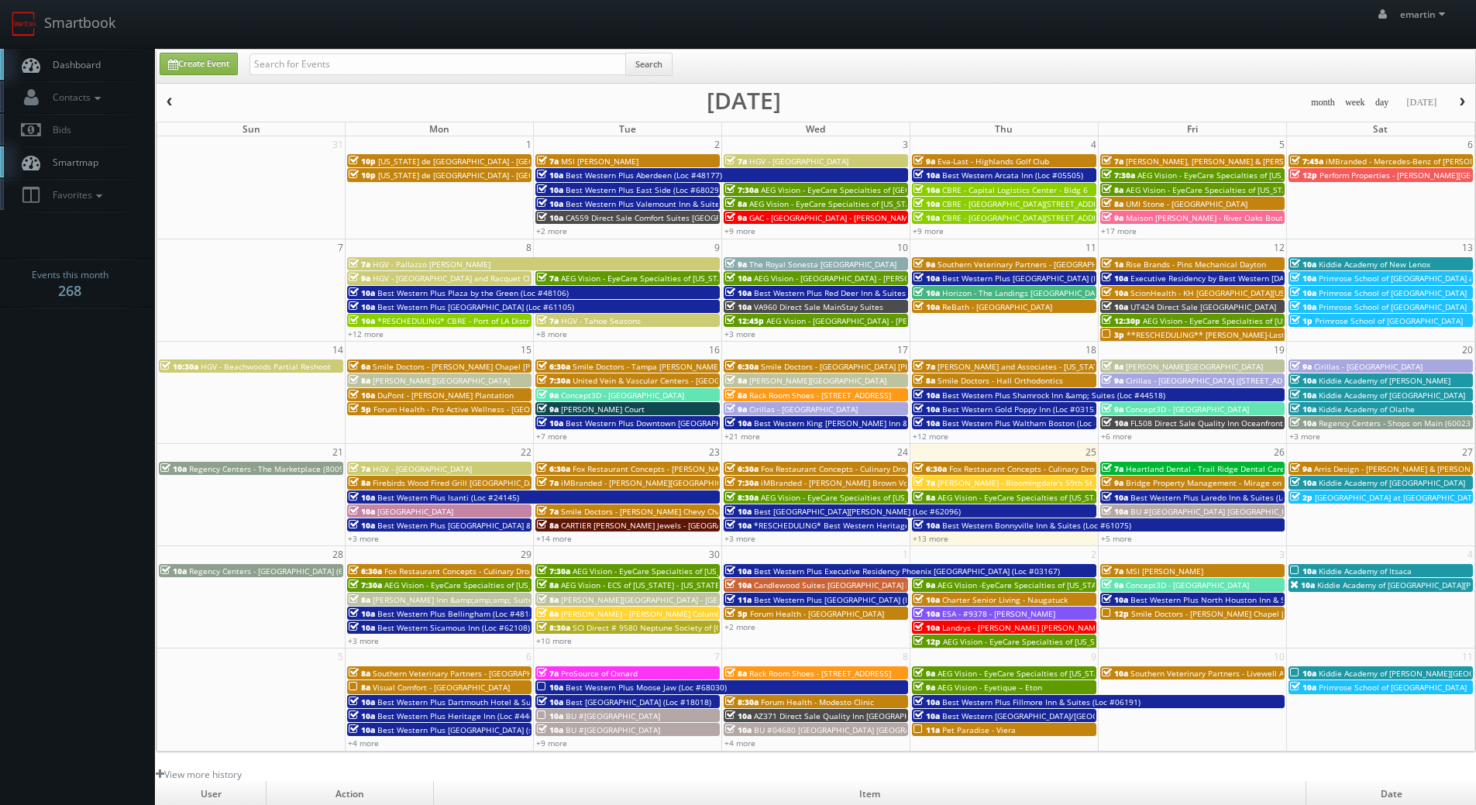
drag, startPoint x: 321, startPoint y: 9, endPoint x: 308, endPoint y: 9, distance: 12.4
click at [320, 9] on div "emartin emartin Profile Logout" at bounding box center [738, 24] width 1476 height 48
click at [105, 61] on link "Dashboard" at bounding box center [77, 65] width 155 height 32
click at [558, 639] on link "+10 more" at bounding box center [554, 640] width 36 height 11
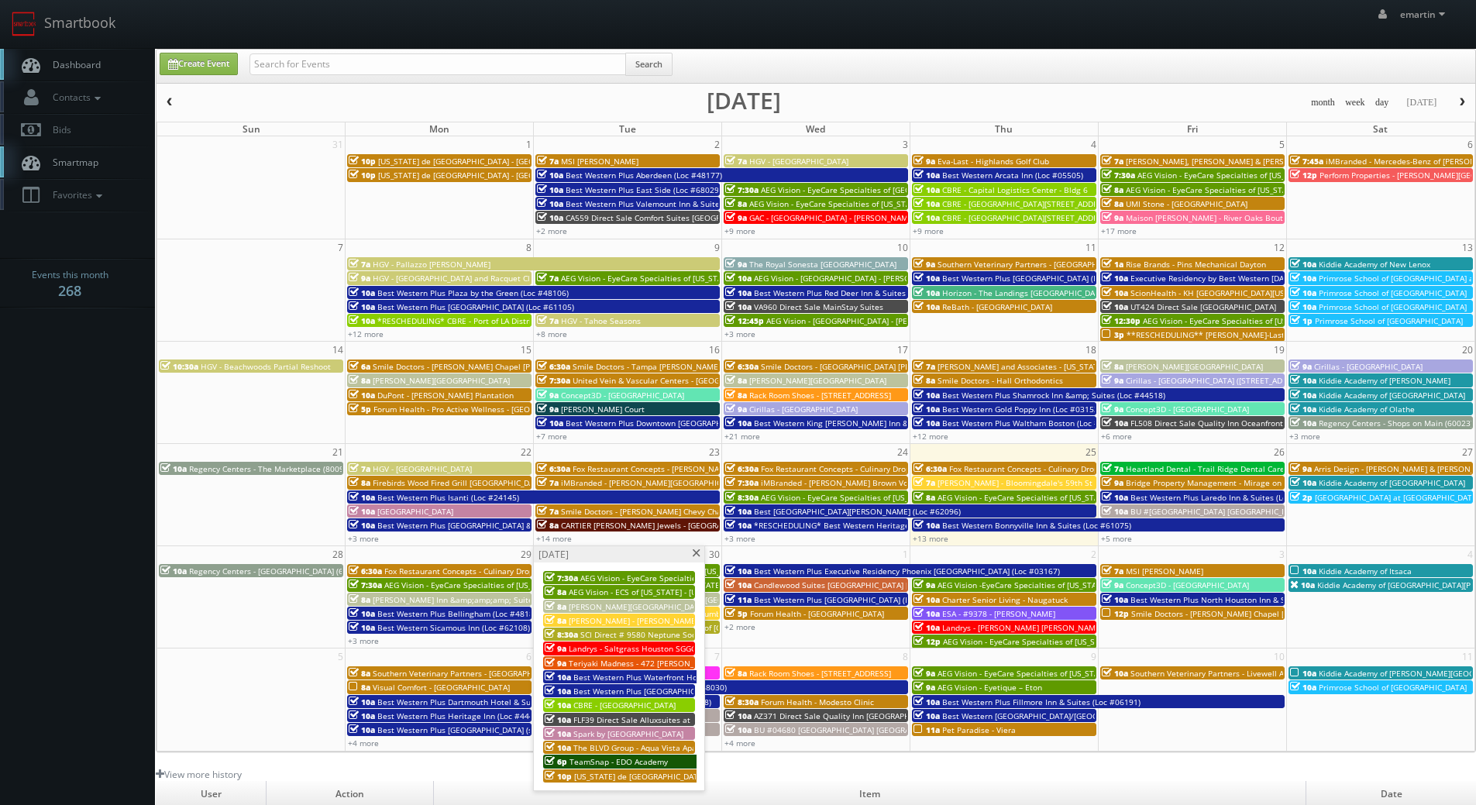
click at [647, 635] on span "SCI Direct # 9580 Neptune Society of [GEOGRAPHIC_DATA]" at bounding box center [688, 634] width 217 height 11
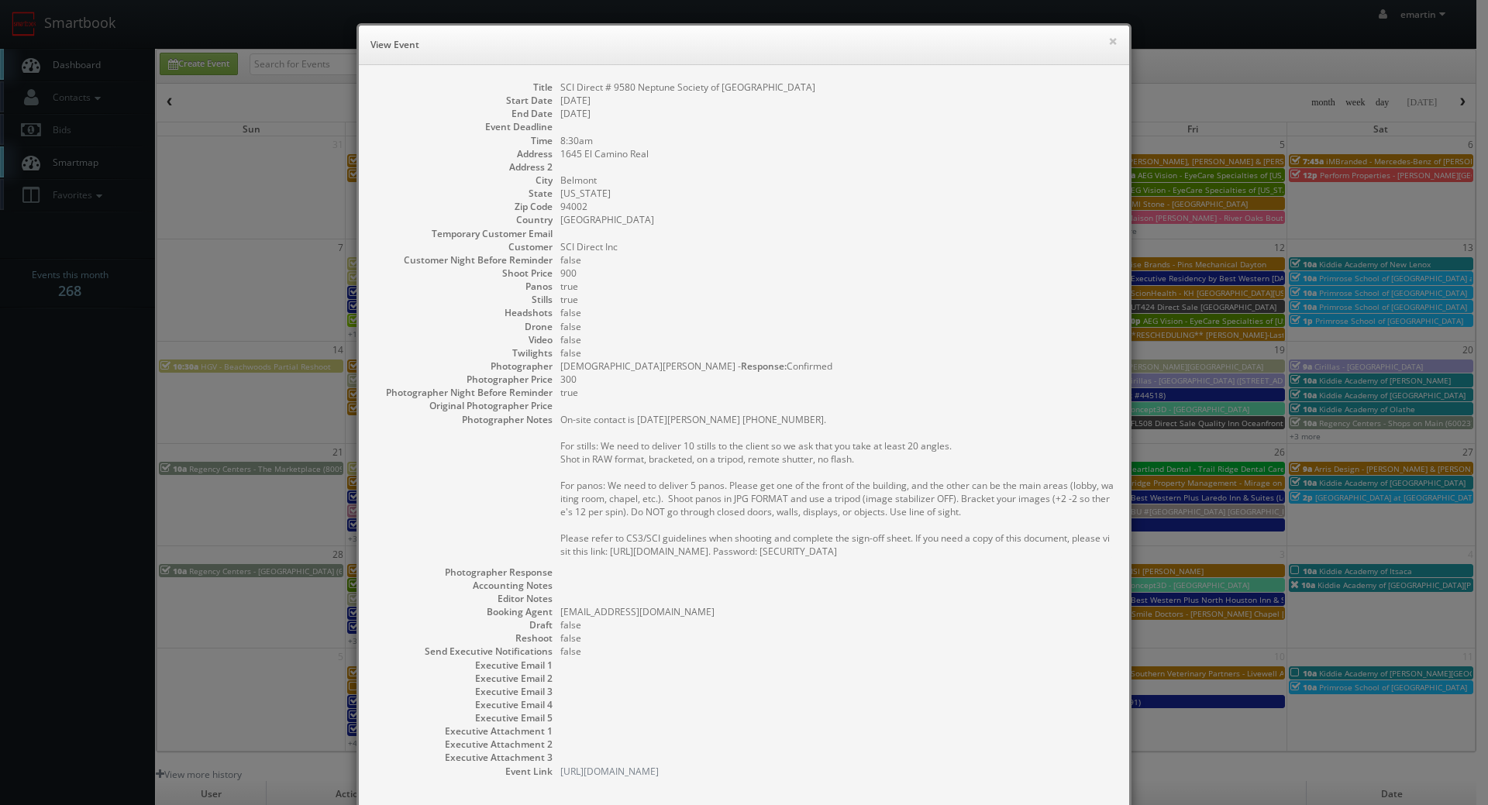
click at [810, 242] on dd "SCI Direct Inc" at bounding box center [836, 246] width 553 height 13
click at [1108, 41] on button "×" at bounding box center [1112, 41] width 9 height 11
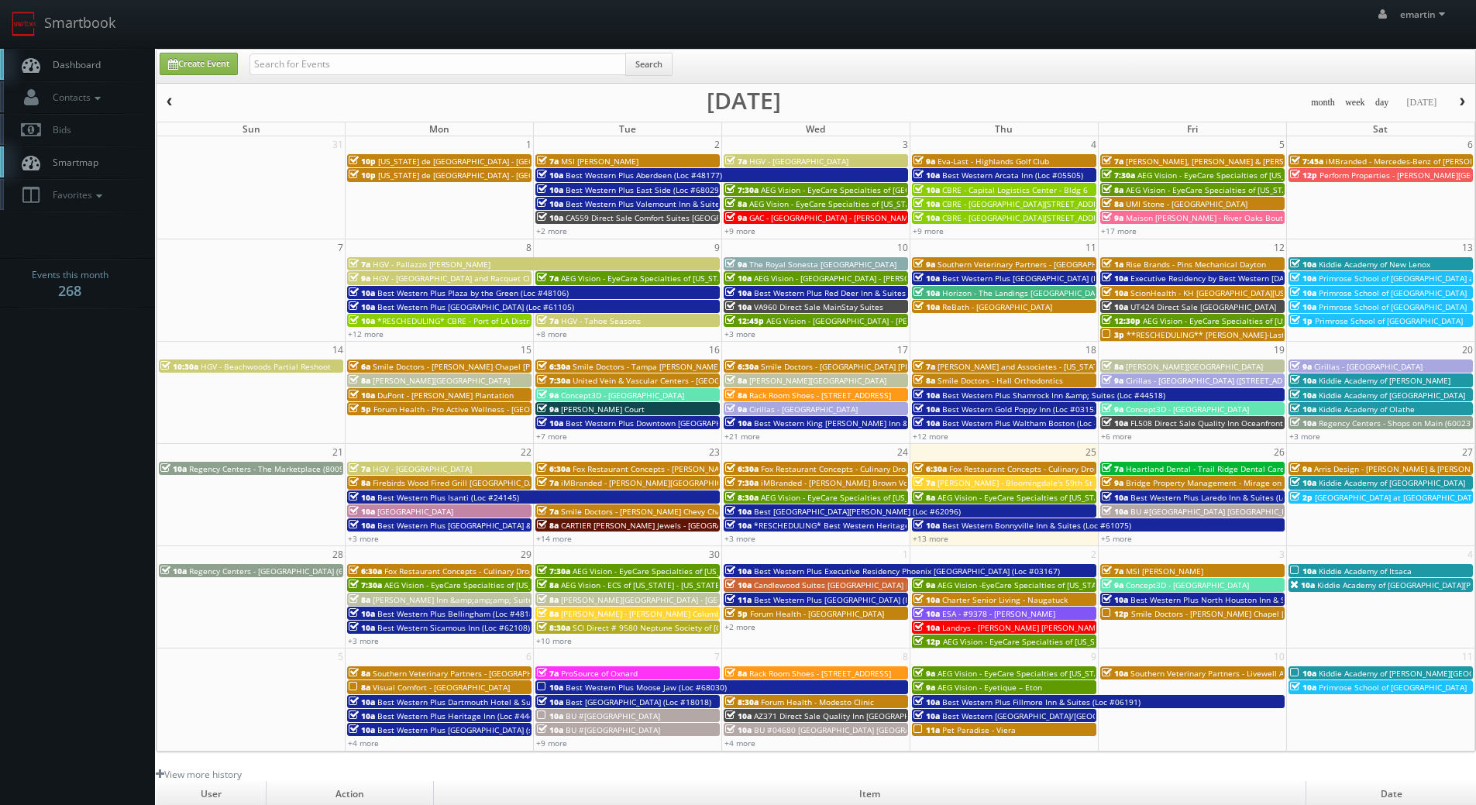
click at [88, 55] on link "Dashboard" at bounding box center [77, 65] width 155 height 32
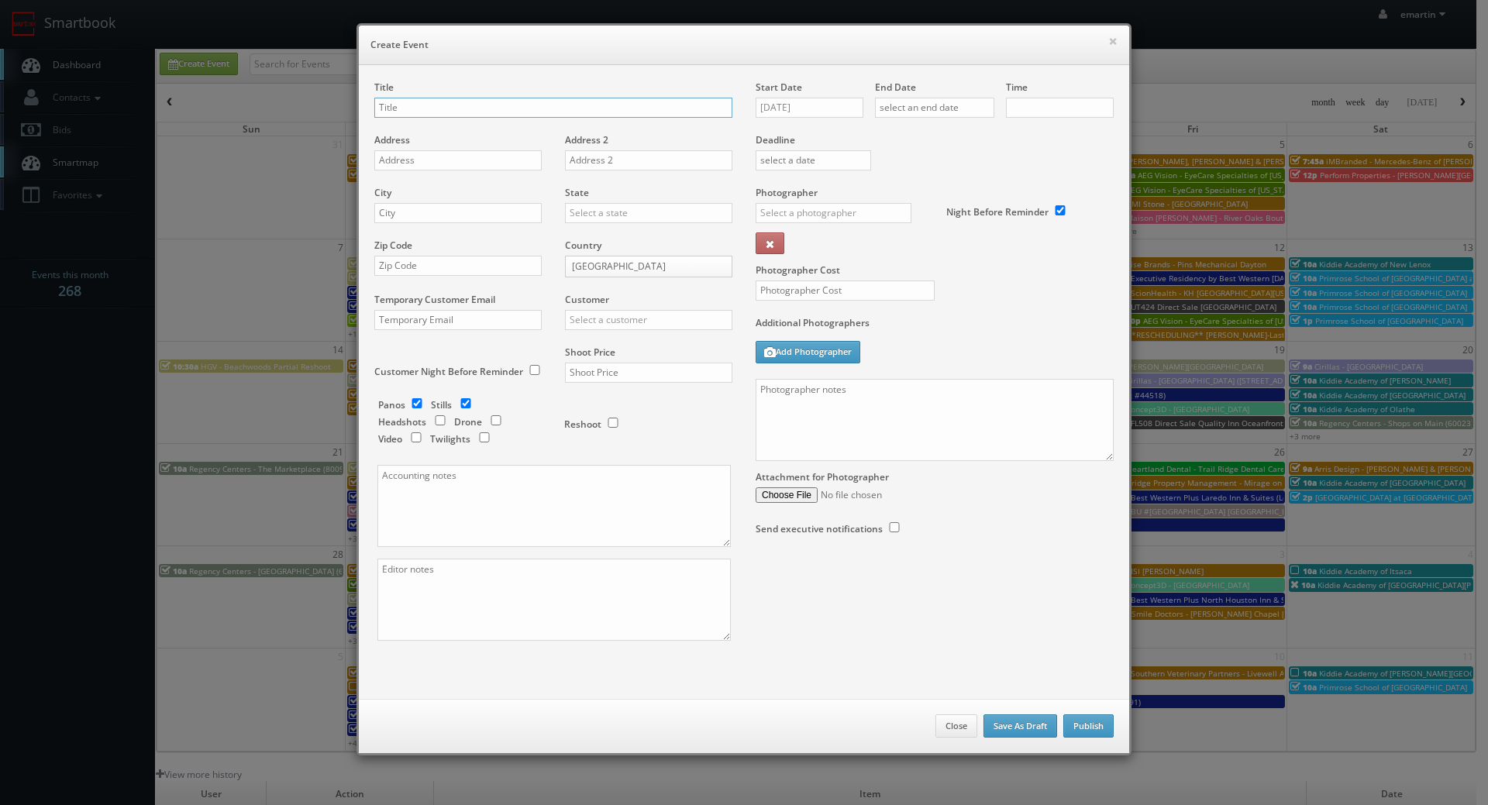
checkbox input "true"
type input "10:00am"
checkbox input "true"
click at [803, 107] on input "[DATE]" at bounding box center [810, 108] width 108 height 20
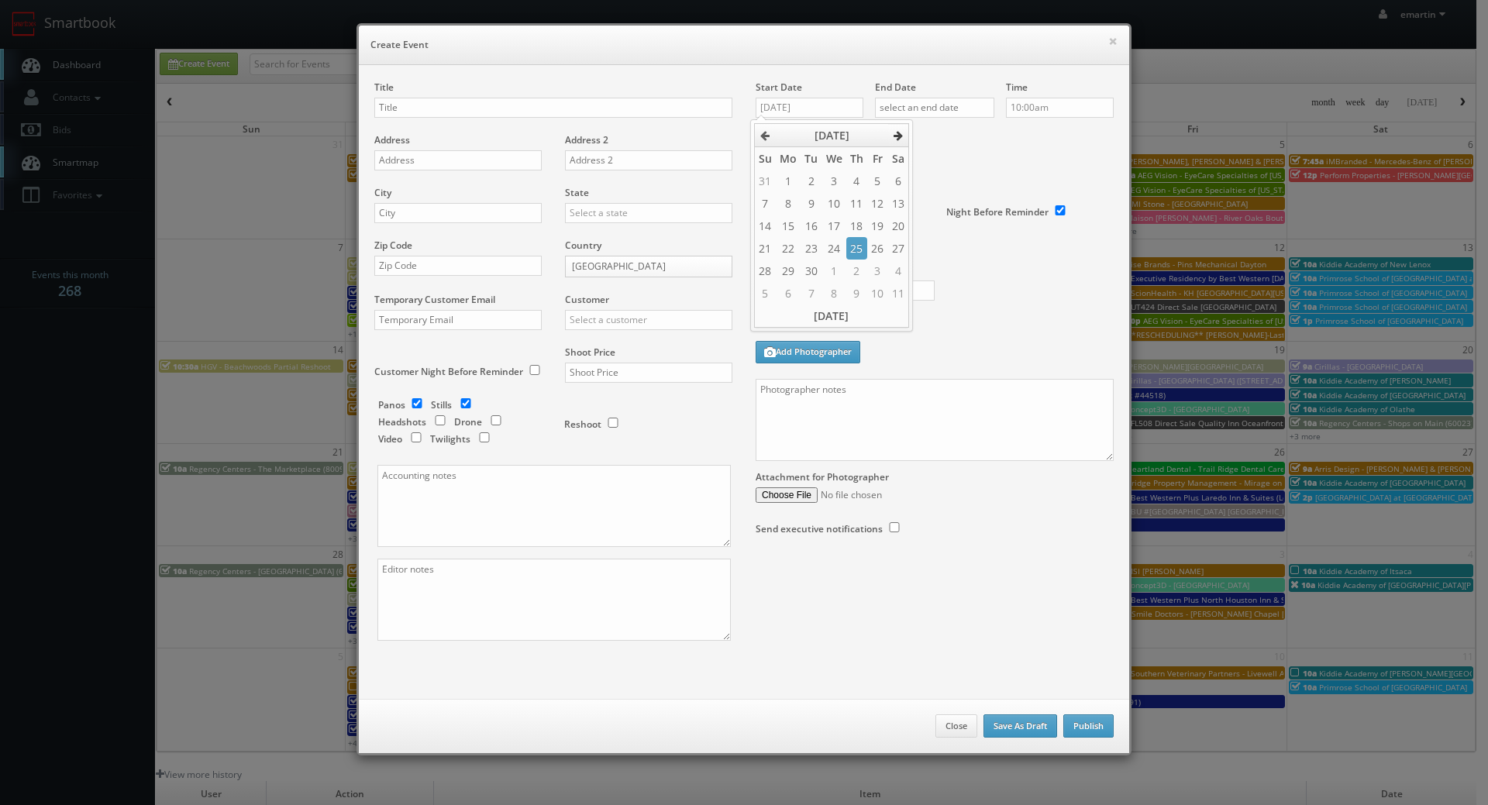
click at [897, 137] on icon at bounding box center [897, 135] width 9 height 11
click at [789, 244] on td "20" at bounding box center [788, 248] width 25 height 22
type input "10/20/2025"
click at [952, 105] on input "text" at bounding box center [934, 108] width 119 height 20
click at [1010, 132] on th at bounding box center [1017, 135] width 21 height 23
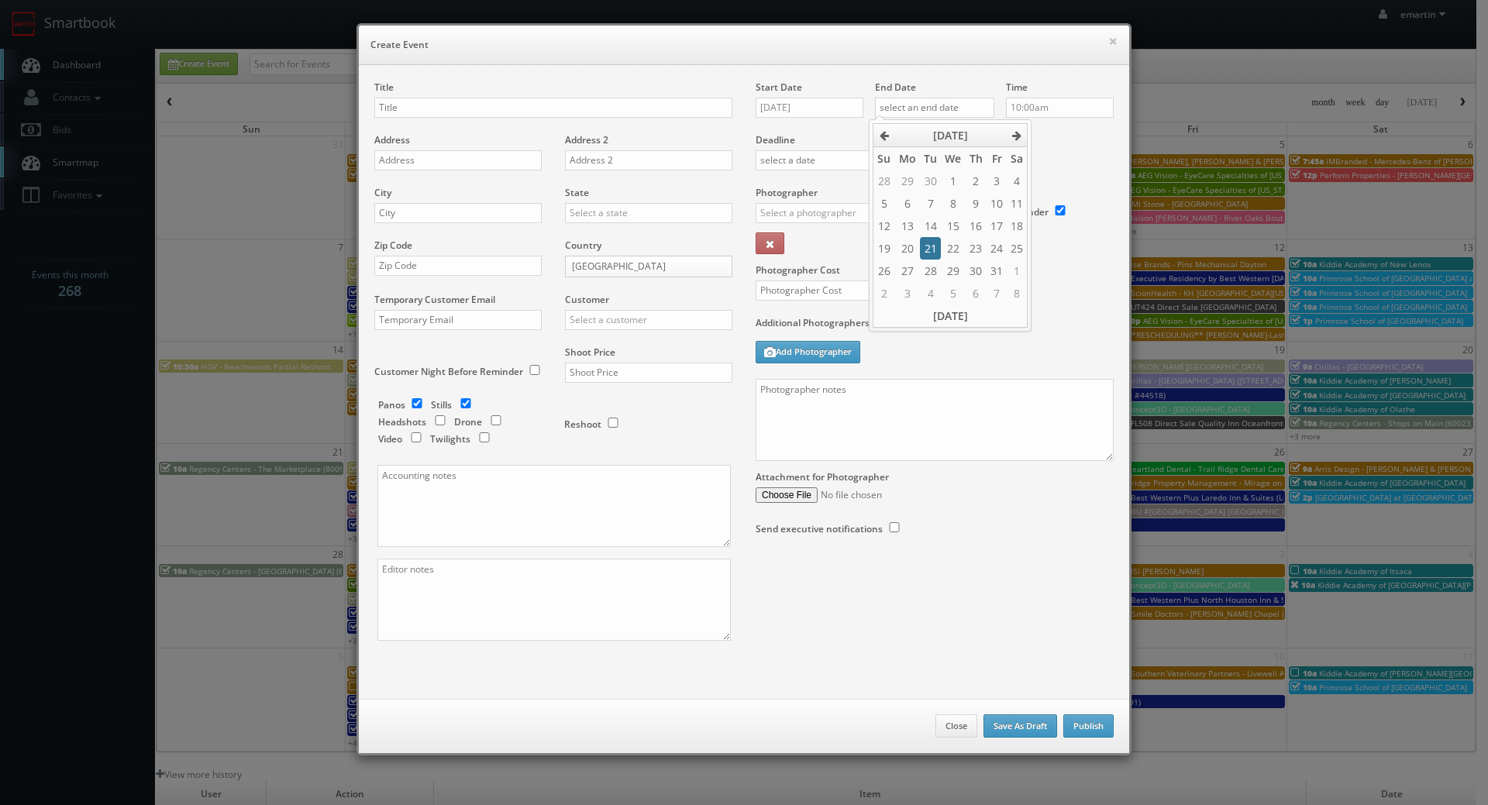
click at [928, 251] on td "21" at bounding box center [930, 248] width 21 height 22
type input "10/21/2025"
click at [1074, 143] on label "Deadline" at bounding box center [934, 139] width 381 height 13
click at [449, 110] on input "text" at bounding box center [553, 108] width 358 height 20
drag, startPoint x: 709, startPoint y: 89, endPoint x: 653, endPoint y: 104, distance: 57.7
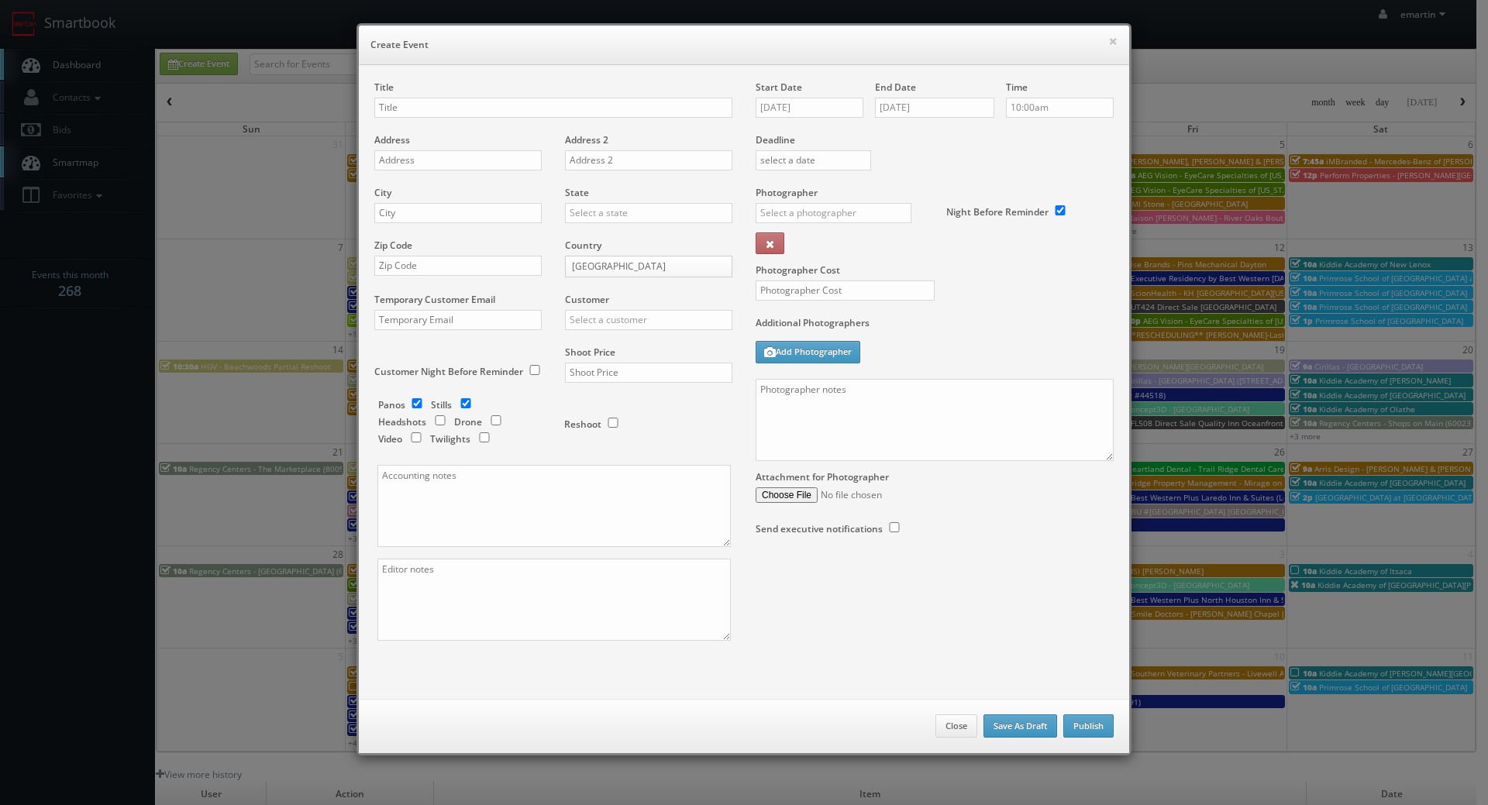
click at [704, 91] on div "Title" at bounding box center [553, 107] width 358 height 53
click at [652, 105] on input "text" at bounding box center [553, 108] width 358 height 20
paste input "Holiday Inn Express & Suites [GEOGRAPHIC_DATA]"
type input "Holiday Inn Express & Suites [GEOGRAPHIC_DATA]"
click at [460, 172] on div "Address" at bounding box center [463, 159] width 179 height 53
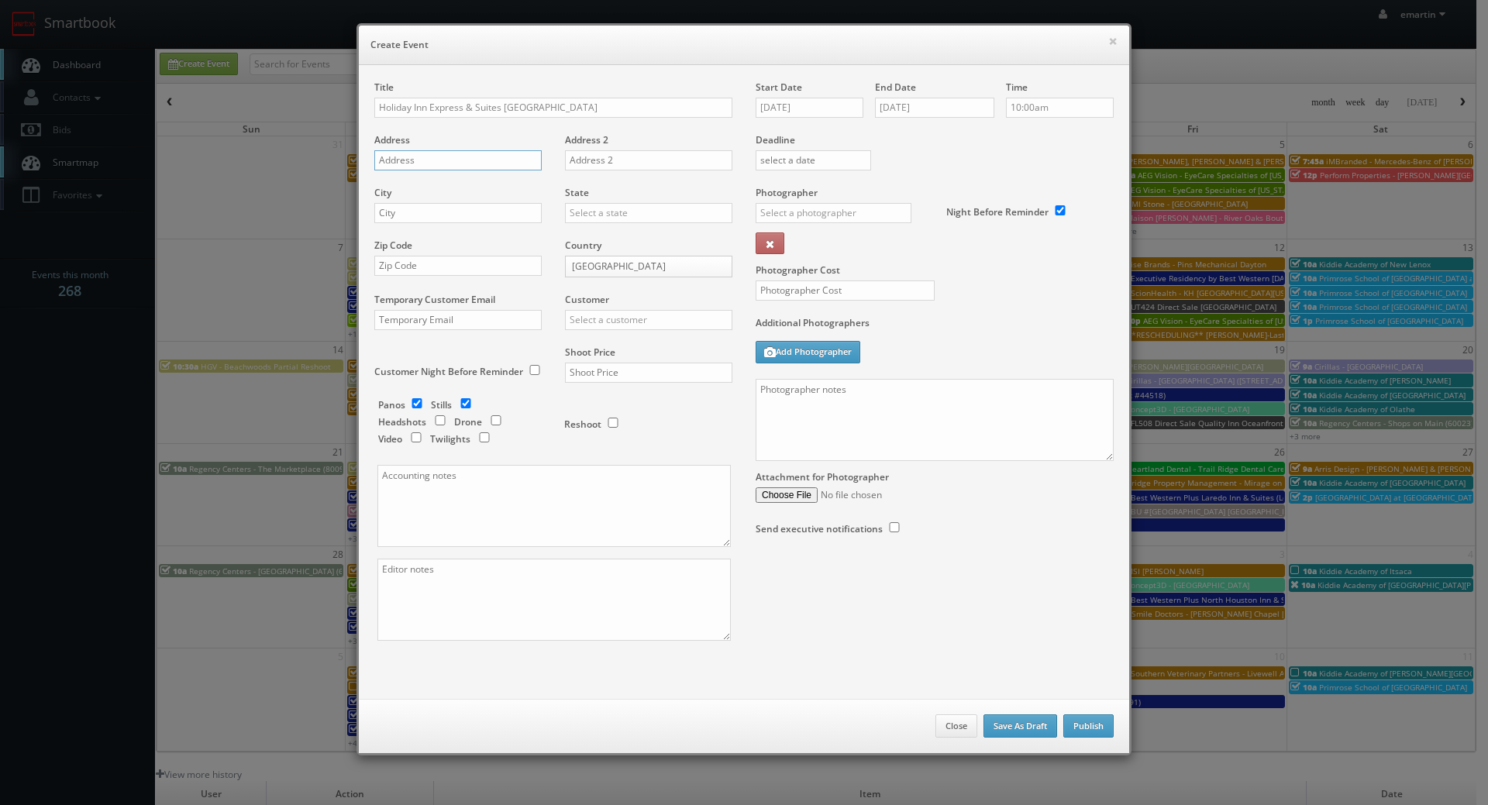
drag, startPoint x: 456, startPoint y: 164, endPoint x: 60, endPoint y: 275, distance: 411.4
click at [456, 164] on input "text" at bounding box center [457, 160] width 167 height 20
paste input "640 Old Mexia Rd"
type input "640 Old Mexia Rd"
click at [463, 215] on input "text" at bounding box center [457, 213] width 167 height 20
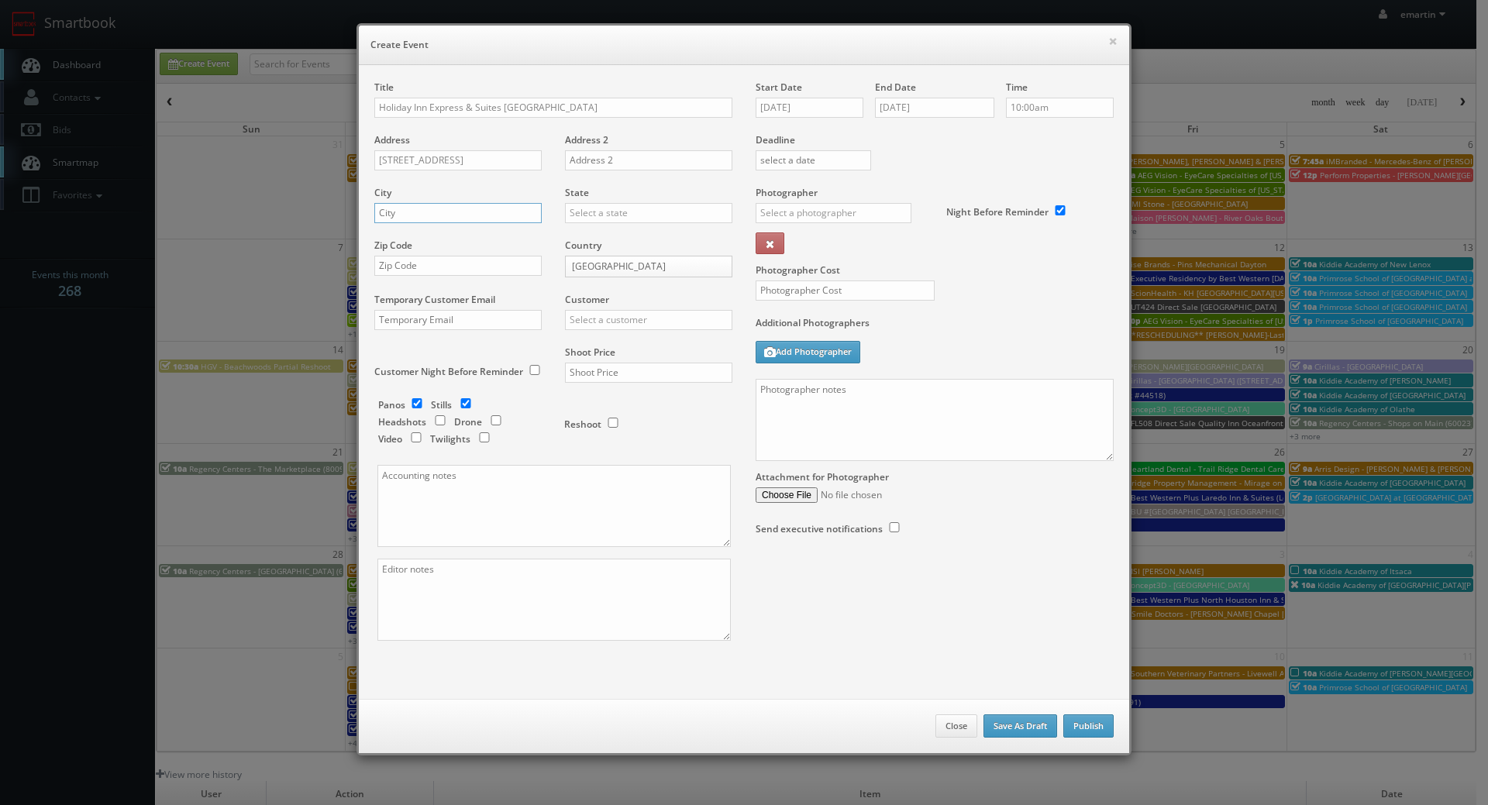
paste input "Fairfield"
type input "Fairfield"
click at [579, 219] on input "text" at bounding box center [648, 213] width 167 height 20
click at [596, 236] on div "[US_STATE]" at bounding box center [649, 239] width 166 height 26
type input "[US_STATE]"
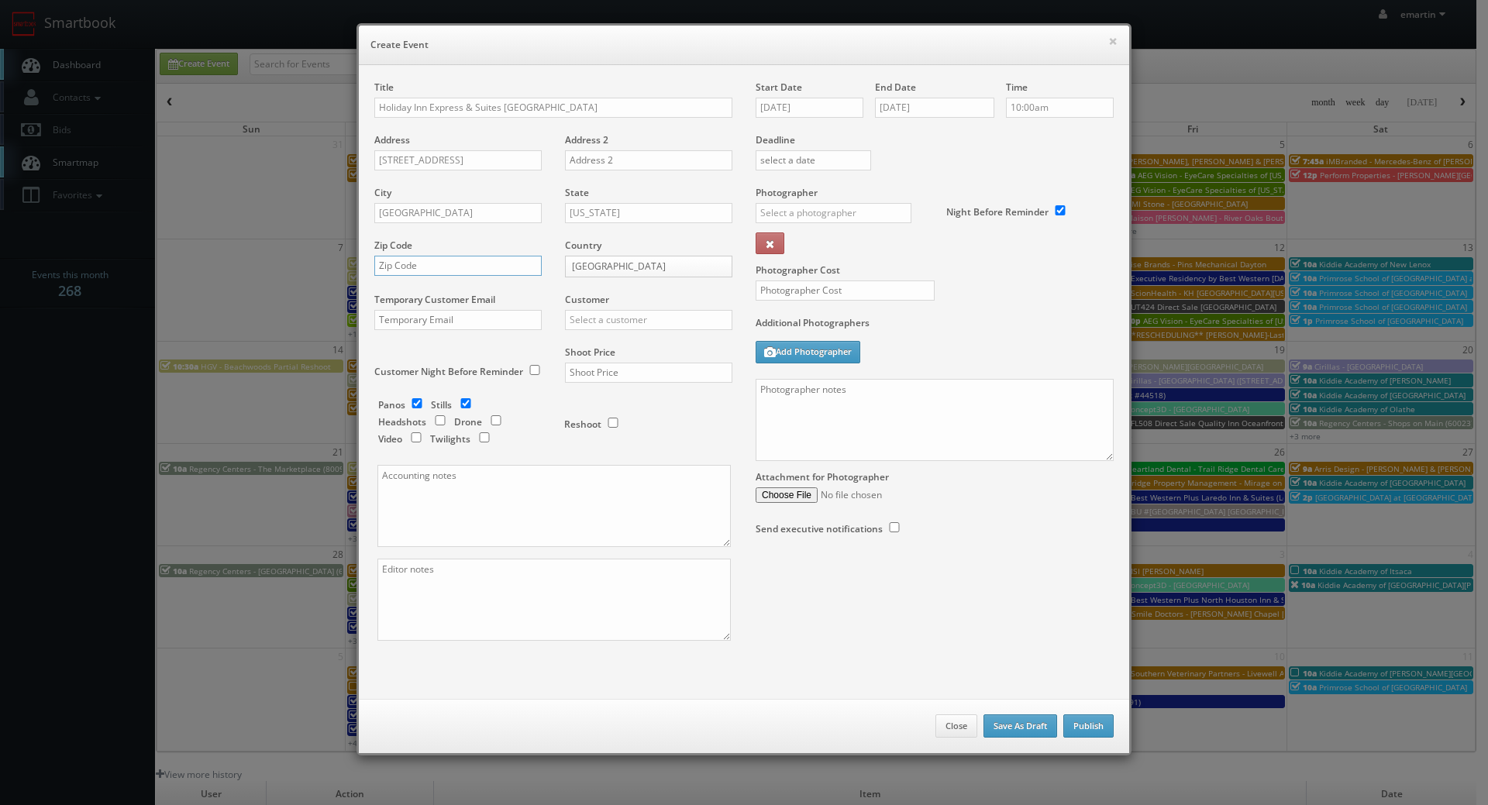
click at [409, 271] on input "text" at bounding box center [457, 266] width 167 height 20
paste input "75840"
type input "75840"
click at [587, 314] on input "text" at bounding box center [648, 320] width 167 height 20
type input "h"
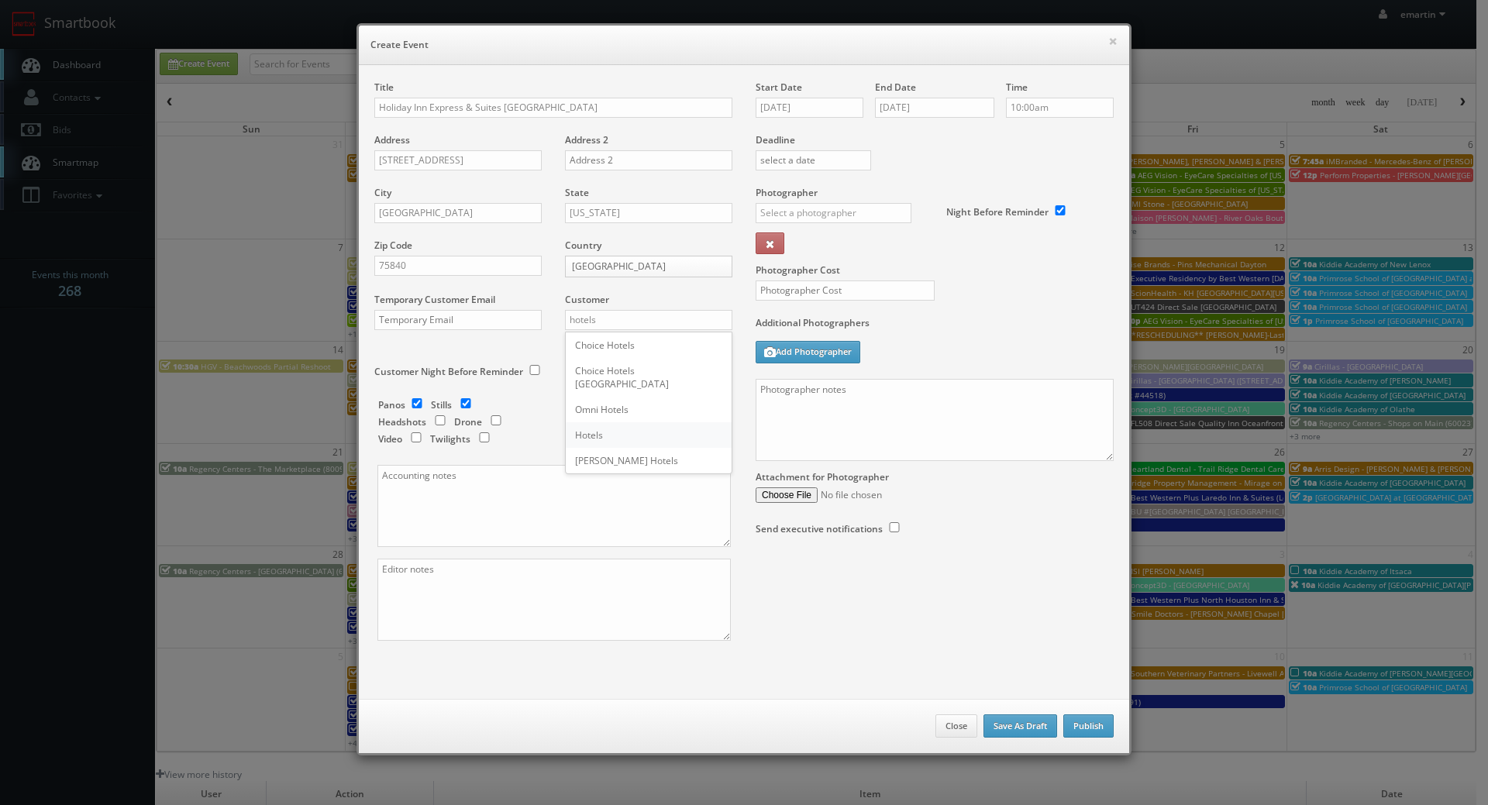
click at [588, 431] on div "Hotels" at bounding box center [649, 435] width 166 height 26
type input "Hotels"
click at [613, 374] on input "text" at bounding box center [648, 373] width 167 height 20
type input "2,750"
click at [650, 428] on div "Reshoot" at bounding box center [641, 416] width 155 height 36
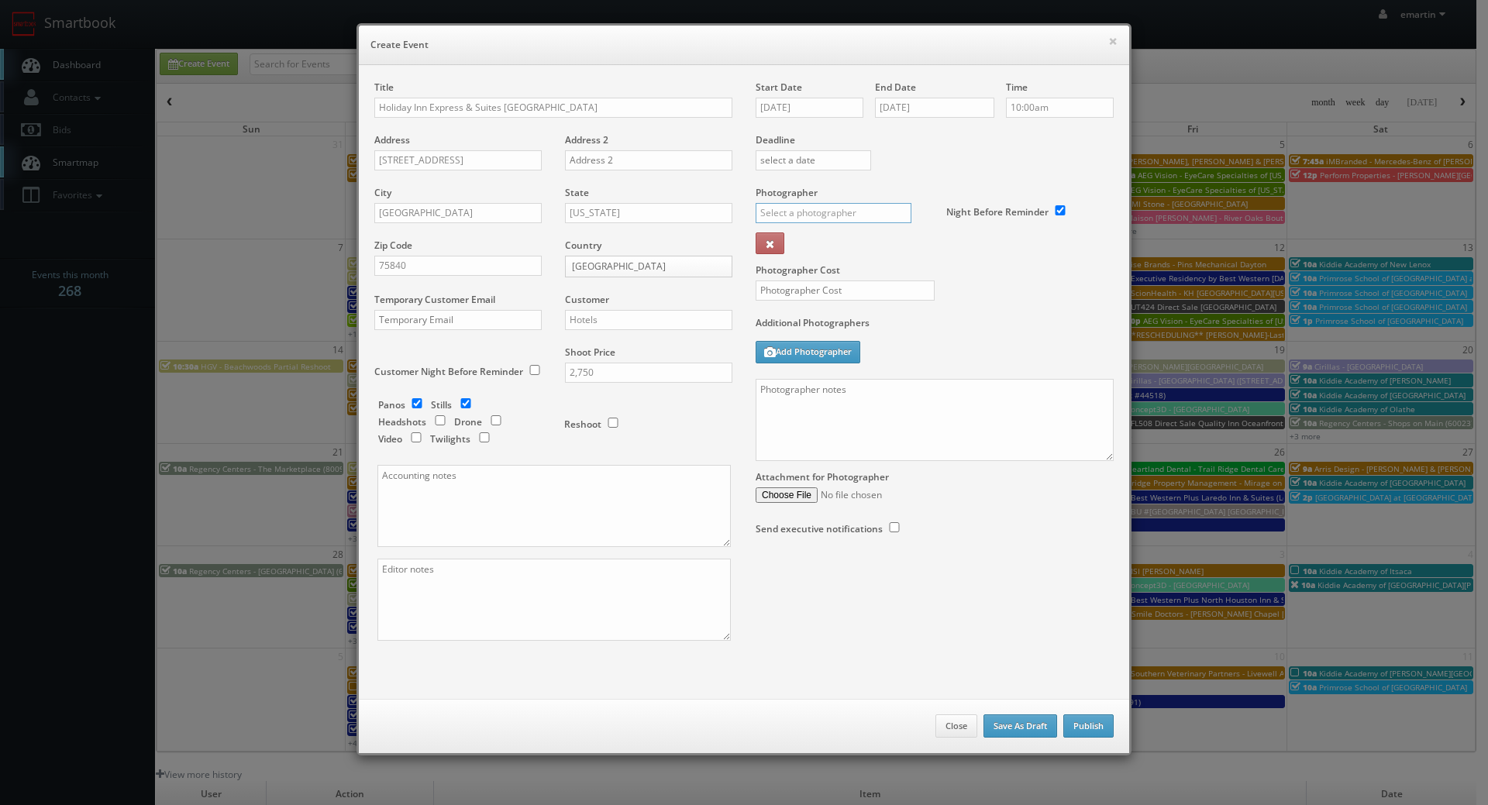
click at [879, 222] on input "text" at bounding box center [834, 213] width 156 height 20
click at [843, 252] on div "[PERSON_NAME]" at bounding box center [839, 248] width 166 height 26
type input "[PERSON_NAME]"
click at [807, 288] on input "text" at bounding box center [845, 291] width 179 height 20
type input "650"
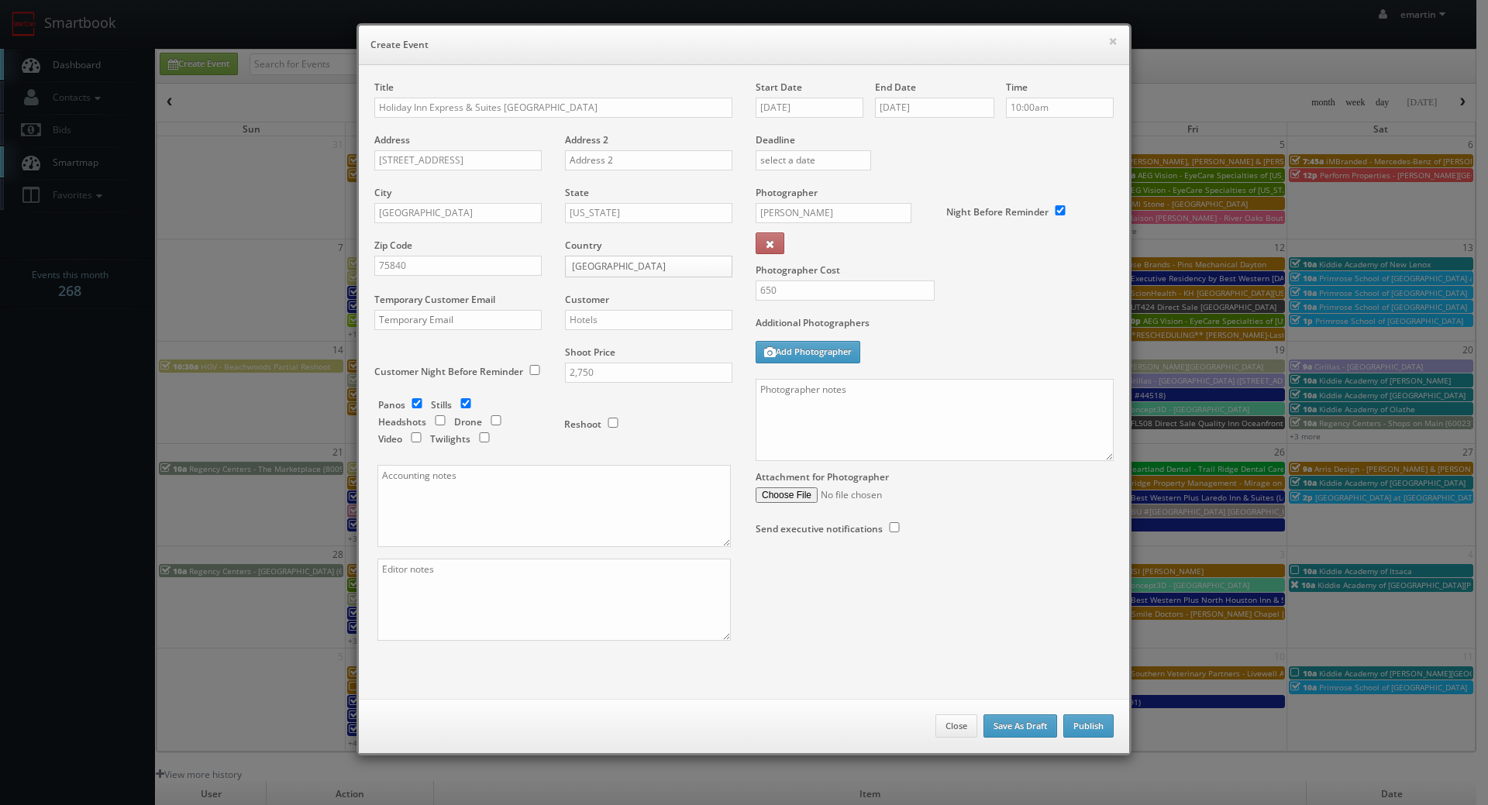
drag, startPoint x: 947, startPoint y: 284, endPoint x: 577, endPoint y: 344, distance: 374.4
click at [947, 284] on div "Photographer Cost 650" at bounding box center [934, 251] width 381 height 130
drag, startPoint x: 807, startPoint y: 425, endPoint x: 794, endPoint y: 426, distance: 13.2
click at [807, 425] on textarea at bounding box center [935, 420] width 358 height 82
paste textarea "Onsite contact is _____. Full shoot including _ room types/exteriors/common spa…"
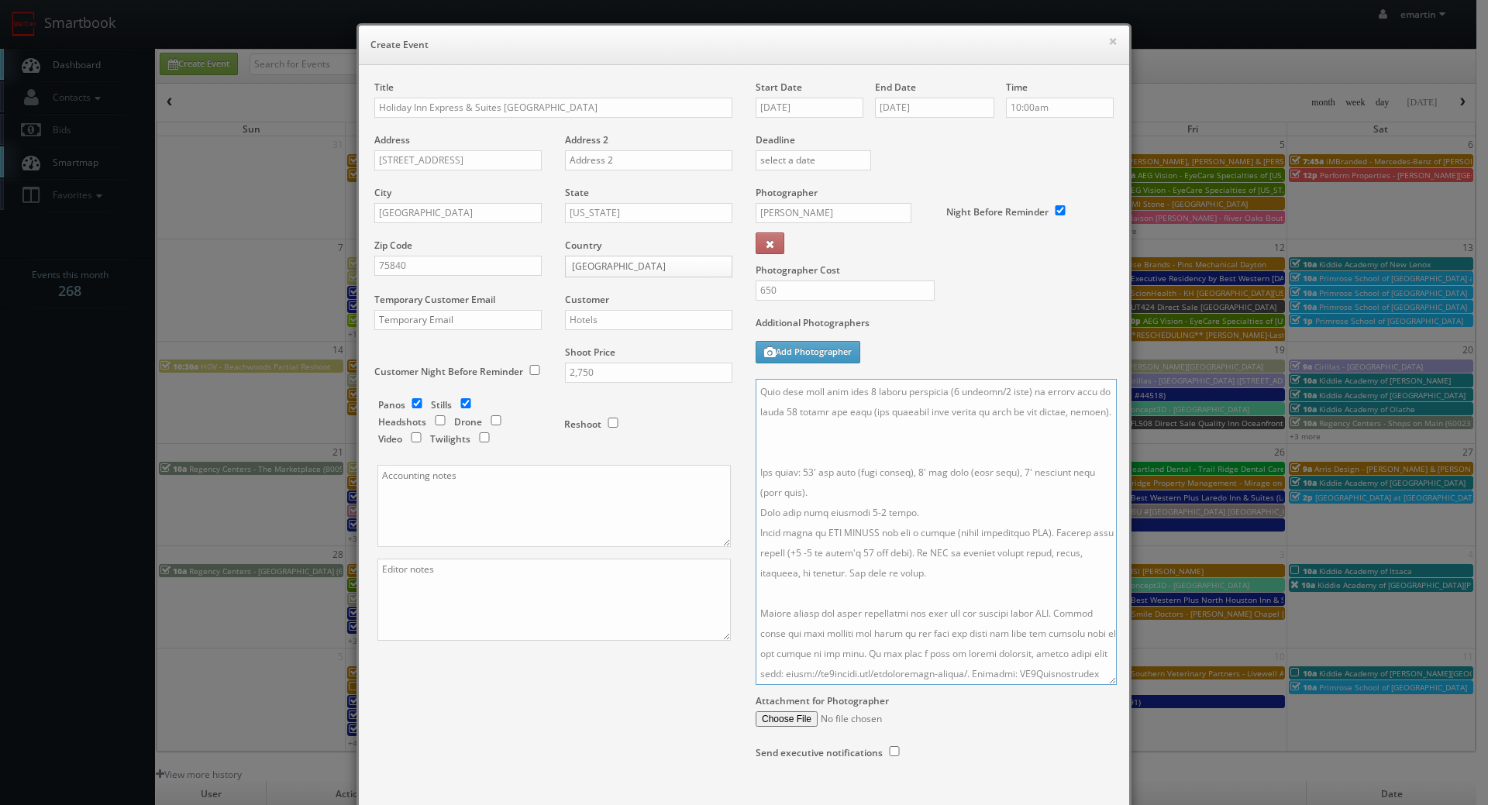
scroll to position [158, 0]
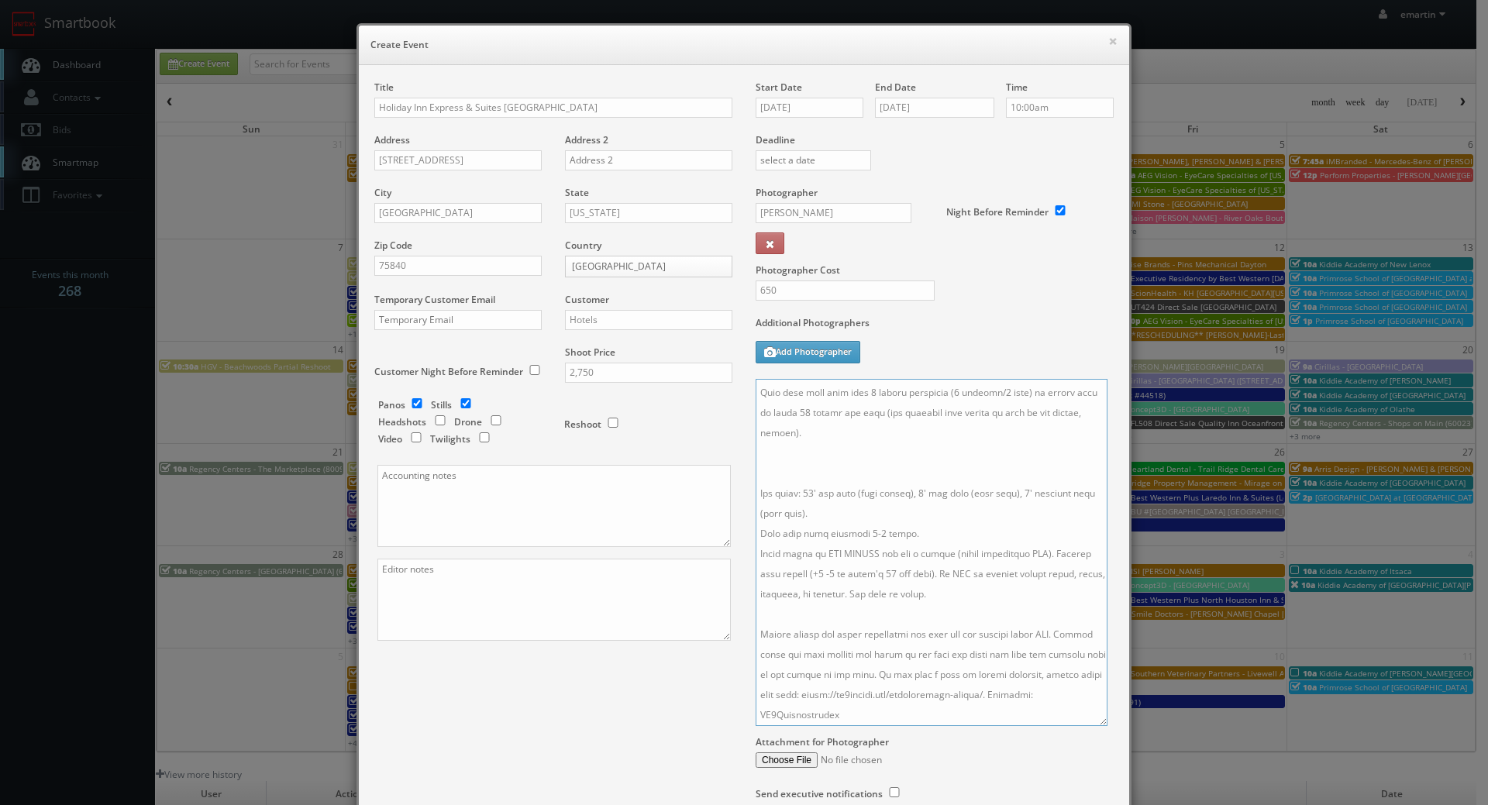
drag, startPoint x: 1102, startPoint y: 449, endPoint x: 1096, endPoint y: 714, distance: 264.3
click at [1096, 714] on textarea at bounding box center [932, 552] width 352 height 347
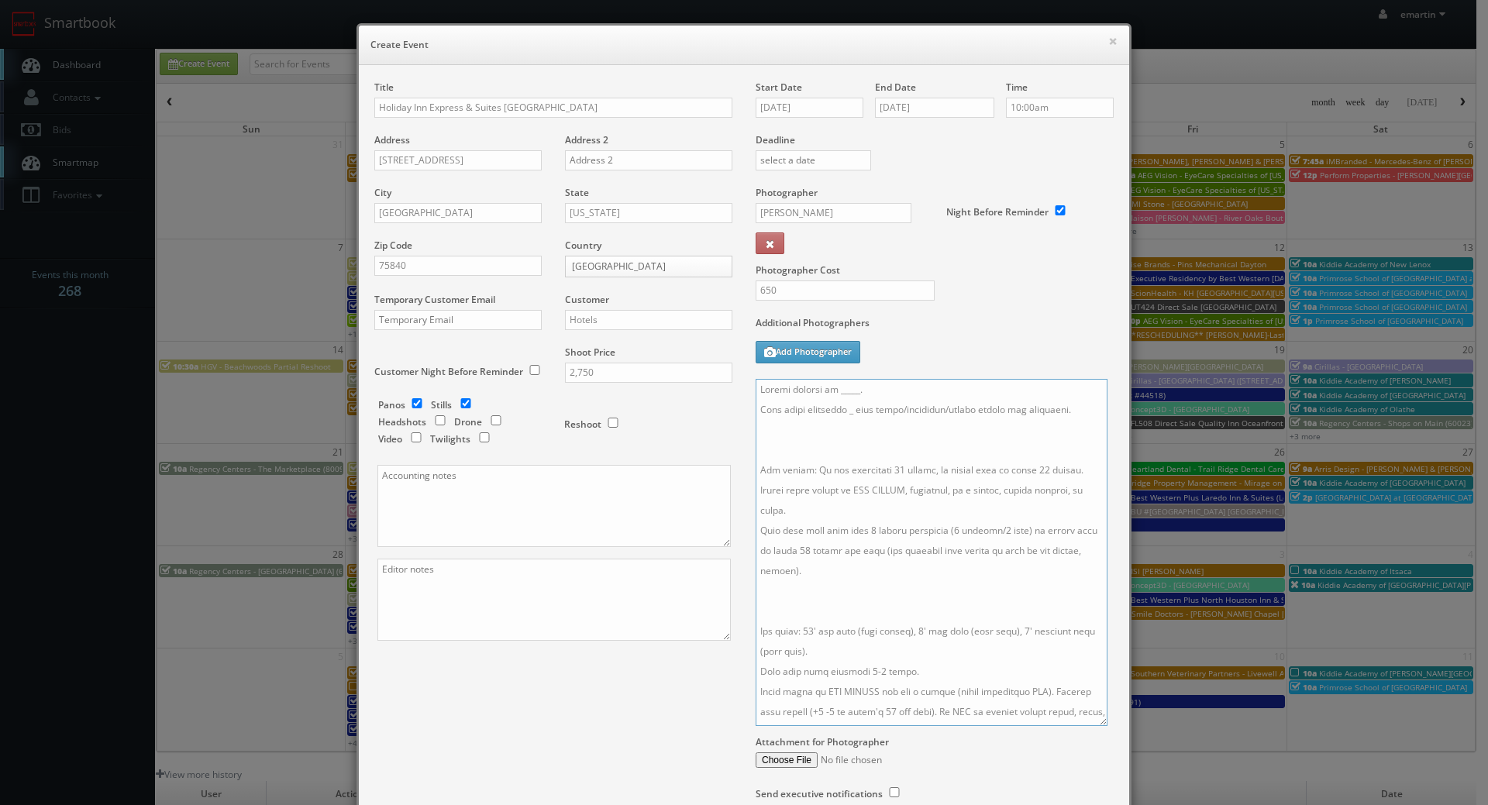
click at [807, 441] on textarea at bounding box center [932, 552] width 352 height 347
paste textarea "IMPORTANT - IHG requires a photo of smiling staff member behind front desk in l…"
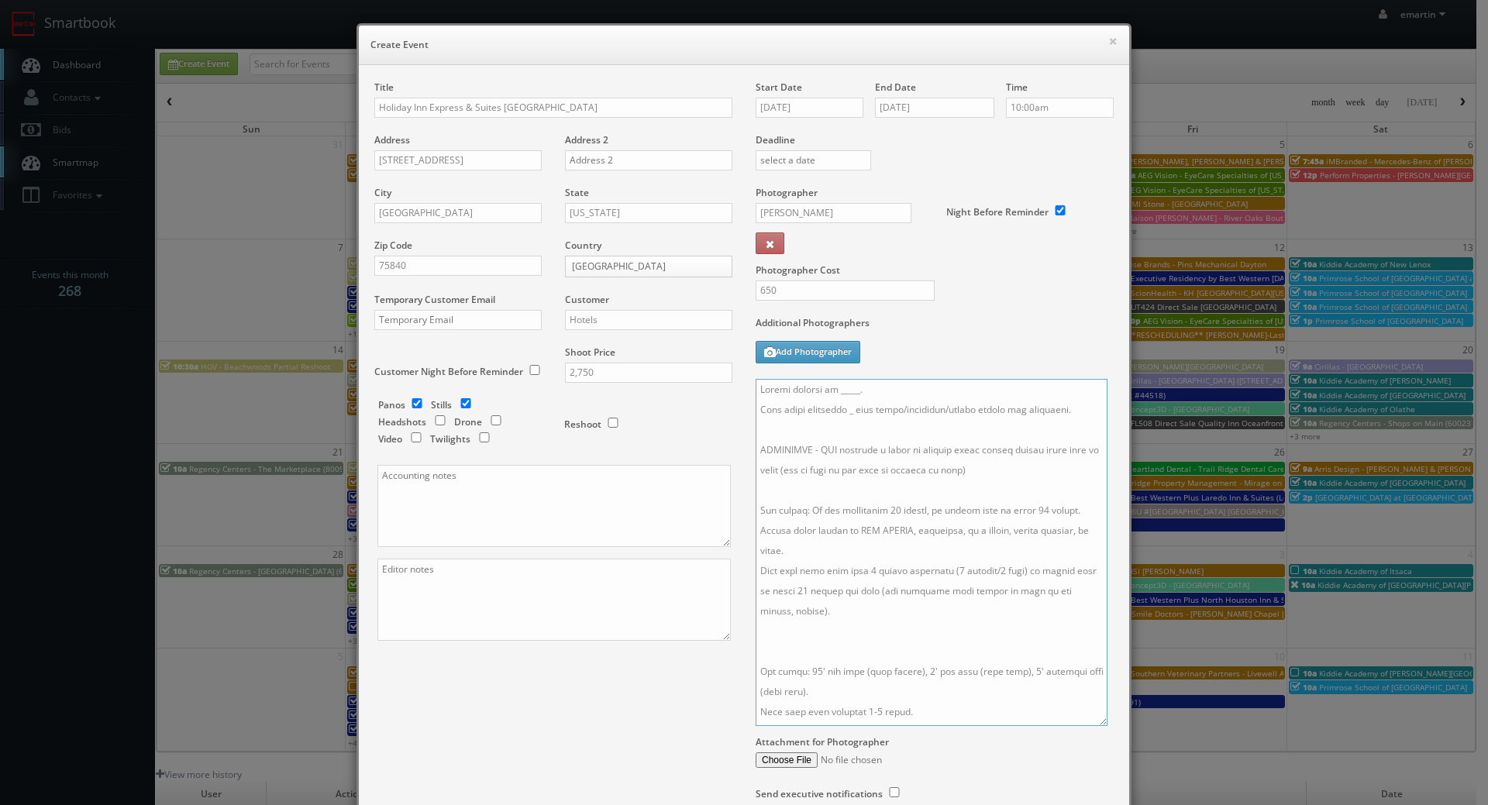
click at [829, 647] on textarea at bounding box center [932, 552] width 352 height 347
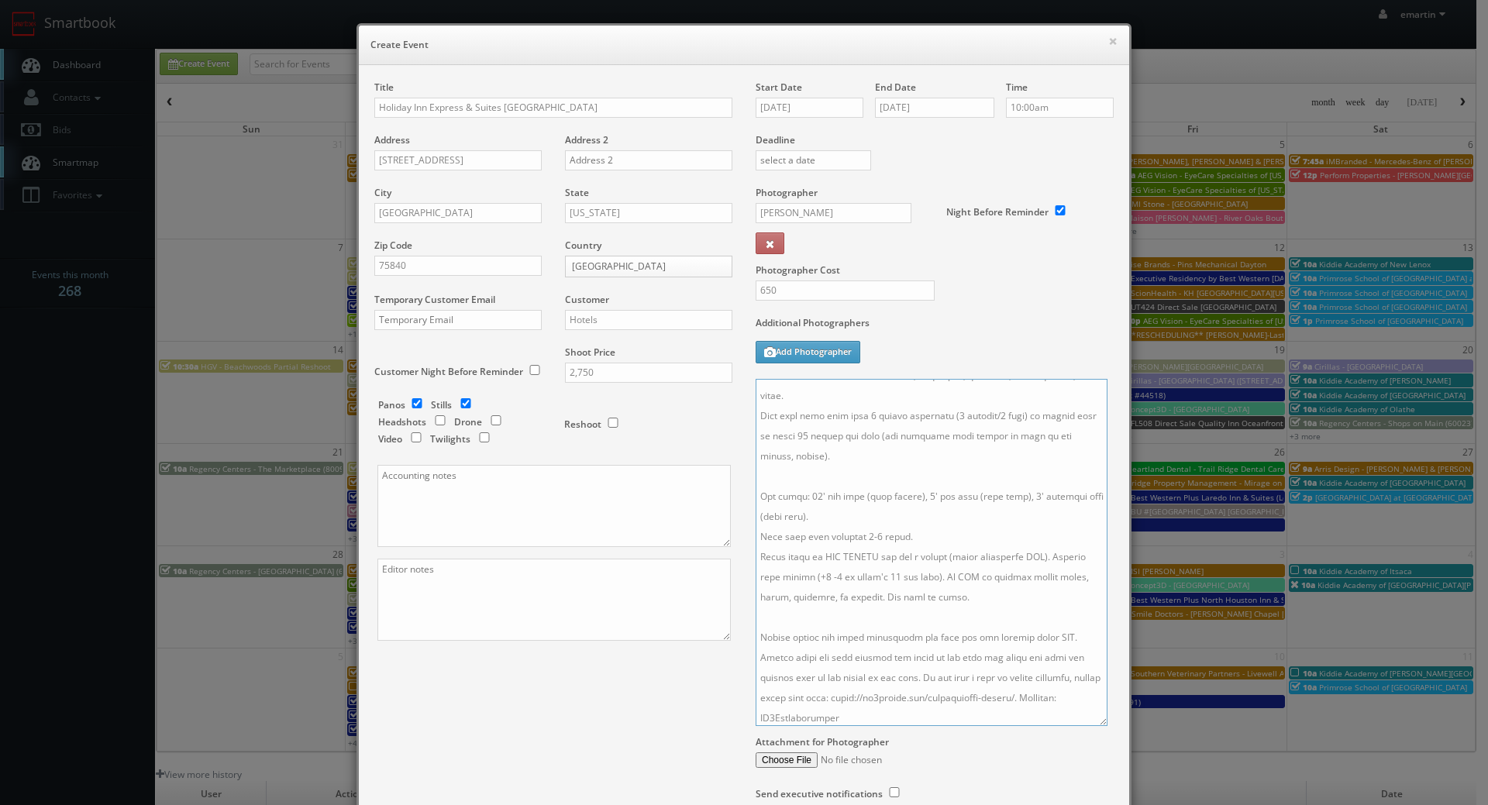
click at [820, 631] on textarea at bounding box center [932, 552] width 352 height 347
click at [846, 412] on textarea at bounding box center [932, 552] width 352 height 347
click at [811, 473] on textarea at bounding box center [932, 552] width 352 height 347
click at [881, 505] on textarea at bounding box center [932, 552] width 352 height 347
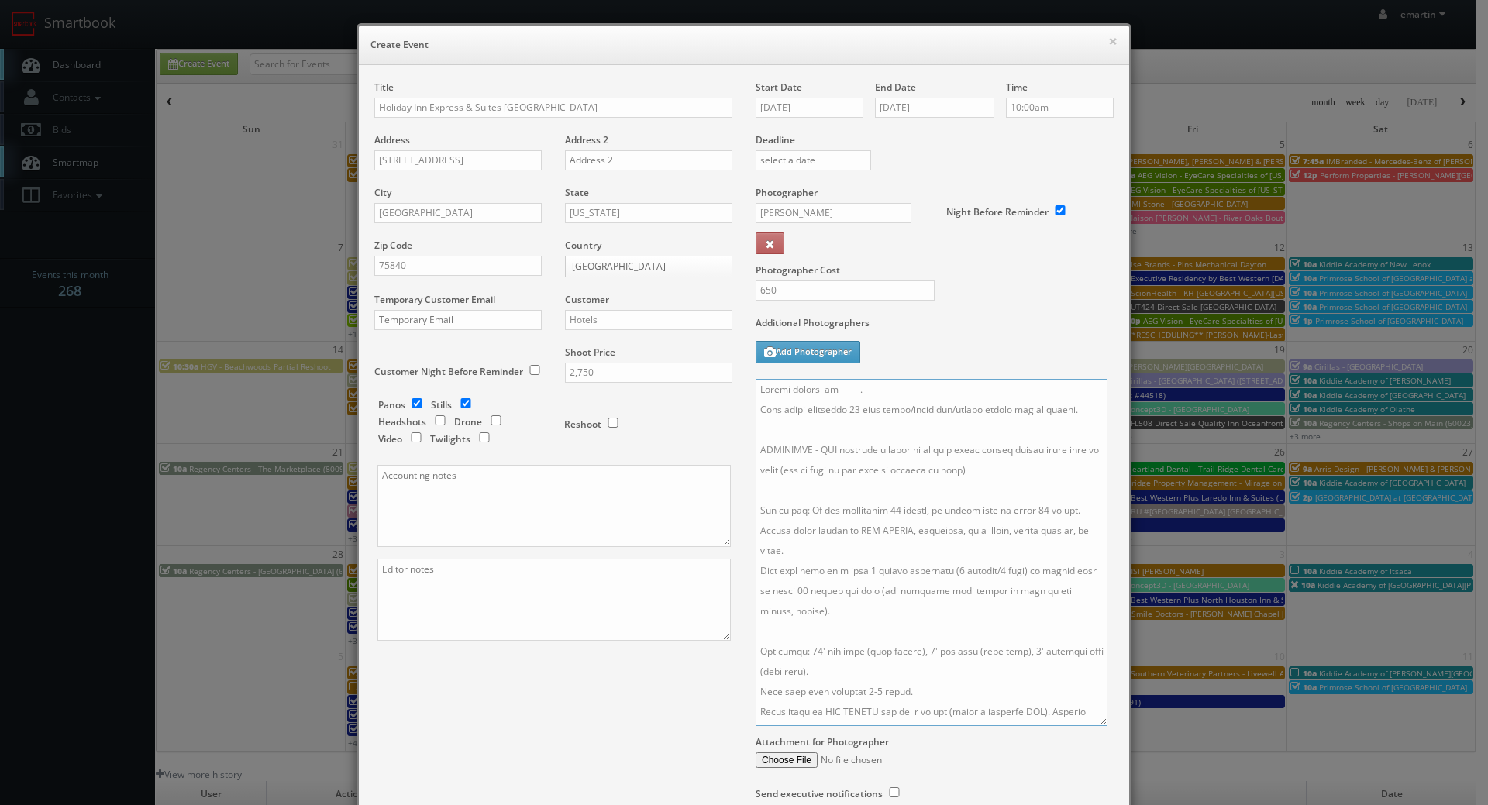
click at [1028, 510] on textarea at bounding box center [932, 552] width 352 height 347
click at [889, 386] on textarea at bounding box center [932, 552] width 352 height 347
click at [862, 398] on textarea at bounding box center [932, 552] width 352 height 347
click at [997, 394] on textarea at bounding box center [932, 552] width 352 height 347
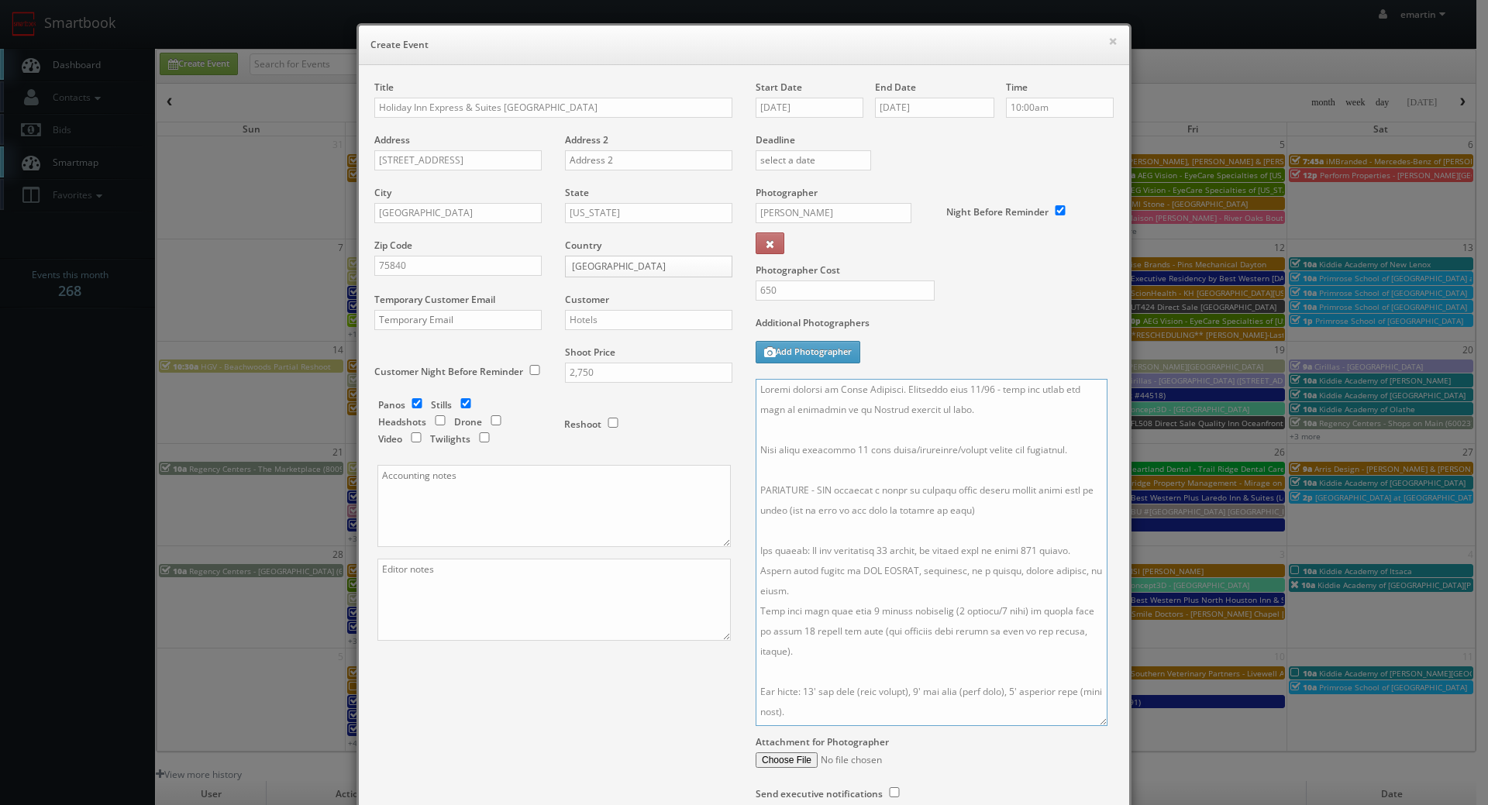
type textarea "Onsite contact is Danny Kalyanji. Overnight stay 10/20 - they are aware you wil…"
click at [1048, 270] on label "Photographer Cost" at bounding box center [934, 269] width 381 height 13
click at [632, 725] on div "Title Holiday Inn Express & Suites Fairfield North Address 640 Old Mexia Rd Add…" at bounding box center [744, 456] width 763 height 751
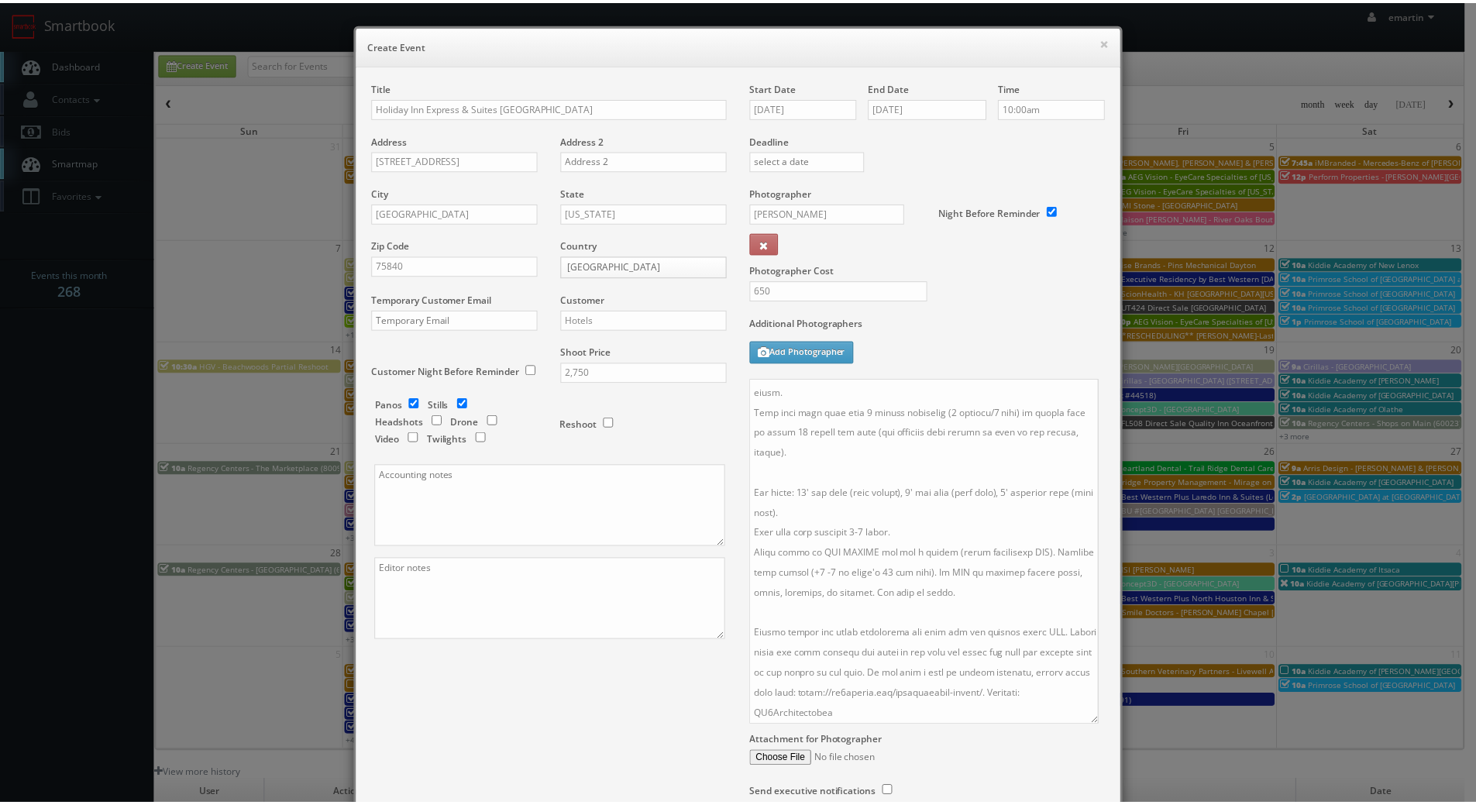
scroll to position [136, 0]
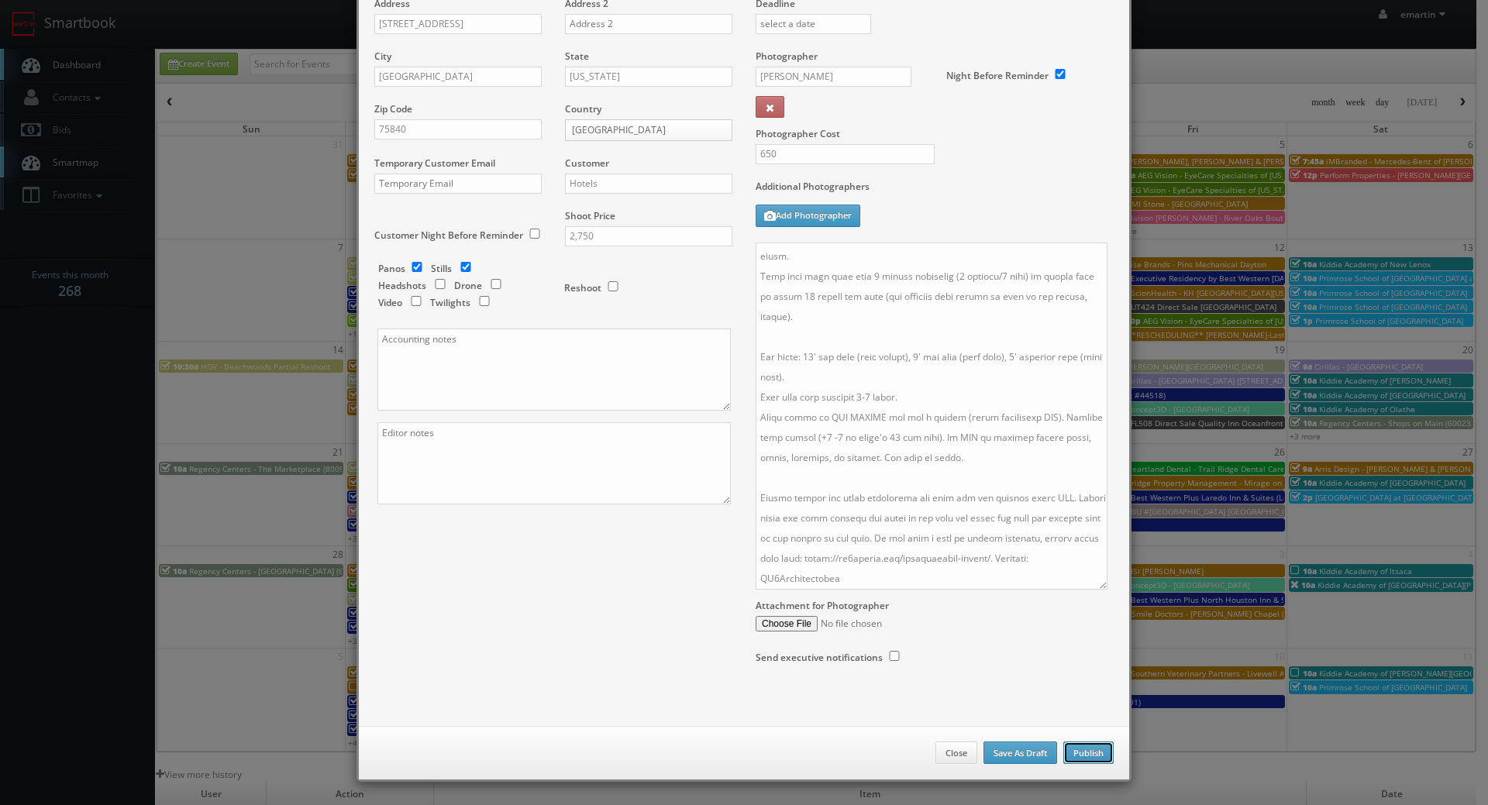
click at [1078, 751] on button "Publish" at bounding box center [1088, 753] width 50 height 23
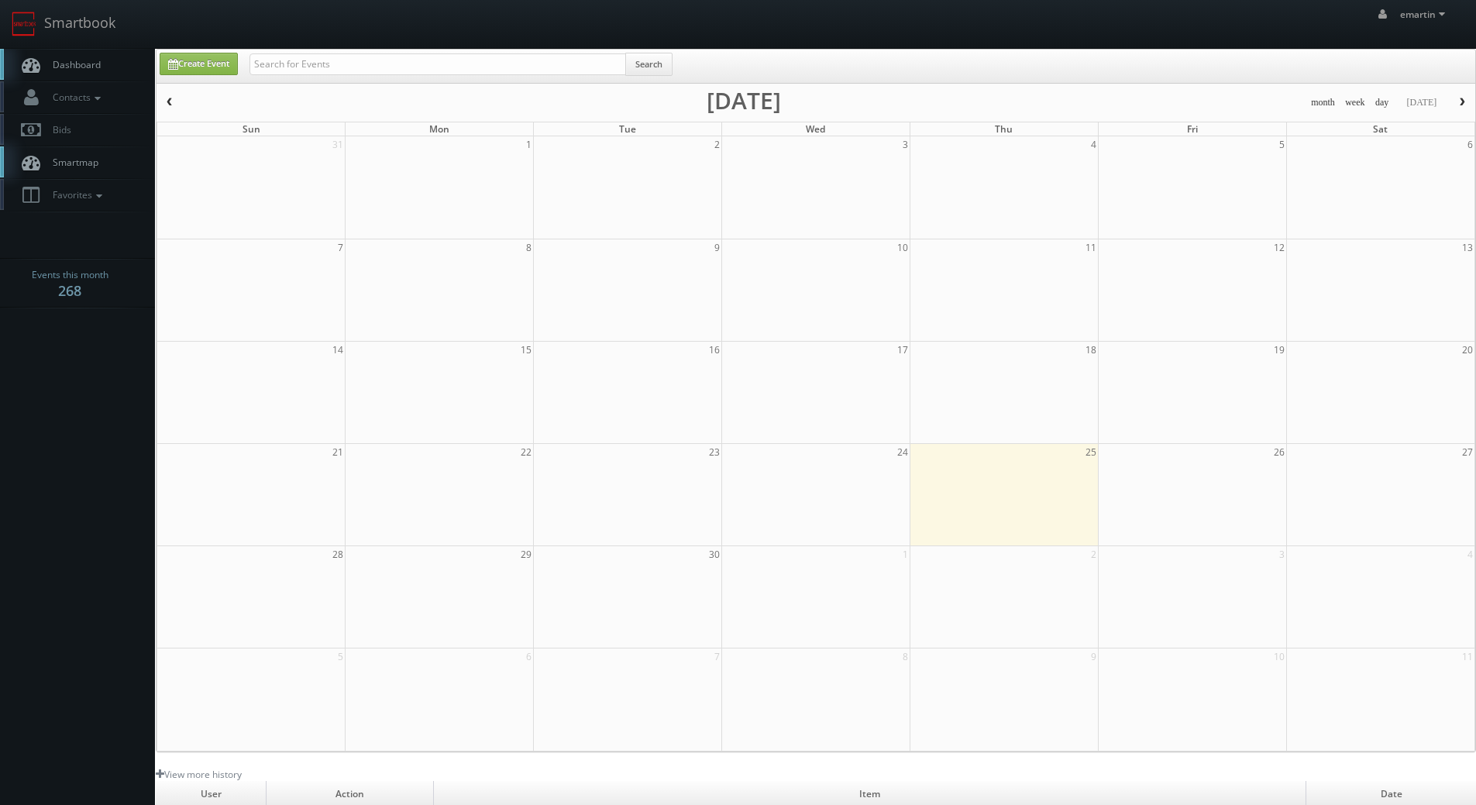
click at [78, 69] on span "Dashboard" at bounding box center [73, 64] width 56 height 13
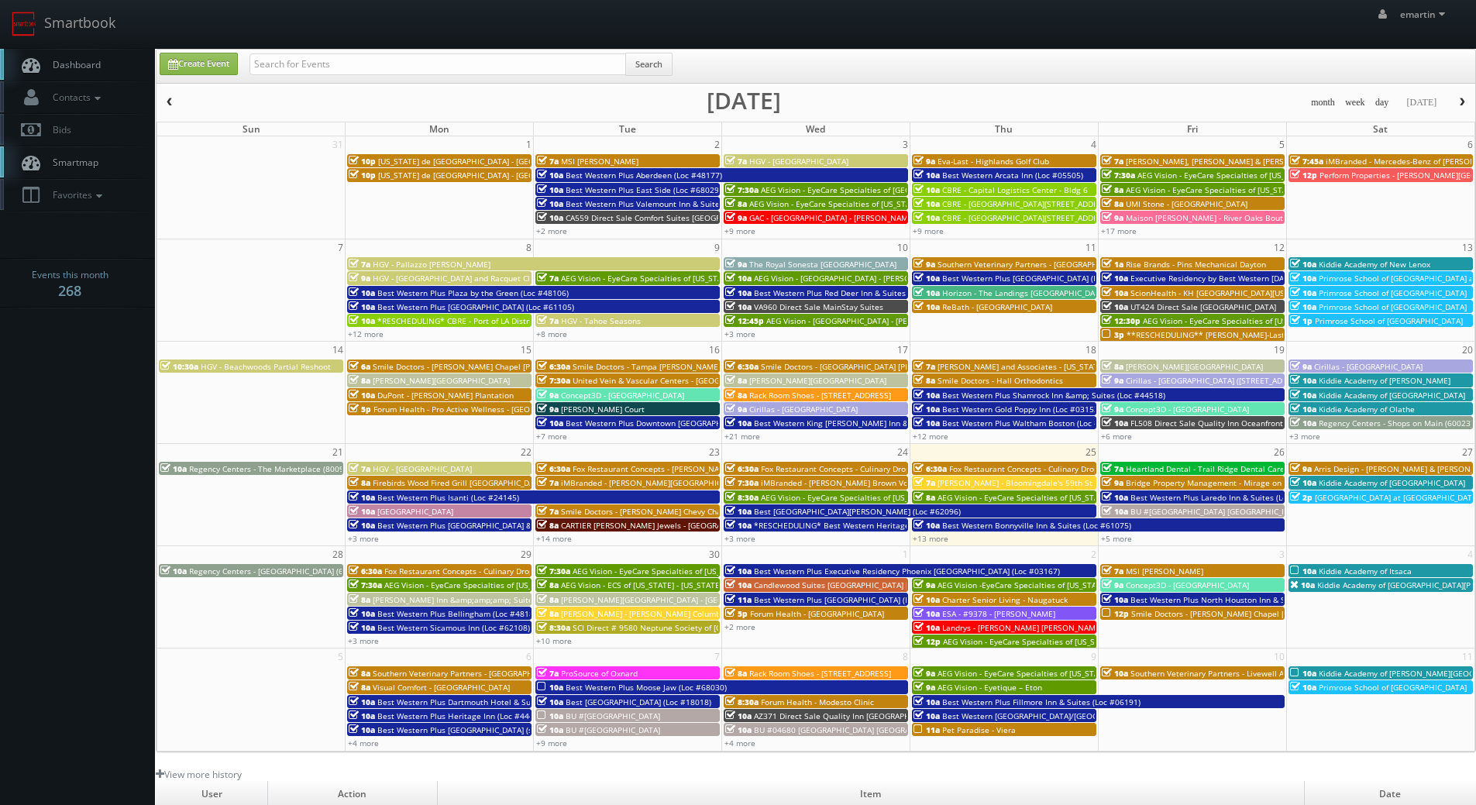
drag, startPoint x: 104, startPoint y: 69, endPoint x: 284, endPoint y: 53, distance: 181.2
click at [104, 68] on link "Dashboard" at bounding box center [77, 65] width 155 height 32
click at [174, 33] on div "emartin emartin Profile Logout" at bounding box center [738, 24] width 1476 height 48
click at [346, 79] on div "Search" at bounding box center [461, 68] width 423 height 30
click at [346, 52] on div "Create Event Search" at bounding box center [816, 66] width 1319 height 33
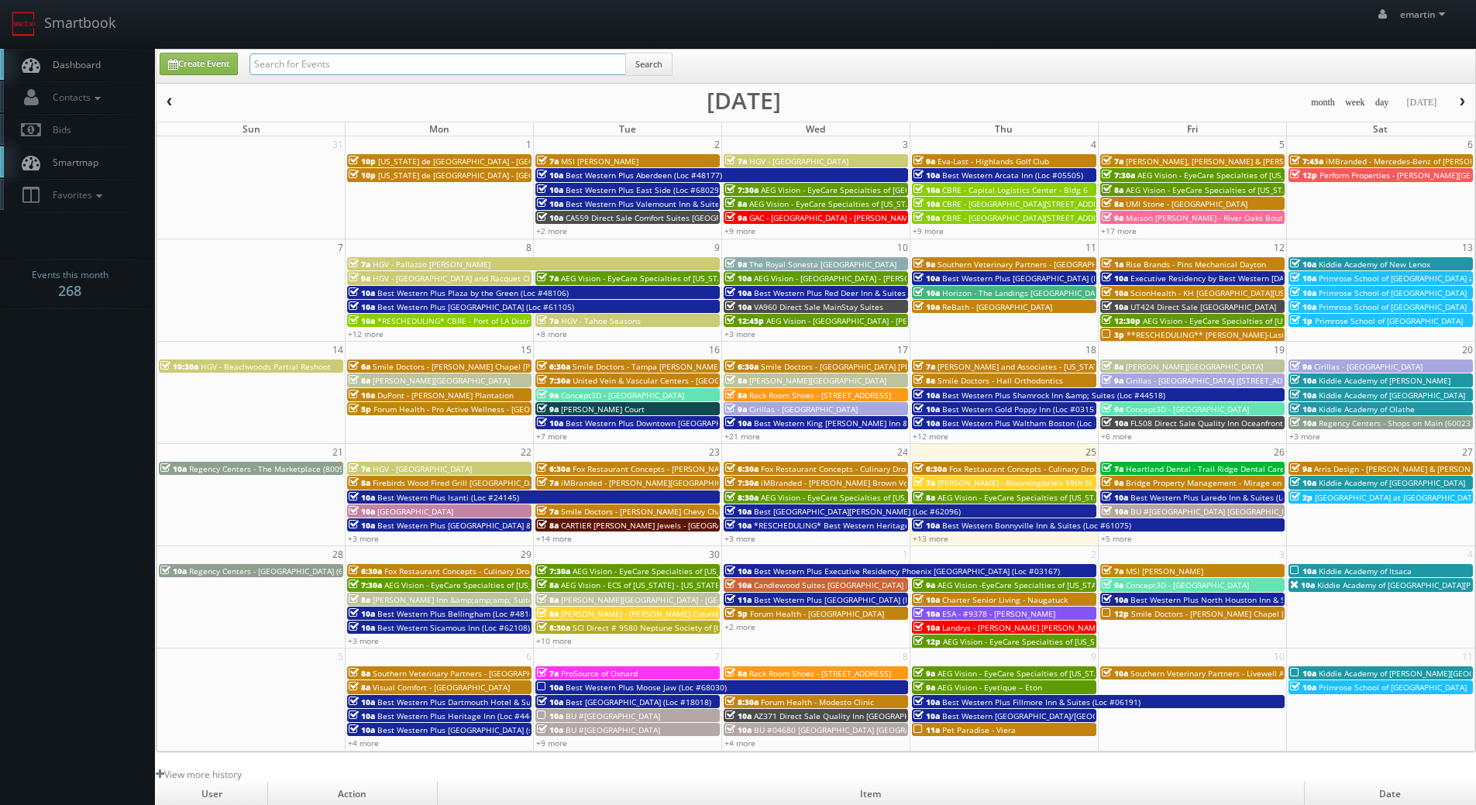
click at [349, 57] on input "text" at bounding box center [438, 64] width 377 height 22
paste input "Jorge Sarmiento"
type input "Jorge Sarmiento"
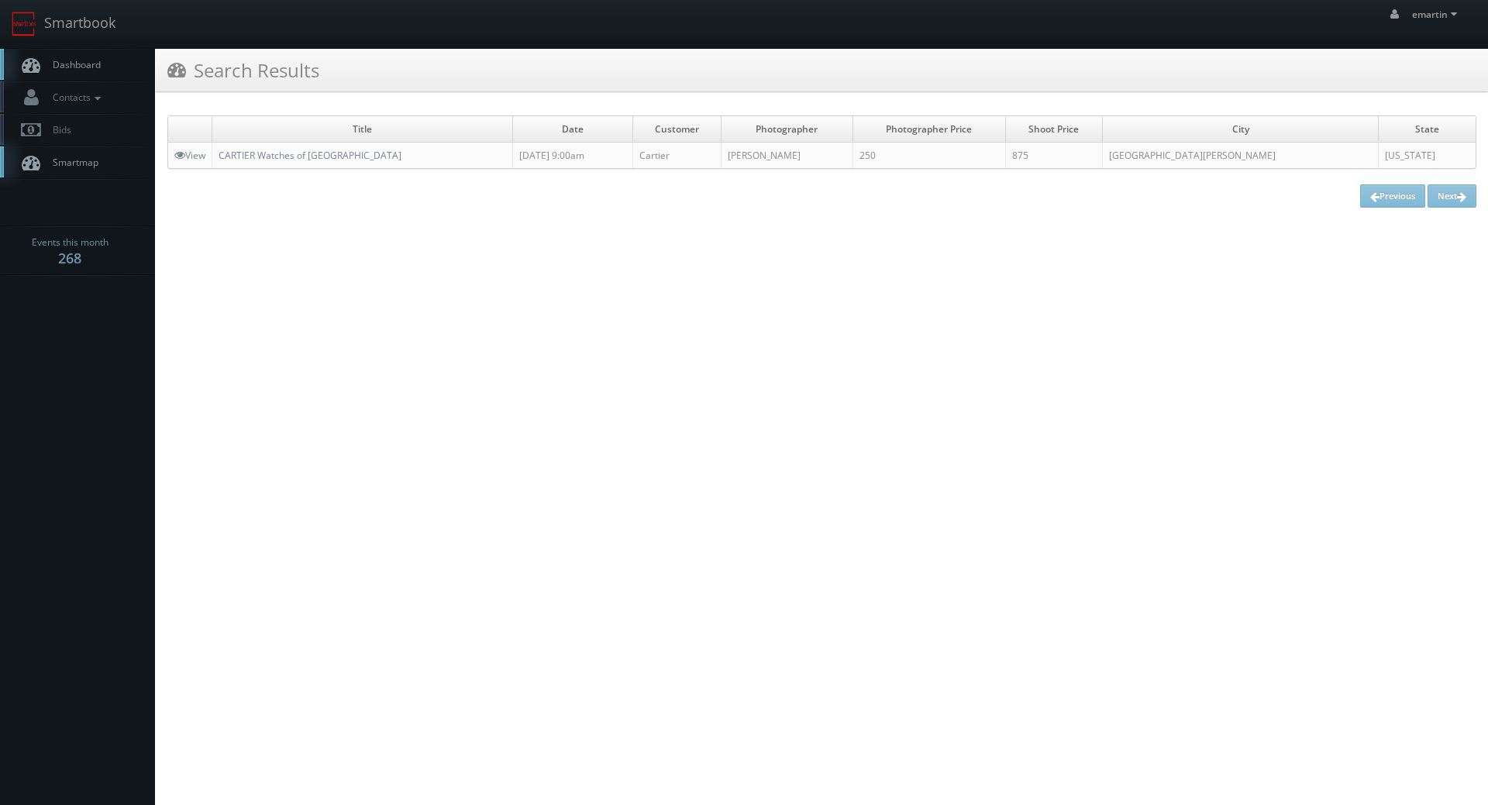
click at [81, 67] on span "Dashboard" at bounding box center [73, 64] width 56 height 13
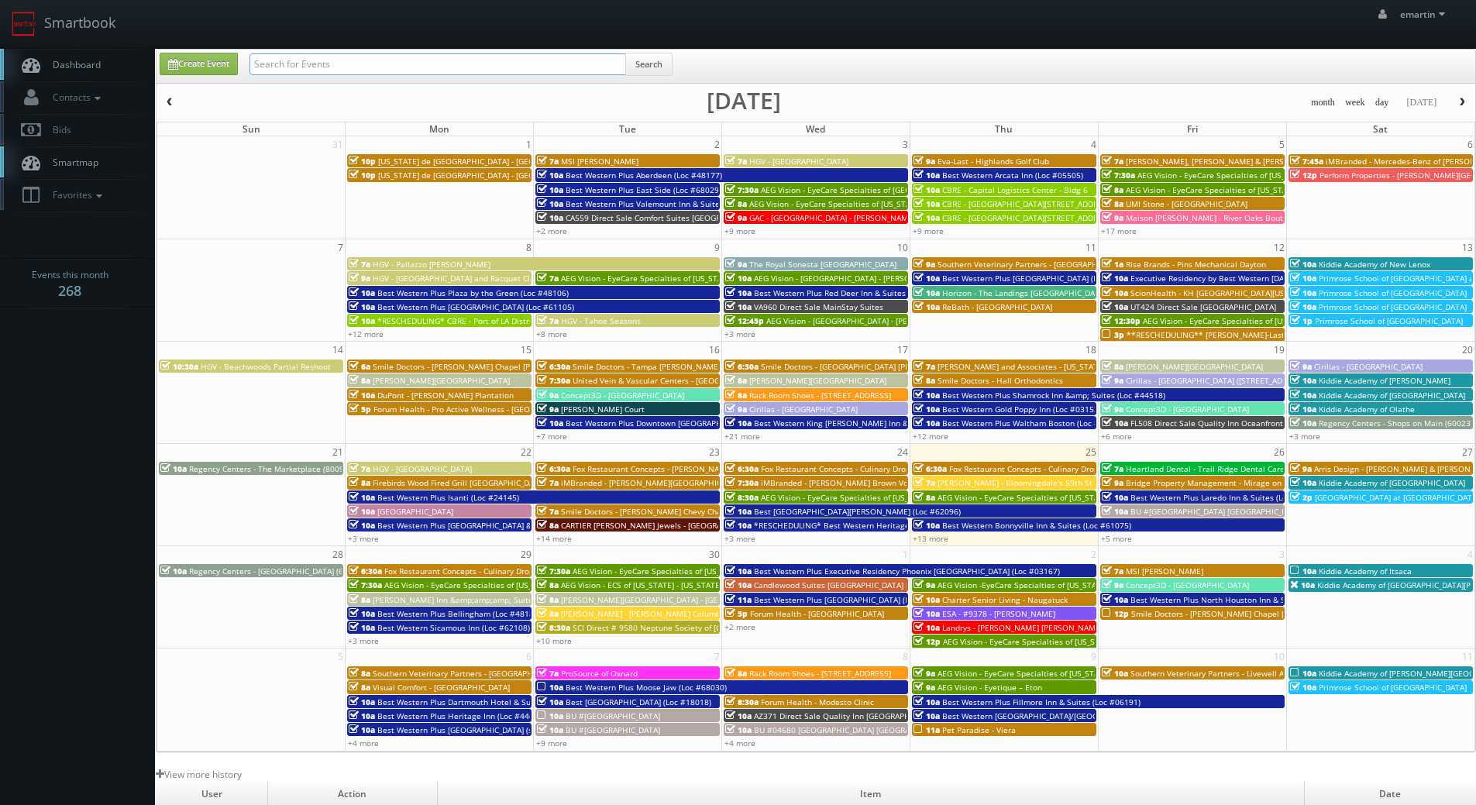
click at [367, 63] on input "text" at bounding box center [438, 64] width 377 height 22
type input "[PERSON_NAME]"
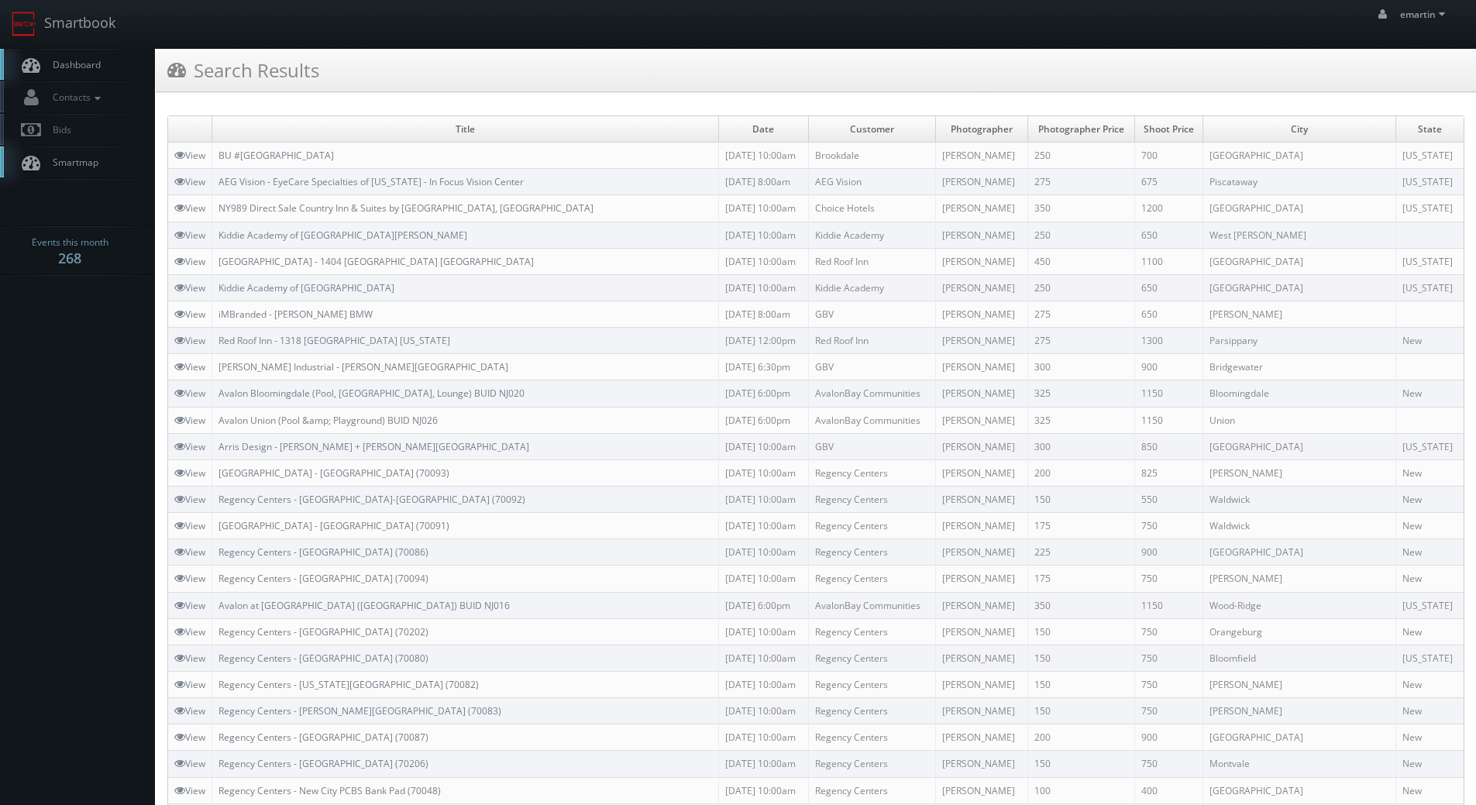
click at [84, 72] on link "Dashboard" at bounding box center [77, 65] width 155 height 32
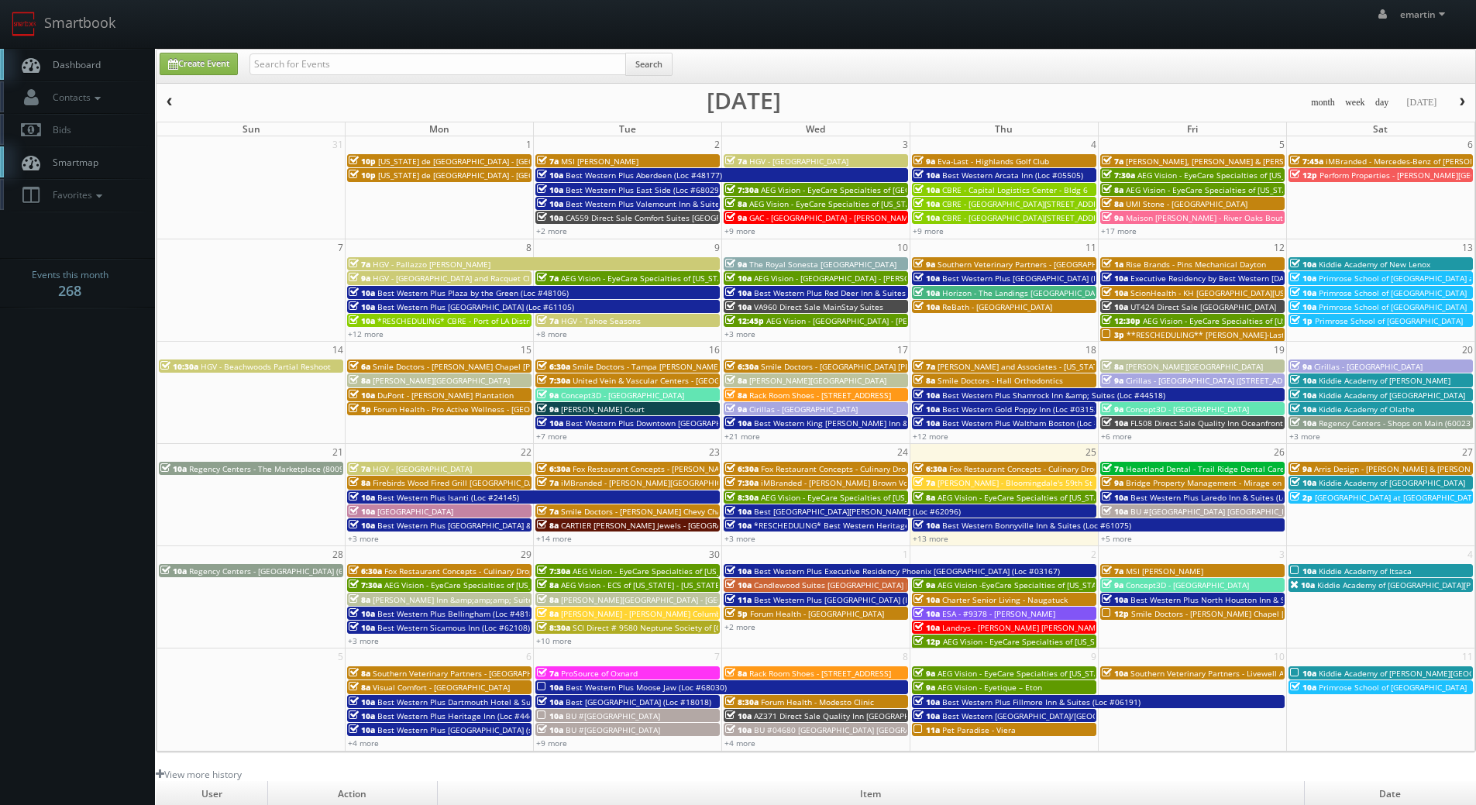
click at [711, 19] on div "emartin emartin Profile Logout" at bounding box center [738, 24] width 1476 height 48
click at [129, 60] on link "Dashboard" at bounding box center [77, 65] width 155 height 32
click at [930, 540] on link "+13 more" at bounding box center [931, 538] width 36 height 11
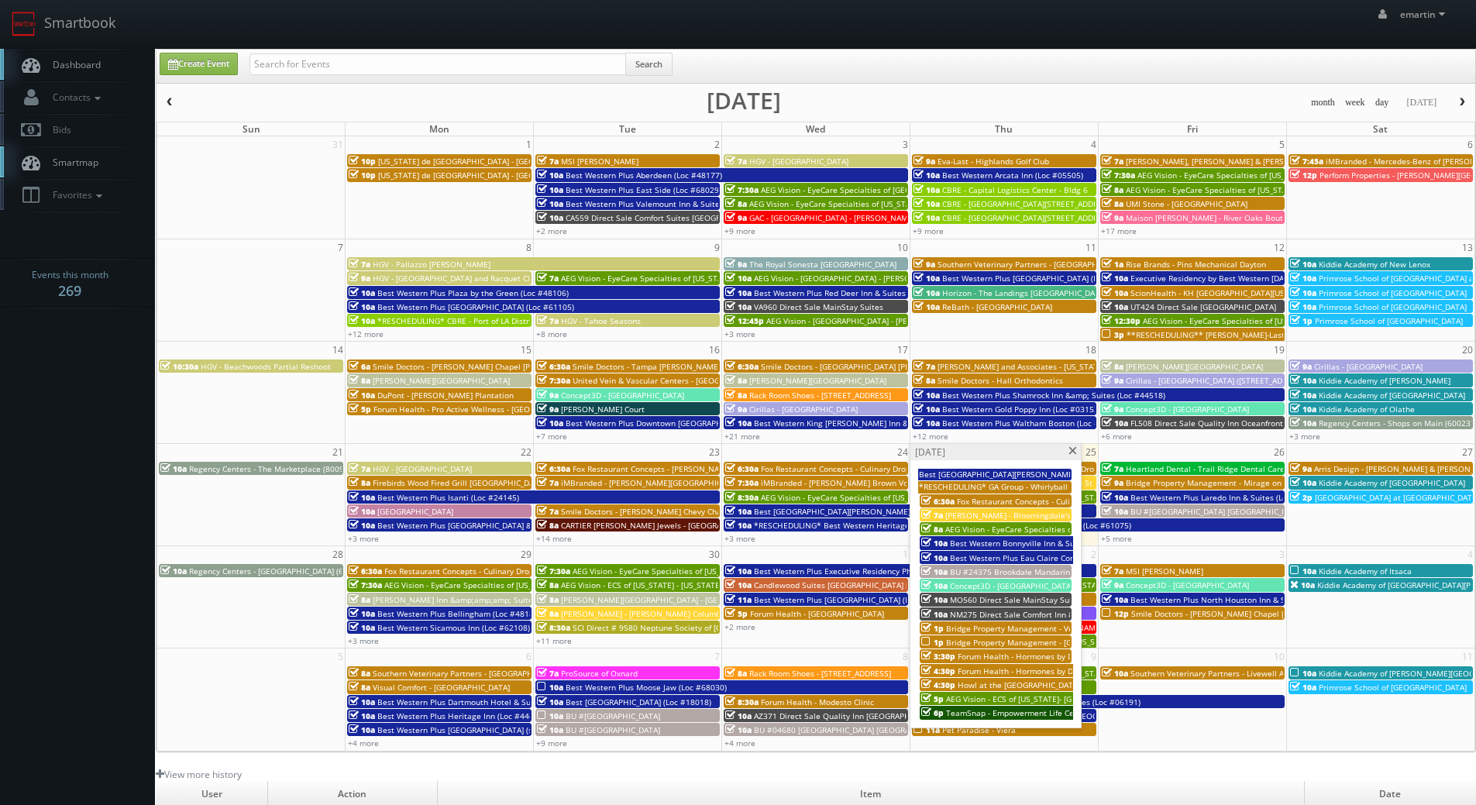
click at [978, 714] on span "TeamSnap - Empowerment Life Center" at bounding box center [1017, 712] width 143 height 11
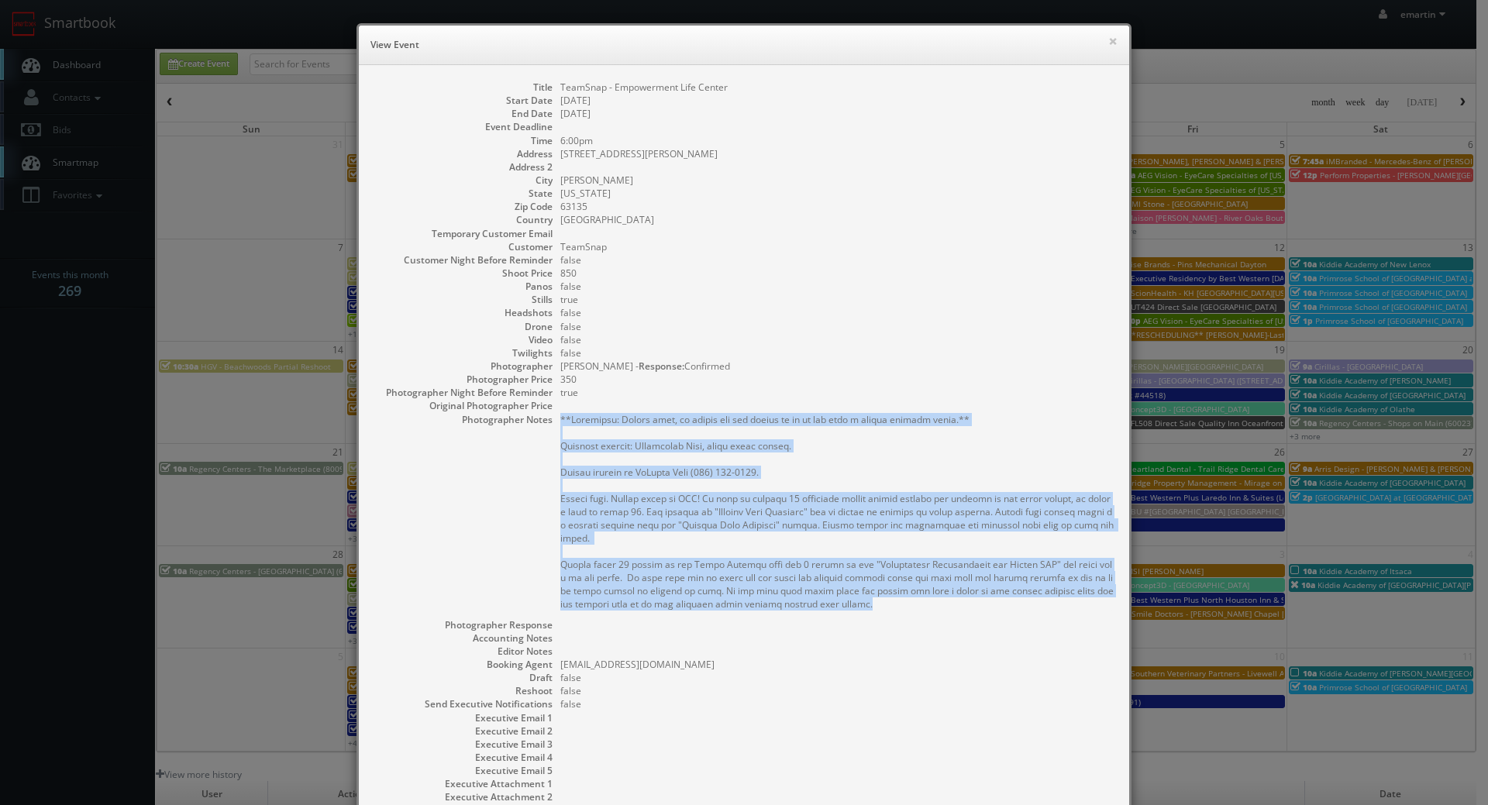
drag, startPoint x: 869, startPoint y: 593, endPoint x: 554, endPoint y: 415, distance: 362.3
click at [560, 415] on pre at bounding box center [836, 512] width 553 height 198
copy pre "**Important: Please note, we cannot use the photos if we do not have a signed r…"
click at [1108, 40] on button "×" at bounding box center [1112, 41] width 9 height 11
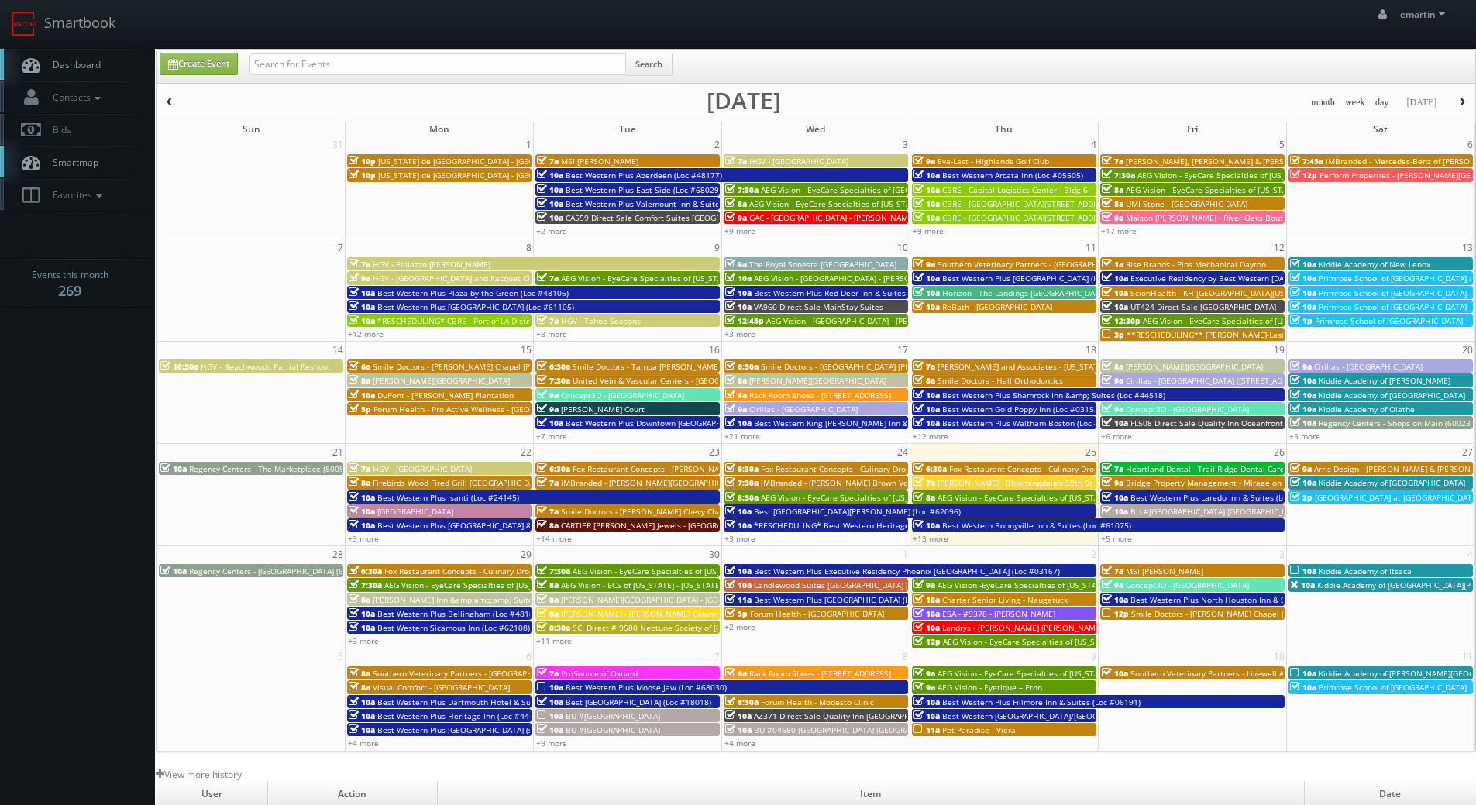
click at [116, 67] on link "Dashboard" at bounding box center [77, 65] width 155 height 32
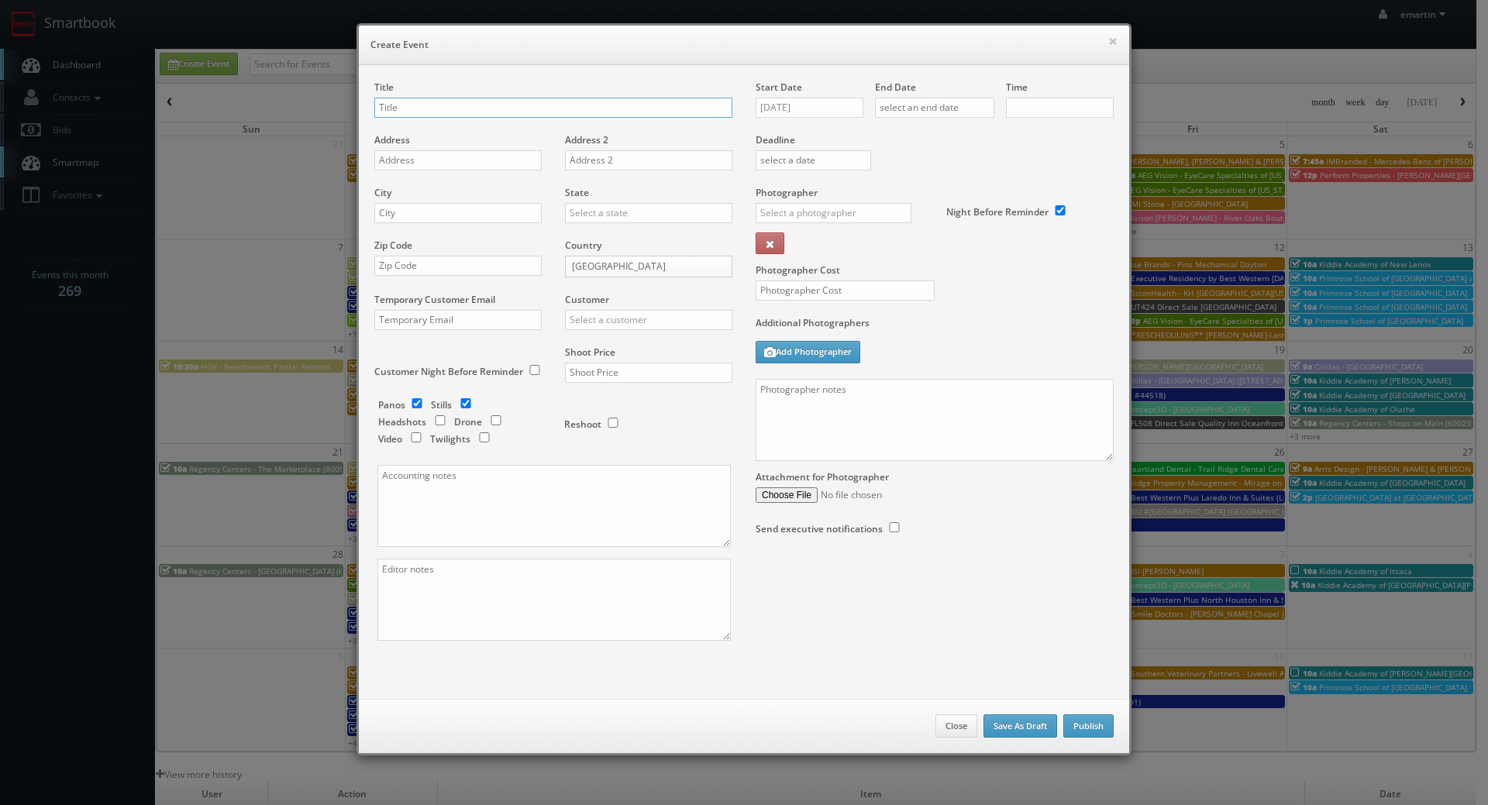
checkbox input "true"
type input "10:00am"
checkbox input "true"
click at [887, 415] on textarea at bounding box center [935, 420] width 358 height 82
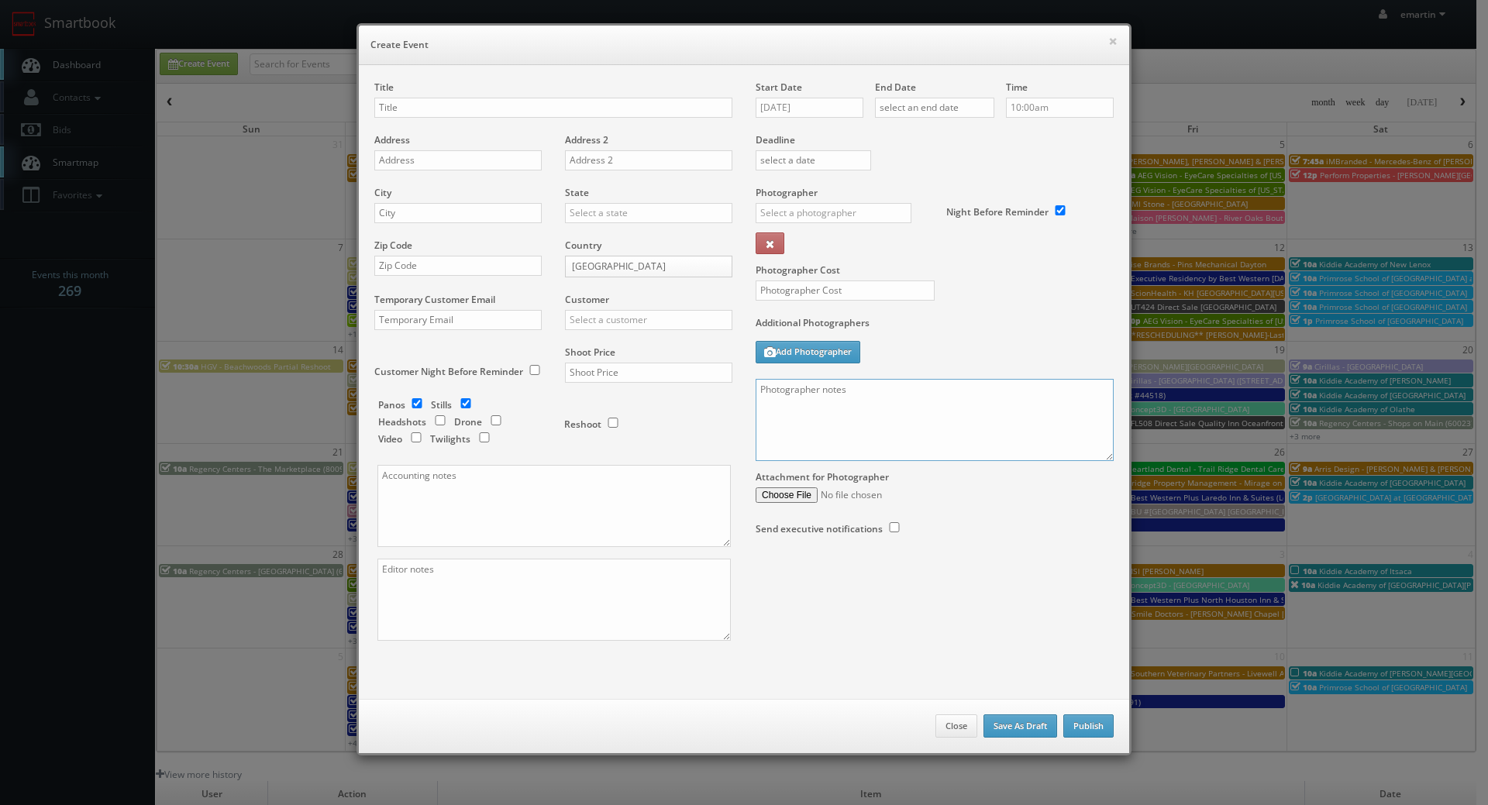
paste textarea "**Important: Please note, we cannot use the photos if we do not have a signed r…"
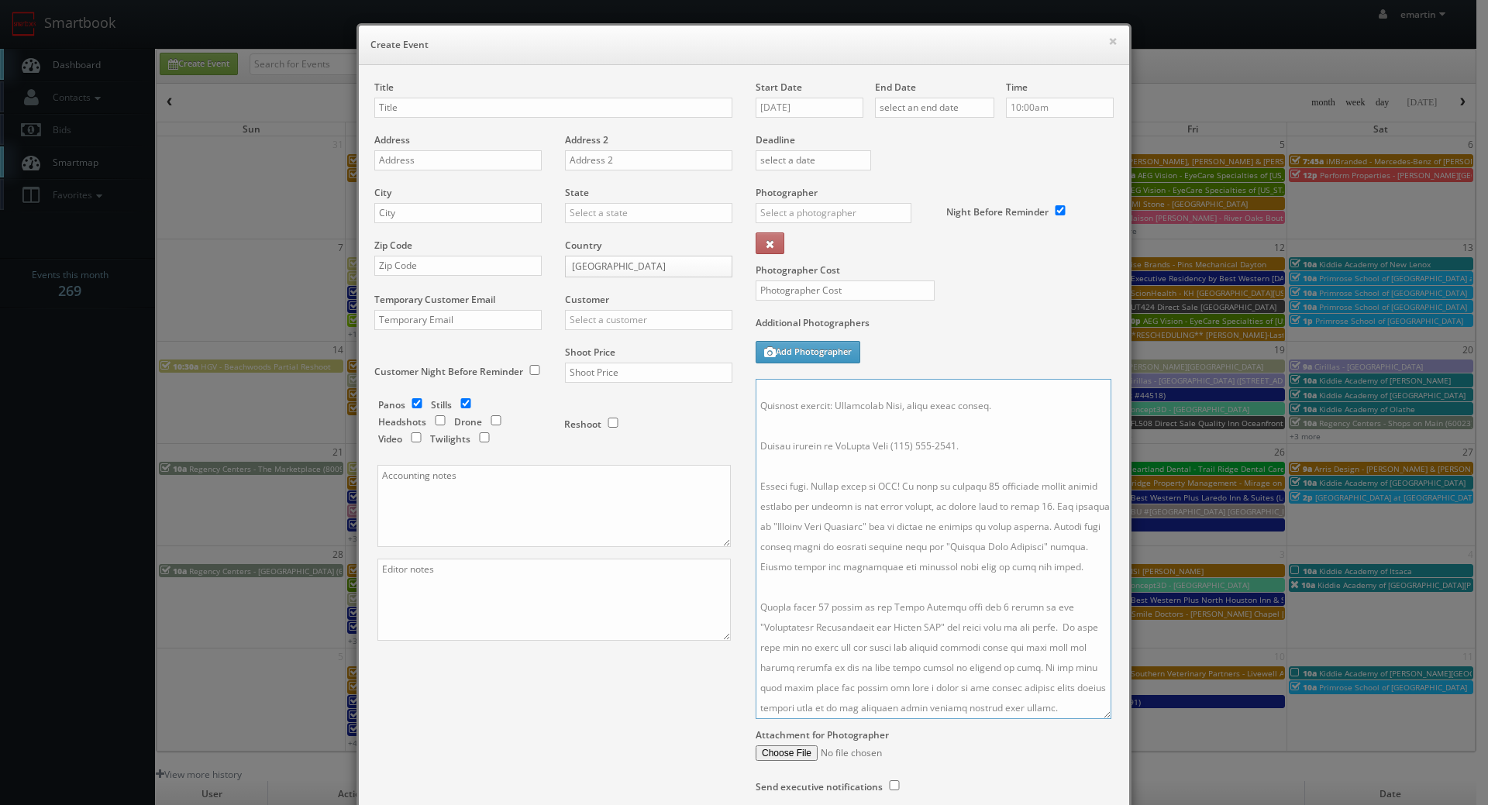
drag, startPoint x: 1100, startPoint y: 458, endPoint x: 1098, endPoint y: 716, distance: 258.1
click at [1098, 716] on textarea at bounding box center [934, 549] width 356 height 340
type textarea "**Important: Please note, we cannot use the photos if we do not have a signed r…"
click at [431, 109] on input "text" at bounding box center [553, 108] width 358 height 20
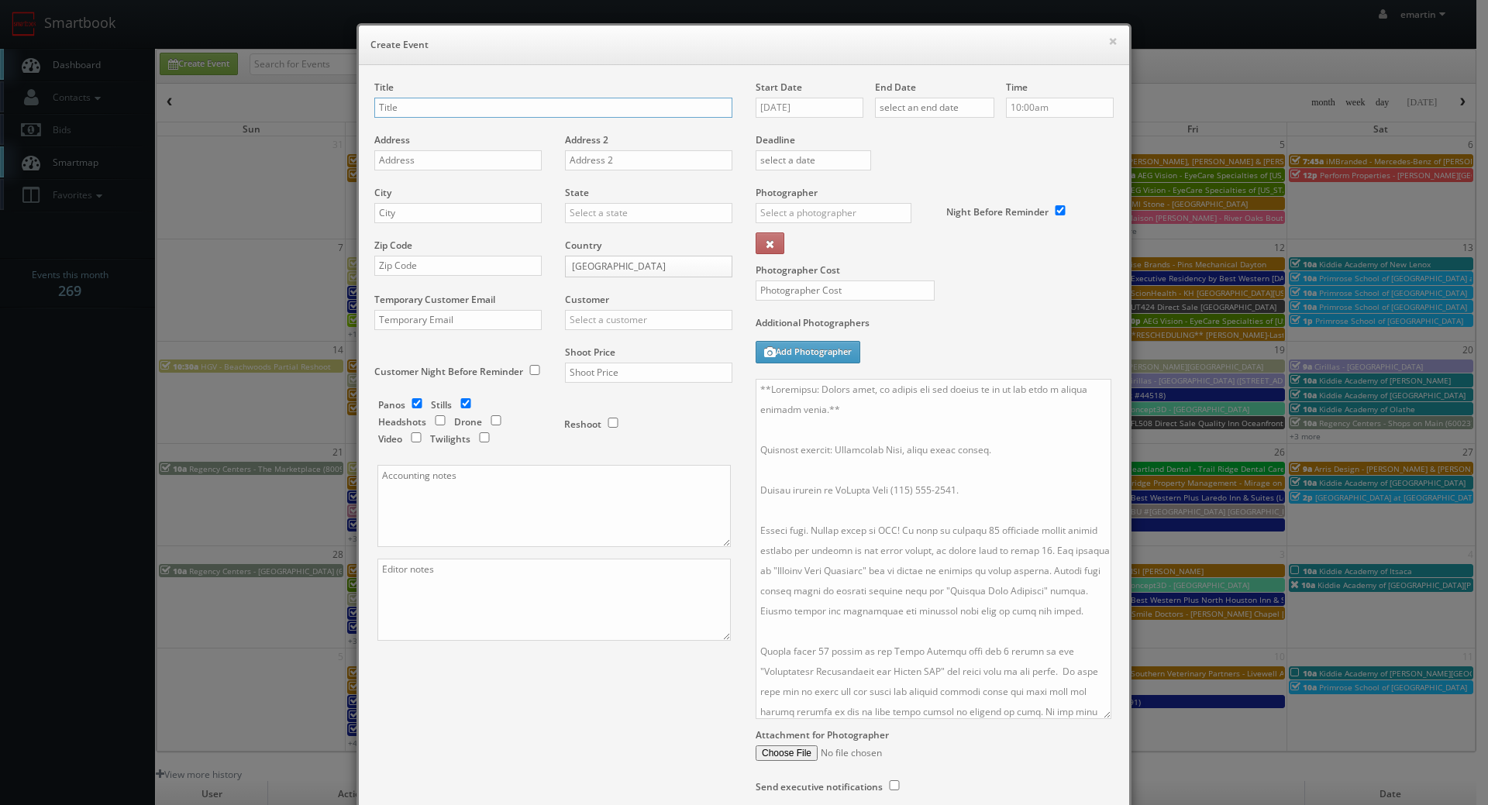
paste input "TeamSnap"
drag, startPoint x: 457, startPoint y: 107, endPoint x: 439, endPoint y: 110, distance: 18.1
click at [458, 107] on input "TeamSnap -" at bounding box center [553, 108] width 358 height 20
paste input "Auburndale Soccer Club"
type input "TeamSnap - Auburndale Soccer Club"
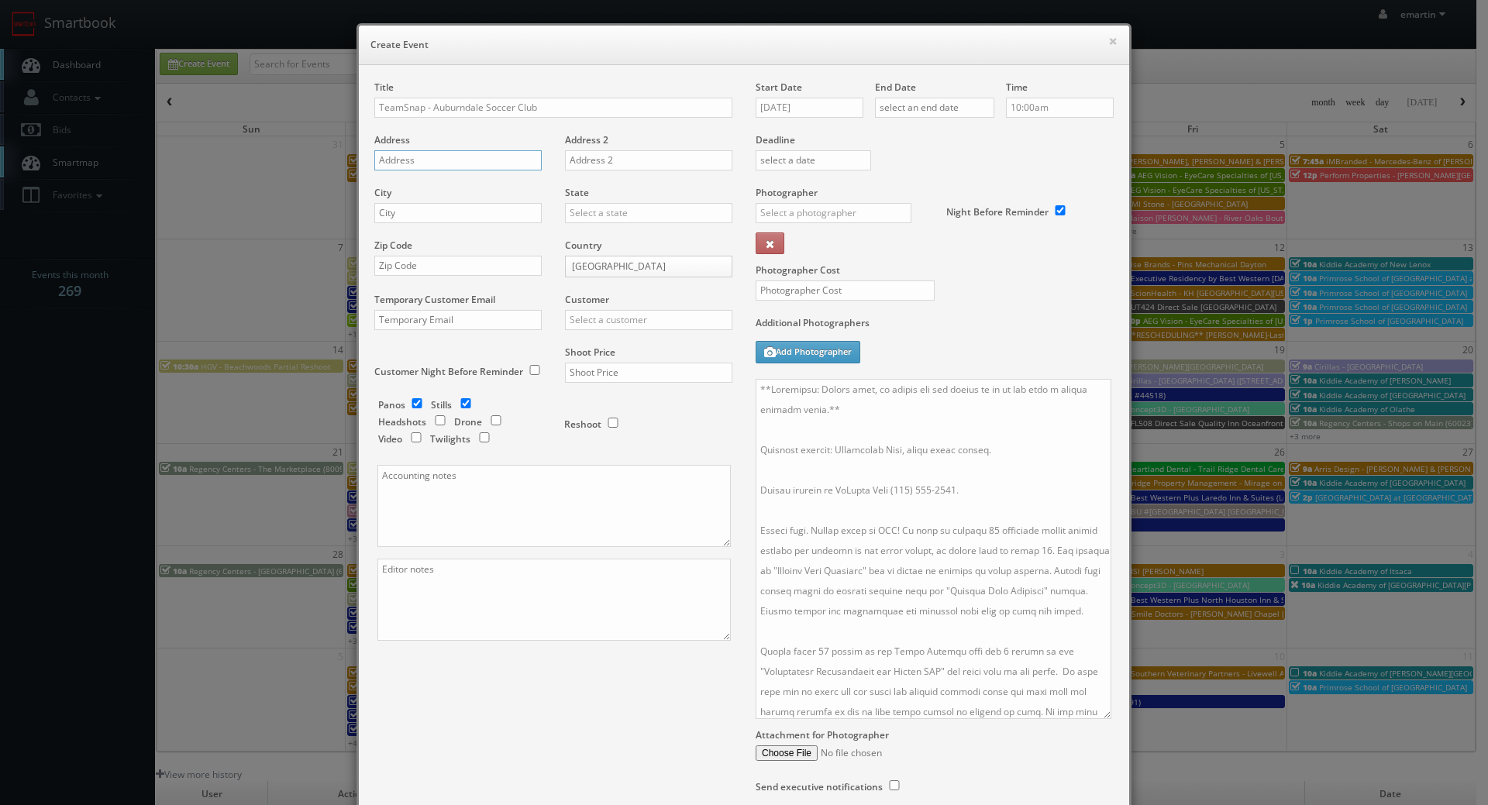
drag, startPoint x: 484, startPoint y: 164, endPoint x: 128, endPoint y: 181, distance: 356.9
click at [484, 164] on input "text" at bounding box center [457, 160] width 167 height 20
paste input "Totten Ave. &, 15th Rd"
type input "Totten Ave. &, 15th Rd"
click at [398, 222] on input "text" at bounding box center [457, 213] width 167 height 20
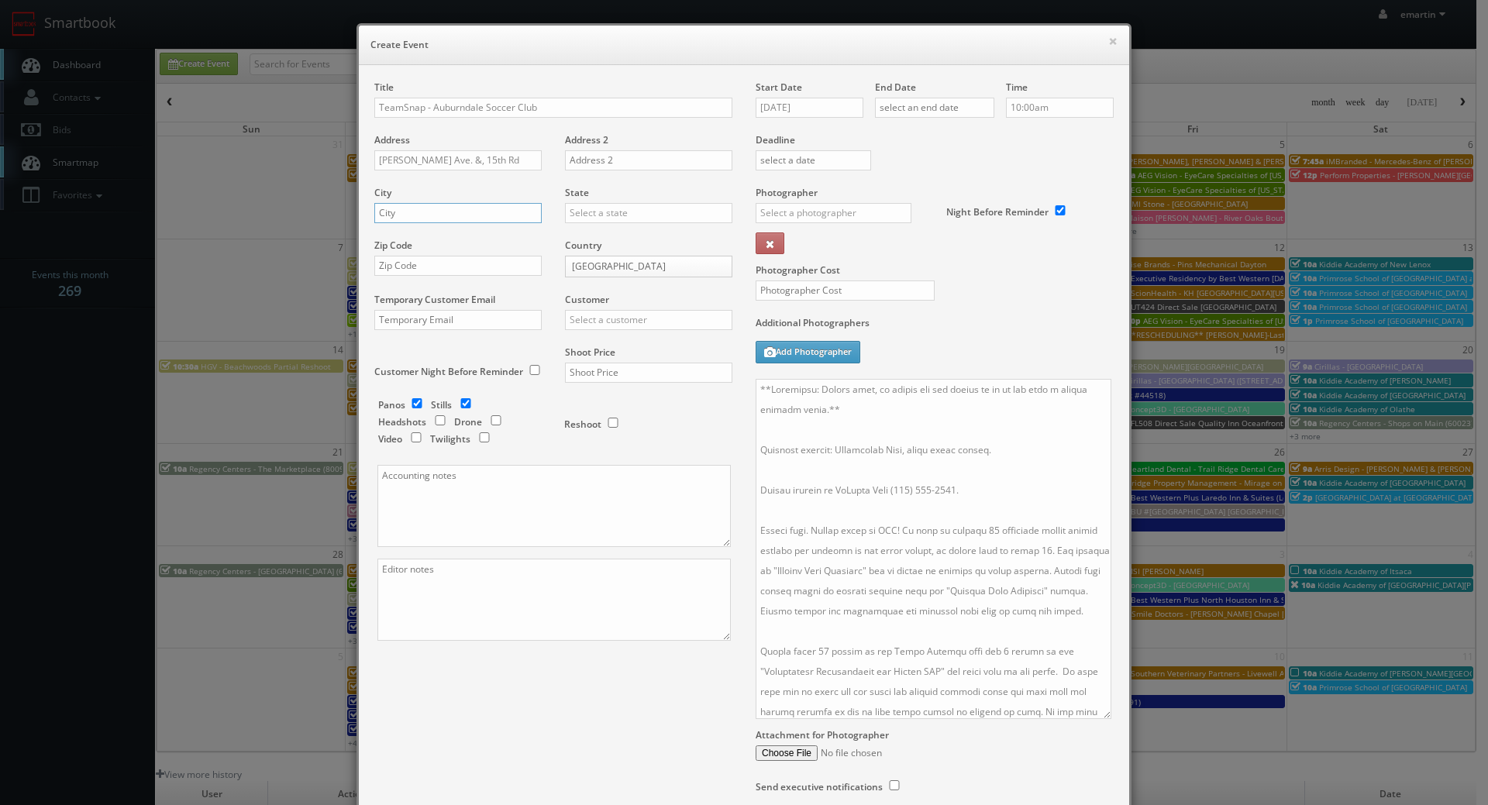
paste input "Fort Totten"
type input "Fort Totten"
click at [591, 216] on input "text" at bounding box center [648, 213] width 167 height 20
click at [606, 222] on input "new y" at bounding box center [648, 213] width 167 height 20
click at [608, 231] on div "[US_STATE]" at bounding box center [649, 239] width 166 height 26
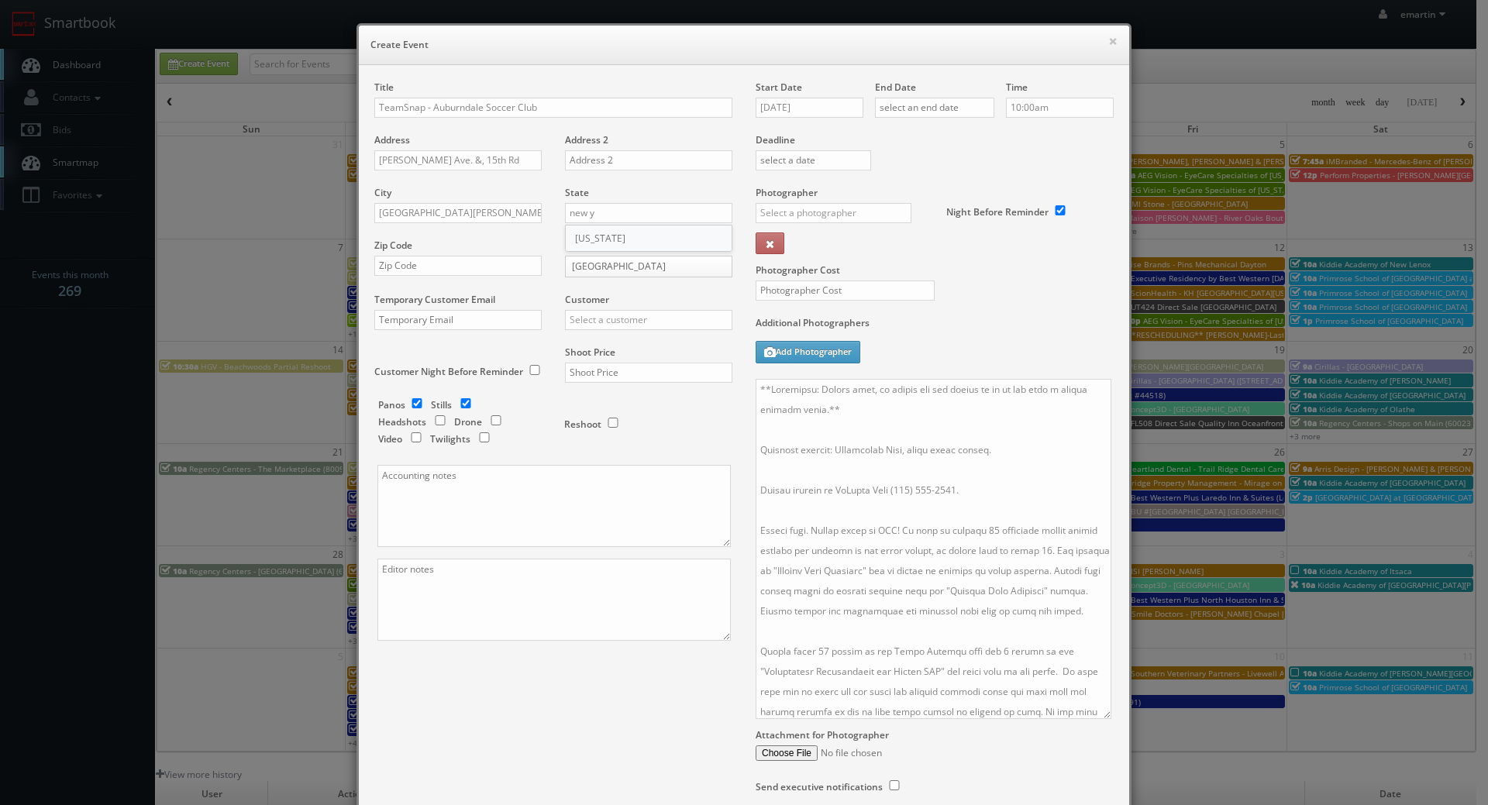
type input "[US_STATE]"
drag, startPoint x: 421, startPoint y: 263, endPoint x: 591, endPoint y: 293, distance: 173.0
click at [422, 263] on input "text" at bounding box center [457, 266] width 167 height 20
paste input "11359"
type input "11359"
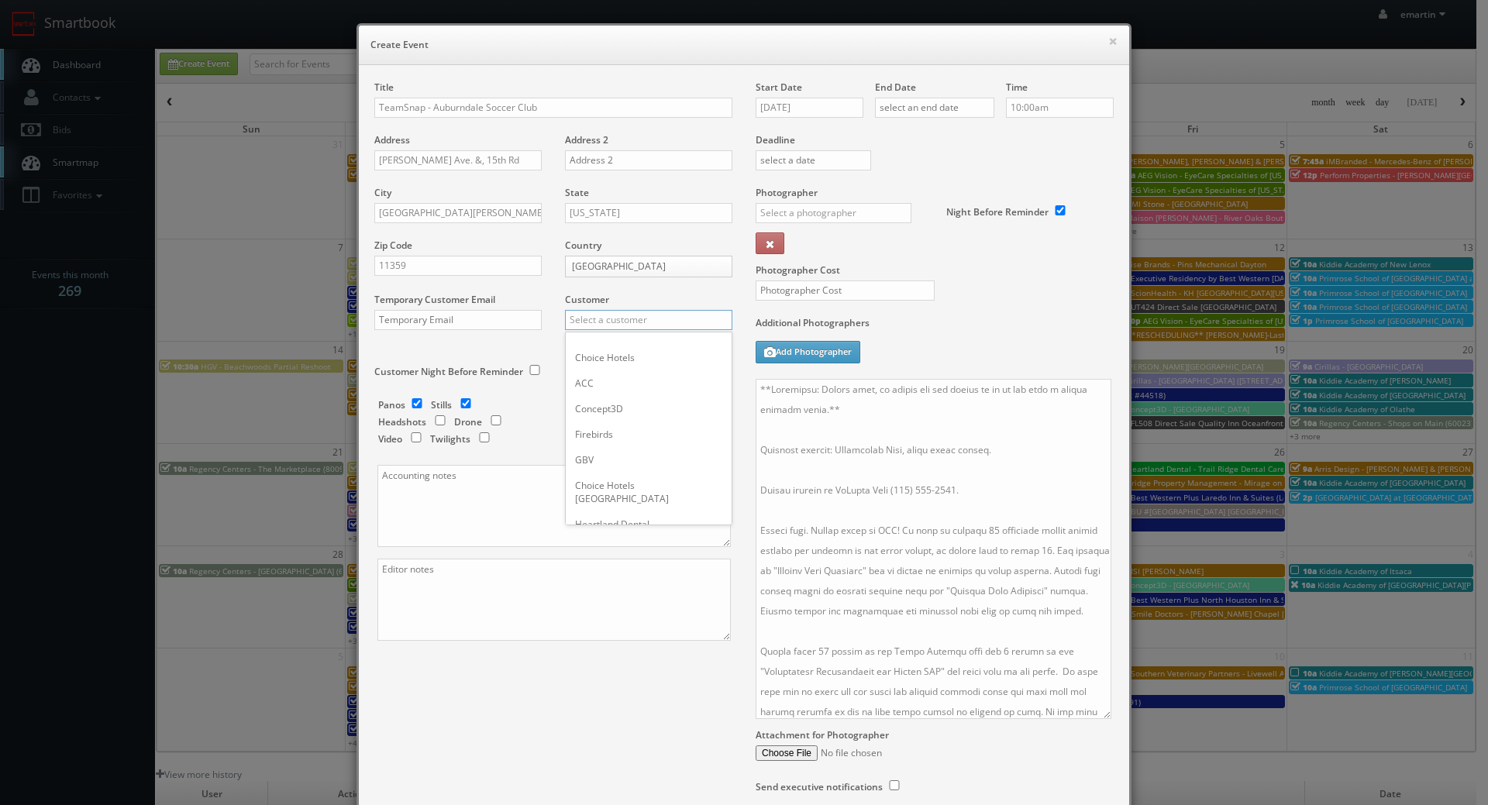
drag, startPoint x: 671, startPoint y: 317, endPoint x: 671, endPoint y: 326, distance: 9.3
click at [671, 318] on input "text" at bounding box center [648, 320] width 167 height 20
click at [659, 345] on div "TeamSnap" at bounding box center [649, 345] width 166 height 26
type input "TeamSnap"
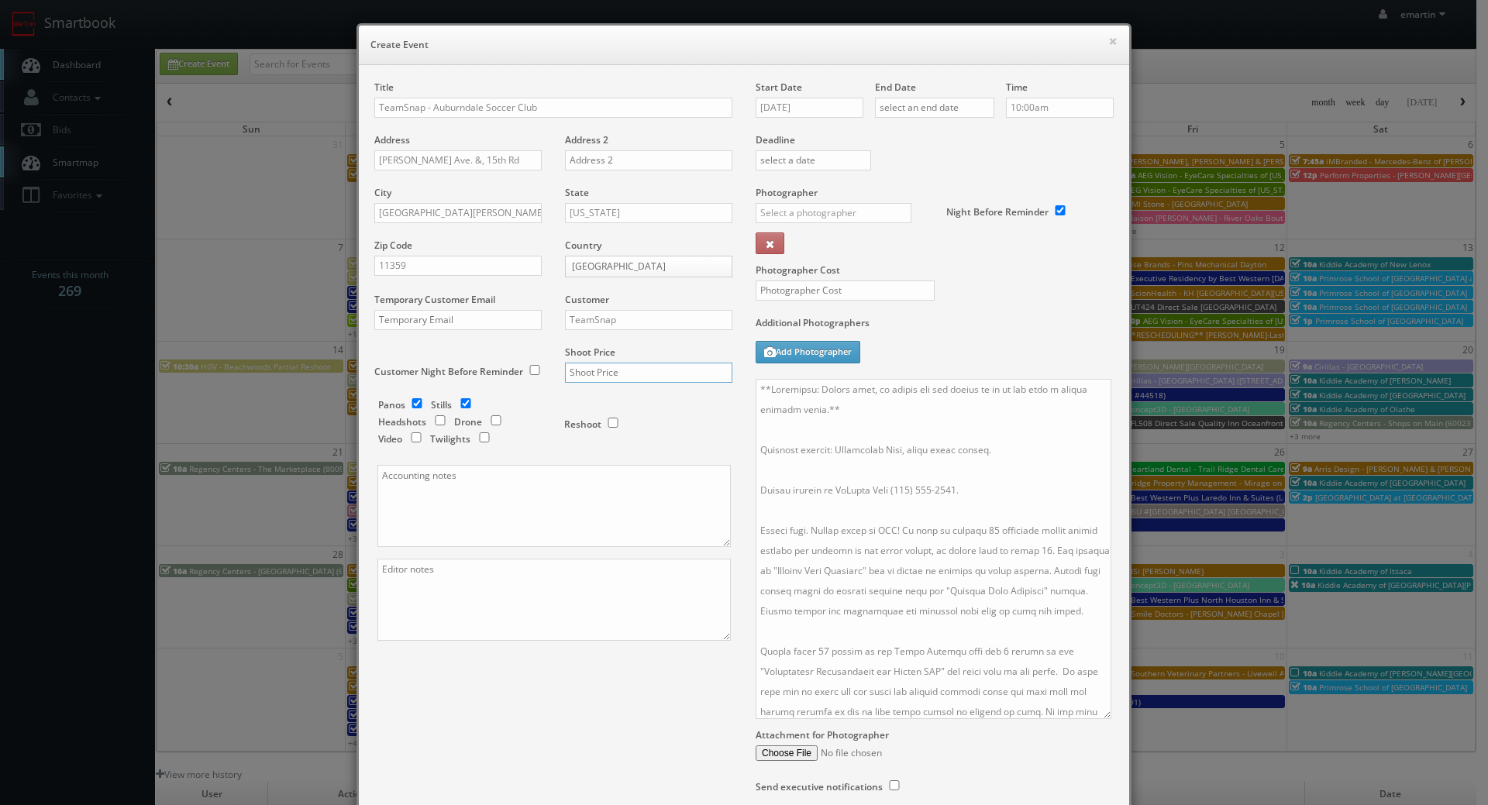
click at [620, 378] on input "text" at bounding box center [648, 373] width 167 height 20
type input "850"
click at [549, 405] on div "Reshoot" at bounding box center [634, 423] width 170 height 51
click at [415, 402] on input "checkbox" at bounding box center [416, 403] width 23 height 10
checkbox input "false"
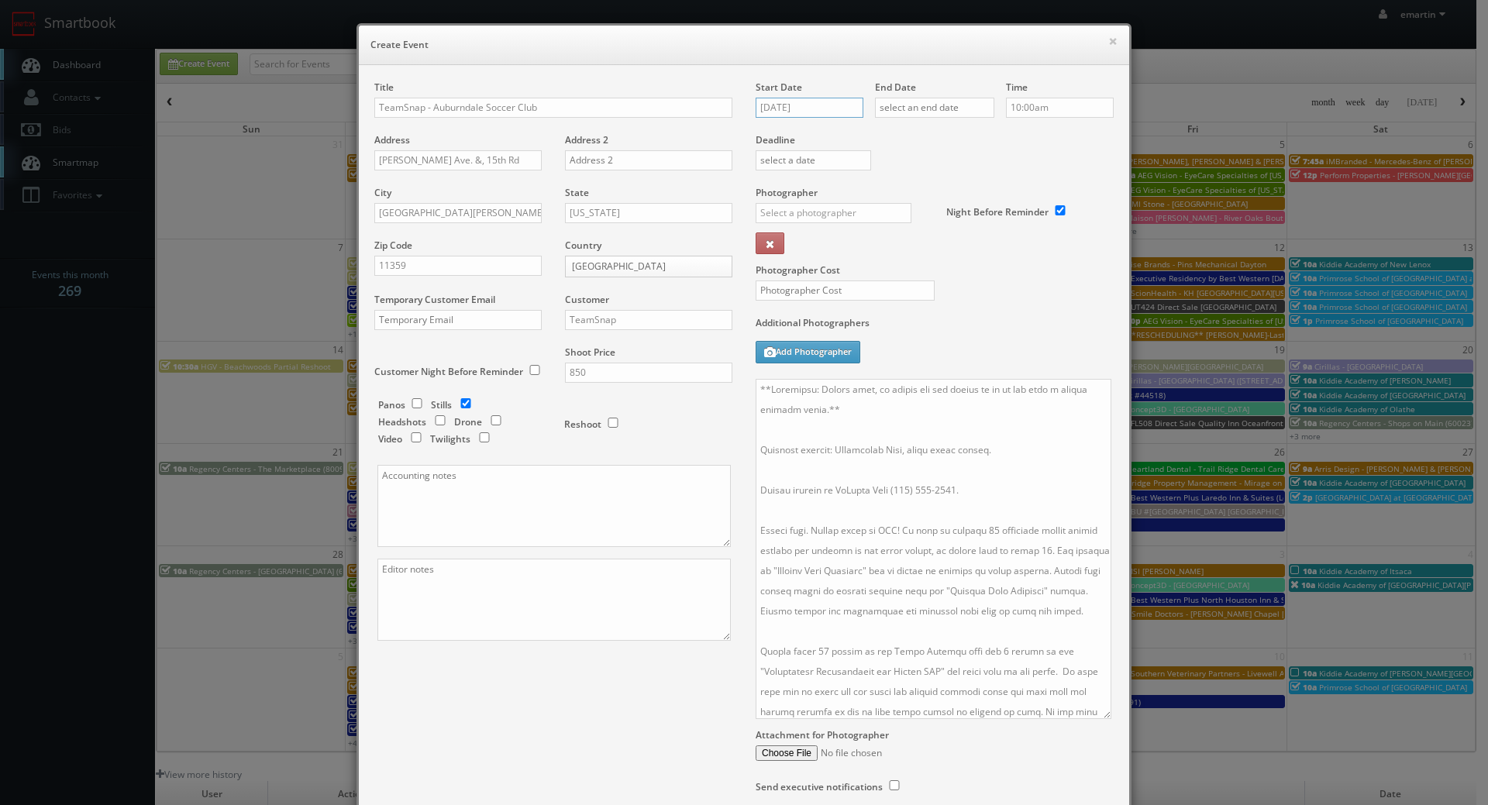
click at [810, 99] on input "09/25/2025" at bounding box center [810, 108] width 108 height 20
click at [838, 294] on td "8" at bounding box center [833, 293] width 24 height 22
type input "10/08/2025"
click at [955, 95] on div "End Date" at bounding box center [934, 107] width 119 height 53
click at [955, 105] on input "text" at bounding box center [934, 108] width 119 height 20
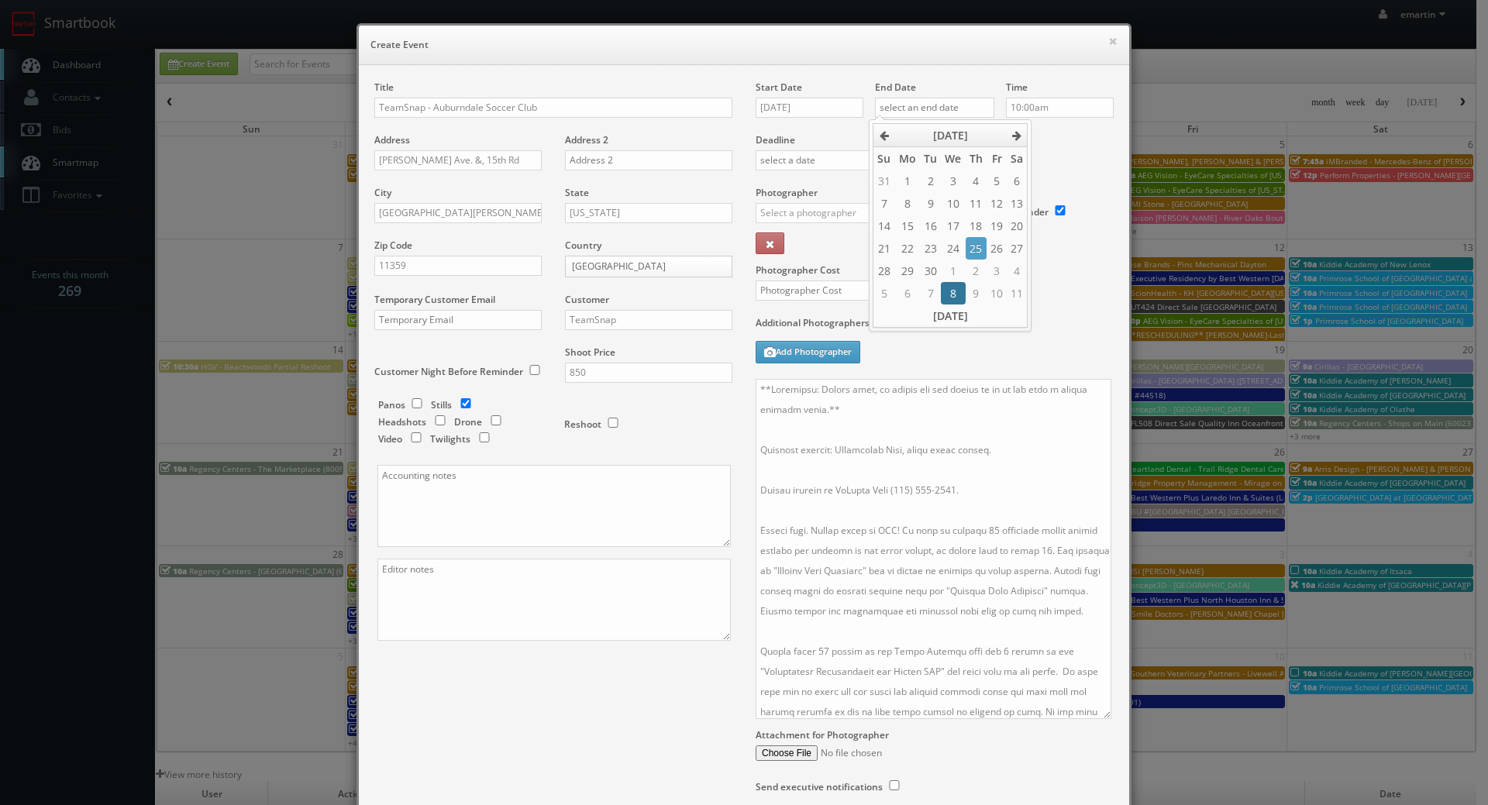
click at [954, 294] on td "8" at bounding box center [953, 293] width 24 height 22
type input "10/08/2025"
click at [1045, 147] on div "Deadline" at bounding box center [934, 133] width 381 height 105
click at [1052, 108] on input "10:00am" at bounding box center [1060, 108] width 108 height 20
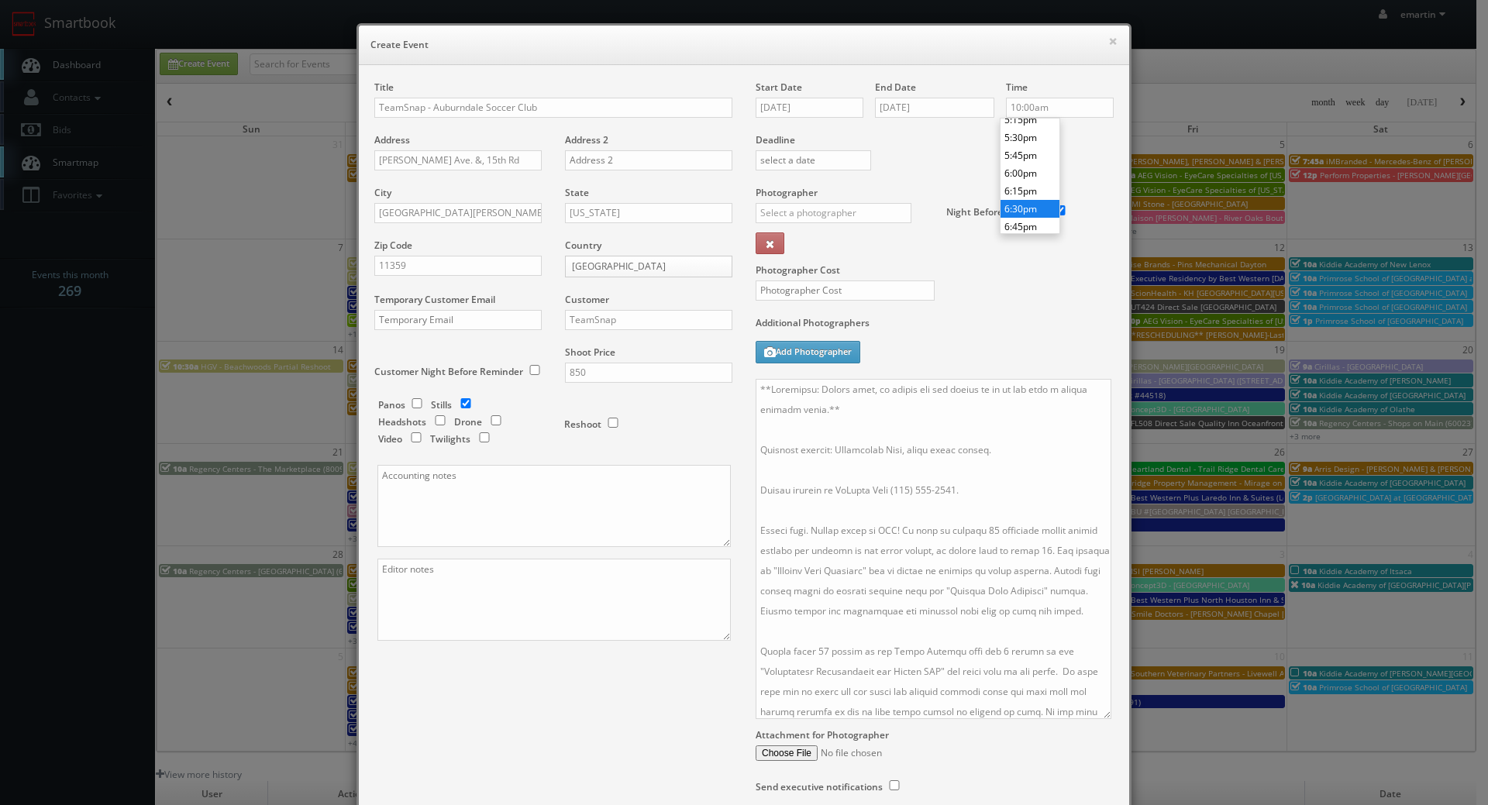
type input "6:30pm"
click at [1024, 212] on li "6:30pm" at bounding box center [1029, 209] width 59 height 18
click at [959, 196] on div "Night Before Reminder" at bounding box center [1024, 204] width 179 height 36
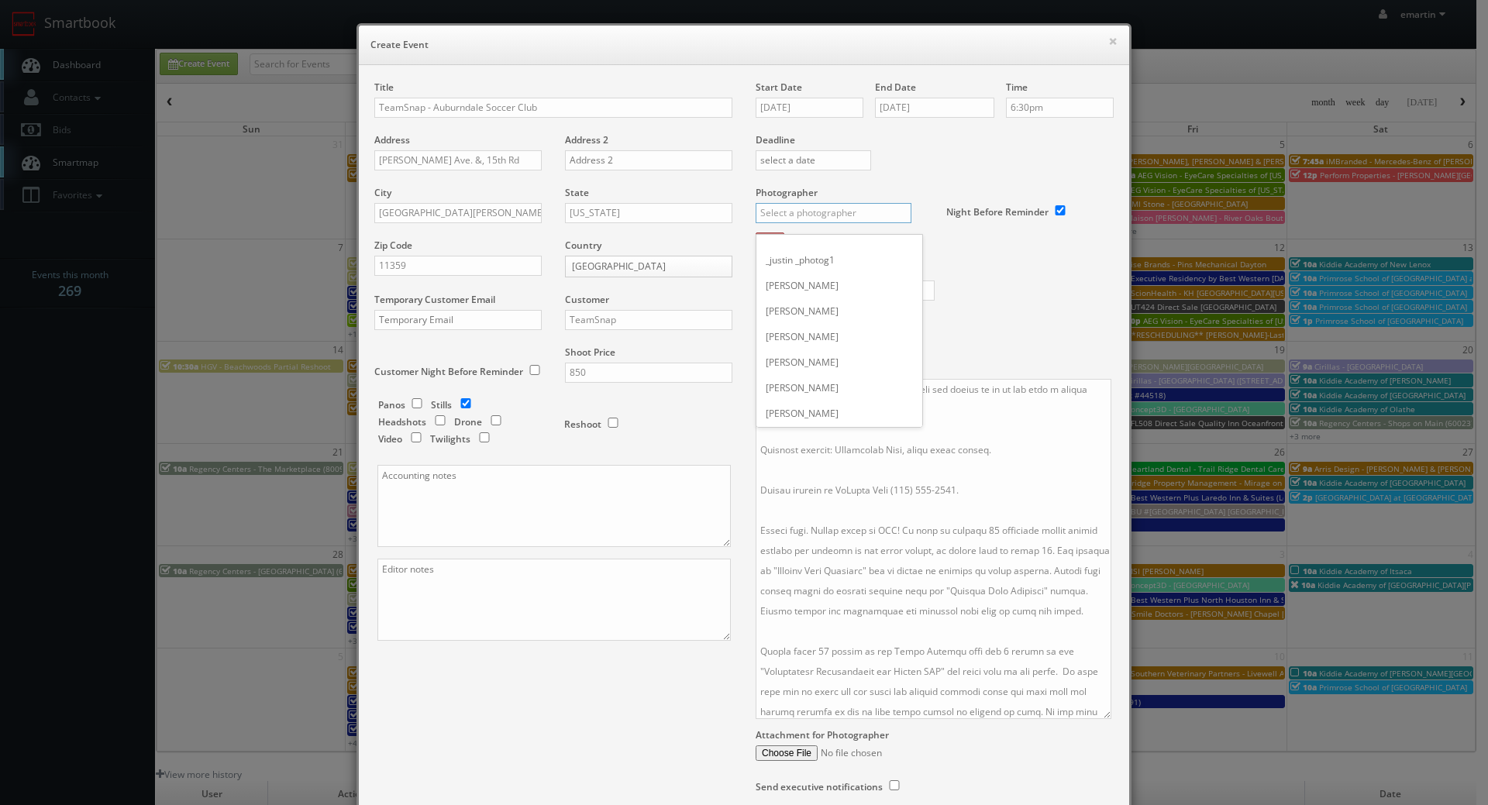
click at [865, 214] on input "text" at bounding box center [834, 213] width 156 height 20
click at [821, 250] on div "Diego Pisante" at bounding box center [839, 248] width 166 height 26
type input "Diego Pisante"
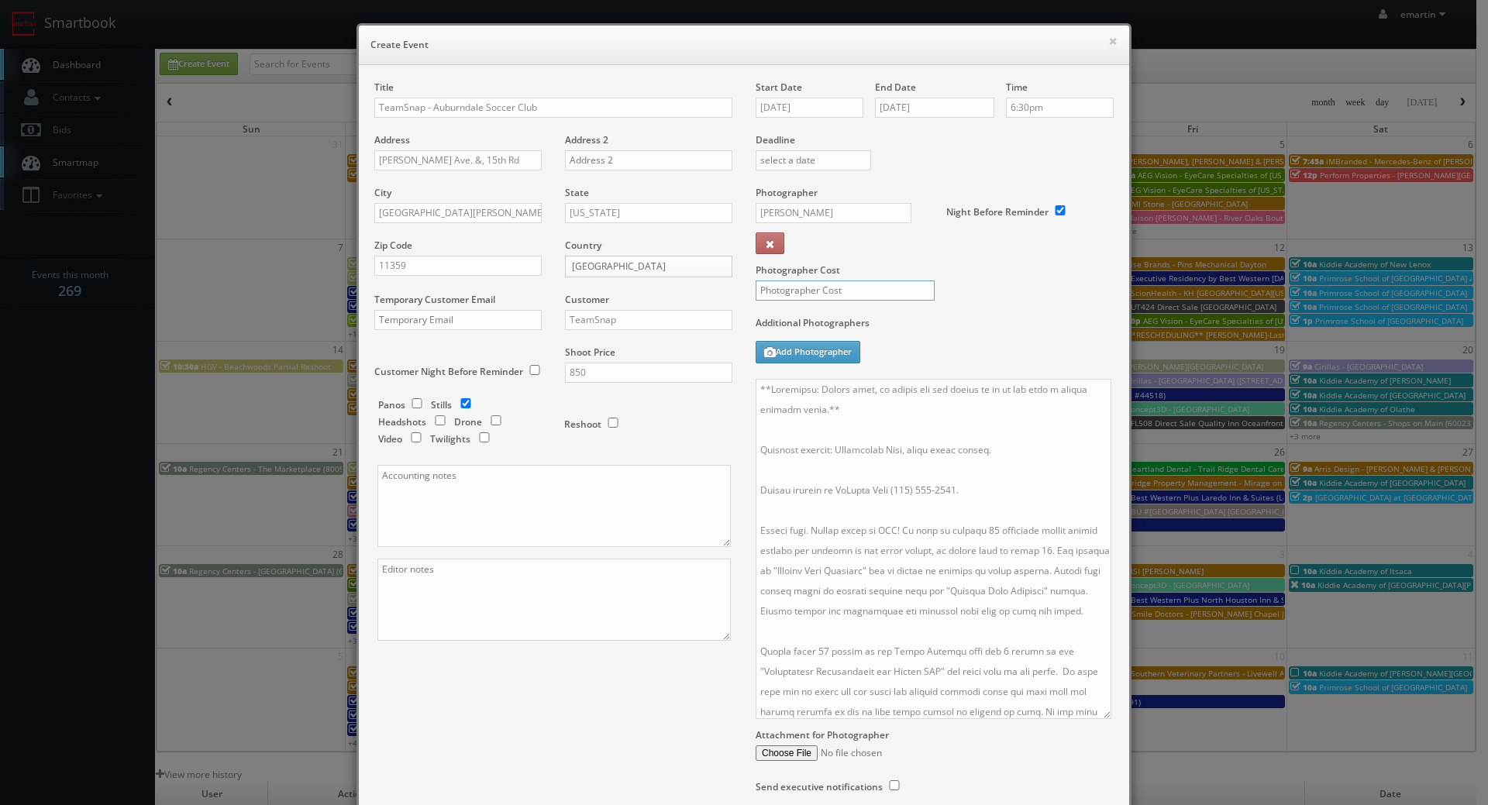
click at [830, 285] on input "text" at bounding box center [845, 291] width 179 height 20
type input "350"
click at [1055, 329] on label "Additional Photographers" at bounding box center [935, 326] width 358 height 21
click at [80, 56] on div "× Create Event Title TeamSnap - Auburndale Soccer Club Address Totten Ave. &, 1…" at bounding box center [744, 402] width 1488 height 805
click at [920, 456] on textarea at bounding box center [934, 549] width 356 height 340
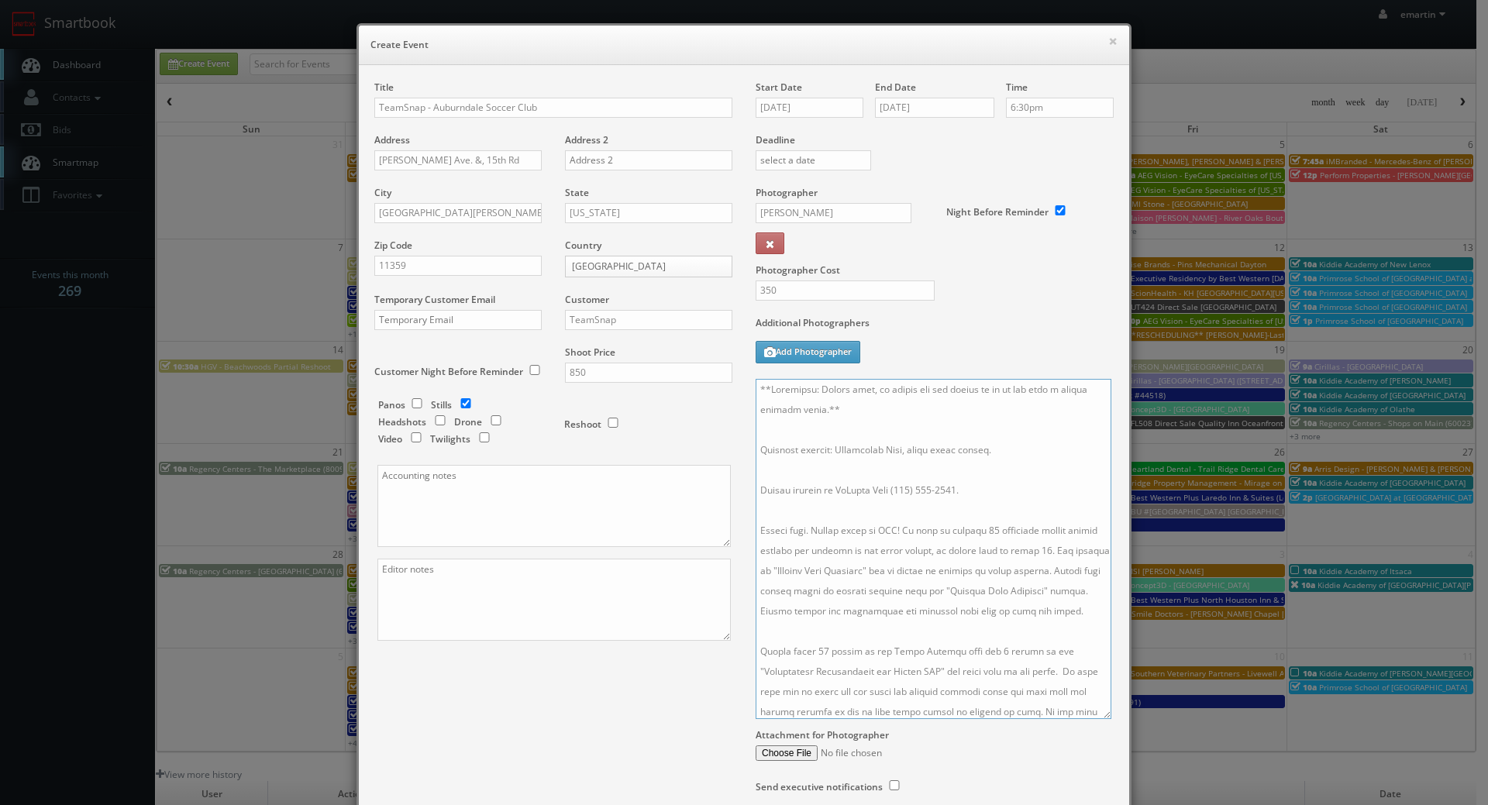
drag, startPoint x: 987, startPoint y: 453, endPoint x: 844, endPoint y: 456, distance: 143.4
click at [844, 456] on textarea at bounding box center [934, 549] width 356 height 340
click at [1024, 501] on textarea at bounding box center [934, 549] width 356 height 340
drag, startPoint x: 979, startPoint y: 454, endPoint x: 792, endPoint y: 473, distance: 187.8
click at [829, 453] on textarea at bounding box center [934, 549] width 356 height 340
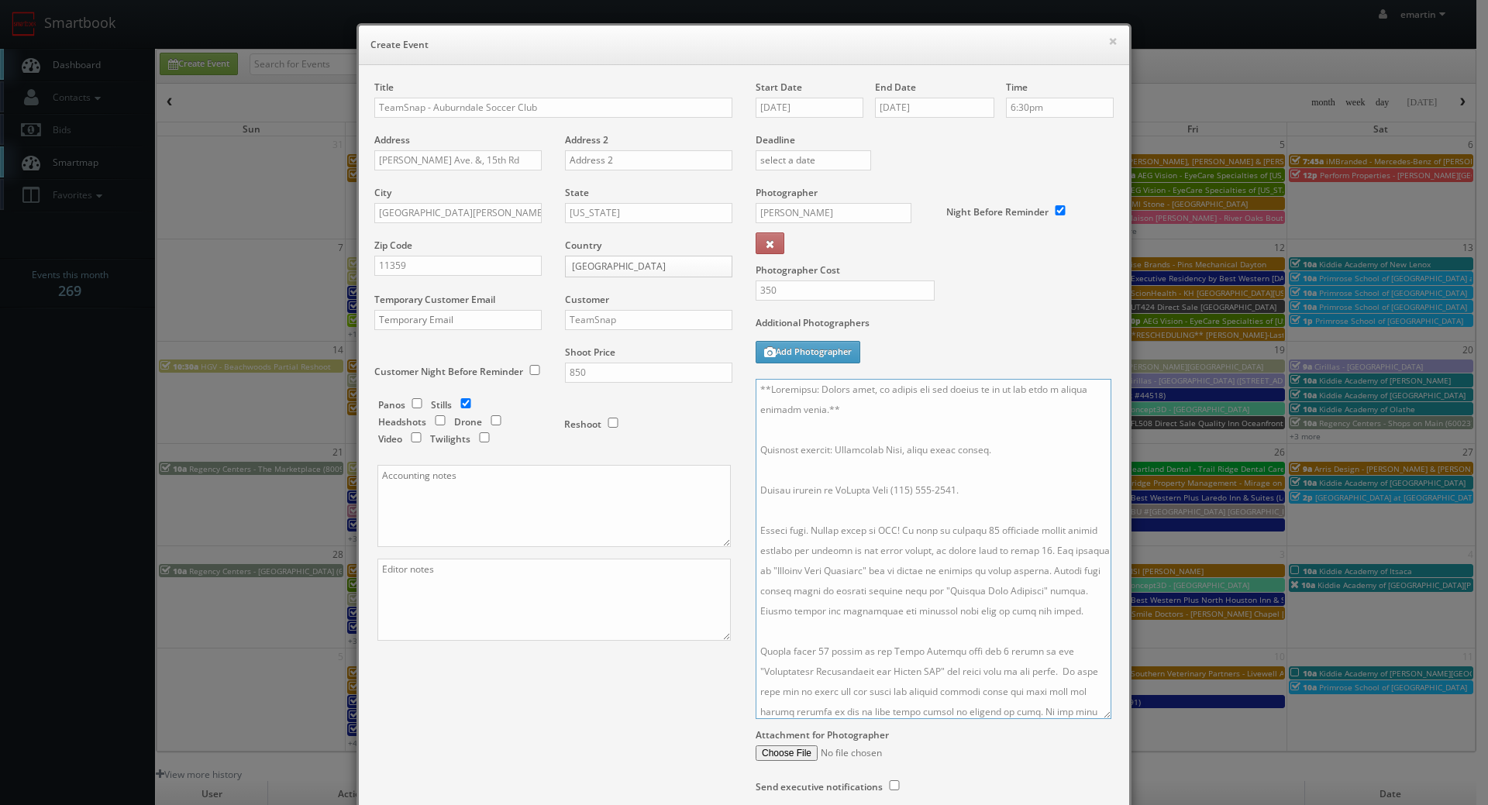
paste textarea "Soccer fields located within Fort Totten base in Bayside"
drag, startPoint x: 982, startPoint y: 490, endPoint x: 830, endPoint y: 497, distance: 152.0
click at [830, 497] on textarea at bounding box center [934, 549] width 356 height 340
paste textarea "Jay Leckner"
click at [956, 494] on textarea at bounding box center [934, 549] width 356 height 340
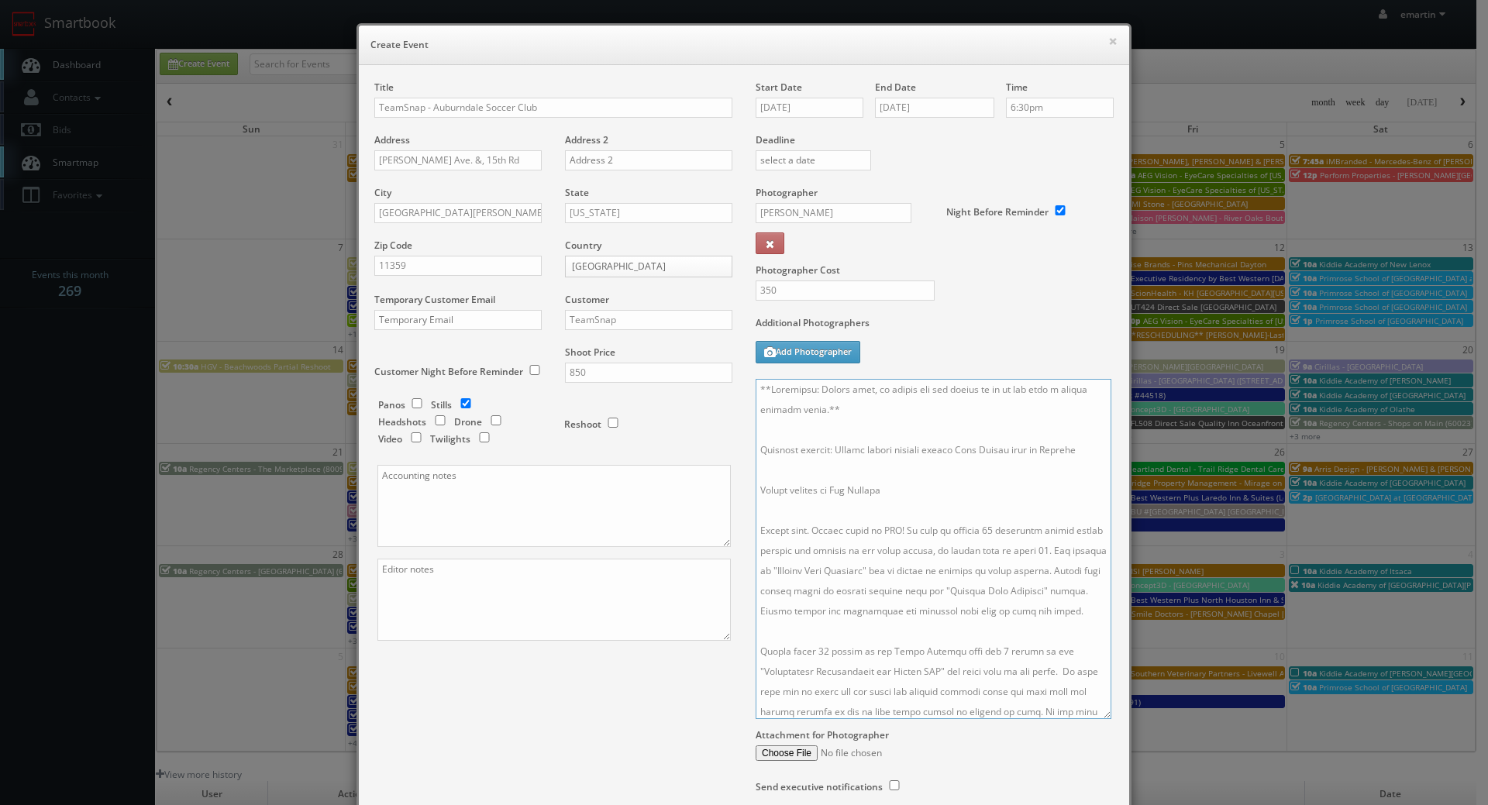
paste textarea "(917) 335-4905"
drag, startPoint x: 1093, startPoint y: 719, endPoint x: 1083, endPoint y: 835, distance: 116.7
click at [1083, 804] on html "Smartbook Toggle Side Navigation Toggle Top Navigation emartin emartin Profile …" at bounding box center [744, 536] width 1488 height 1072
click at [849, 408] on textarea at bounding box center [929, 609] width 346 height 460
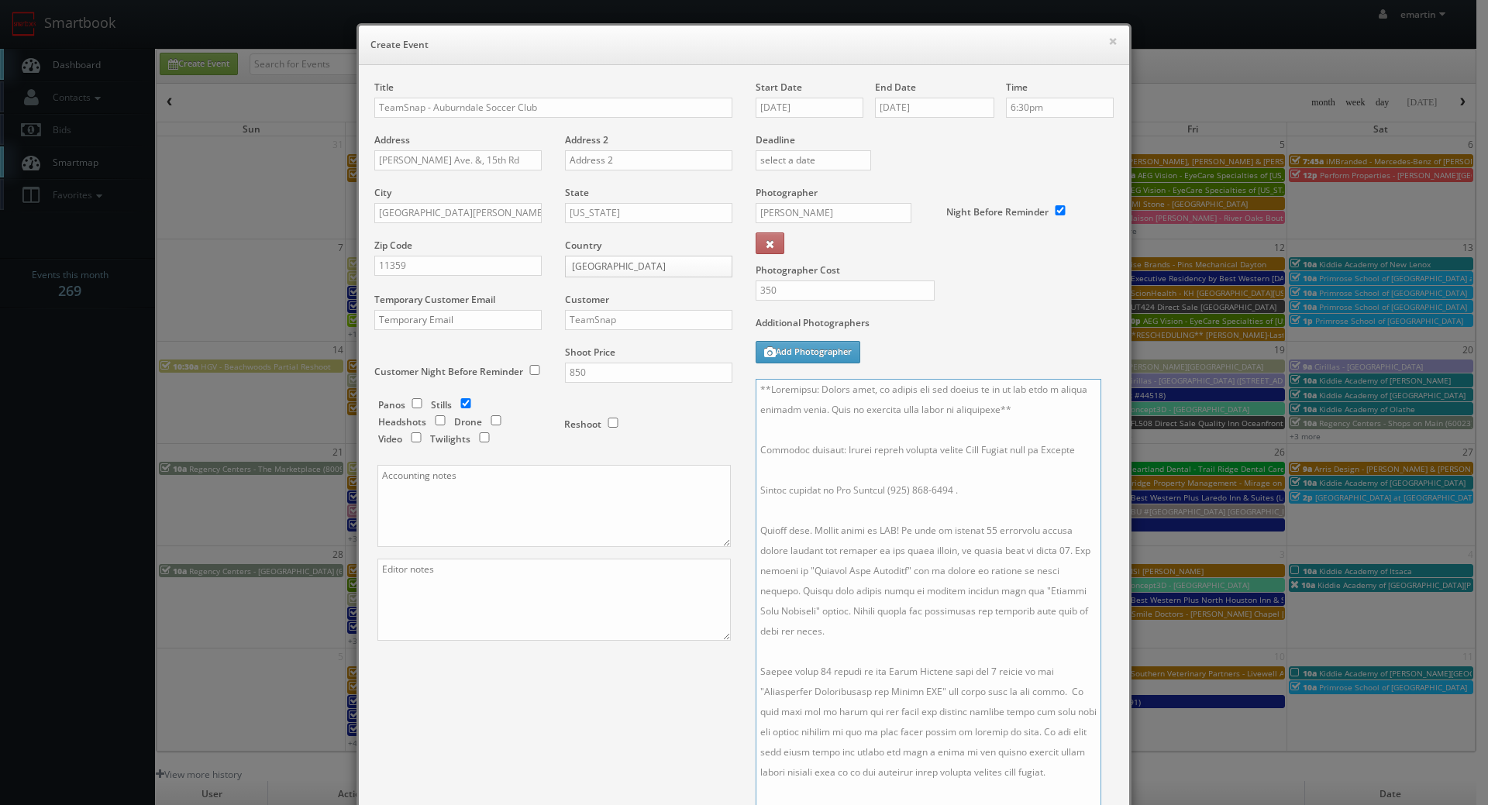
type textarea "**Important: Please note, we cannot use the photos if we do not have a signed r…"
click at [955, 553] on textarea at bounding box center [929, 609] width 346 height 460
click at [1028, 331] on label "Additional Photographers" at bounding box center [935, 326] width 358 height 21
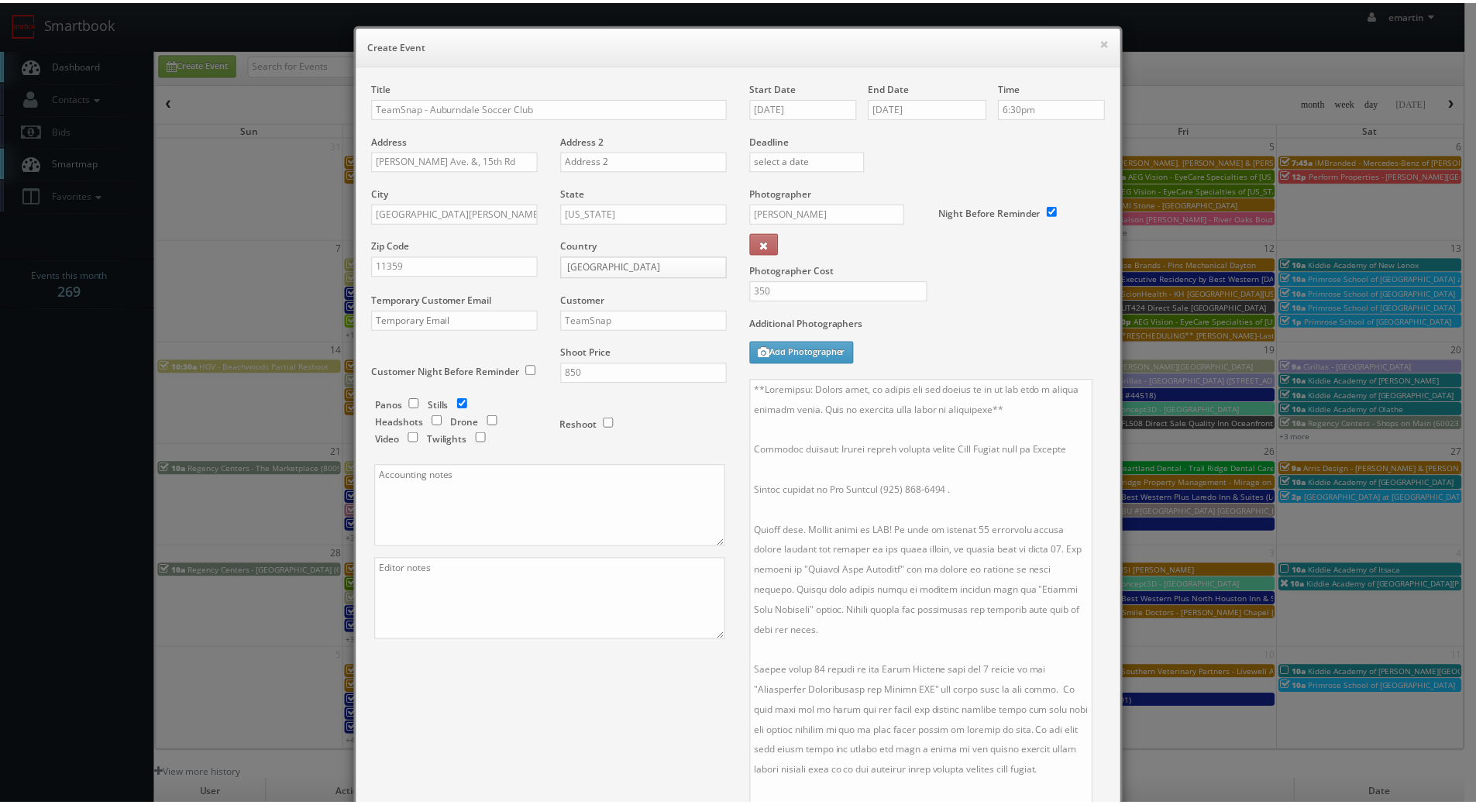
scroll to position [250, 0]
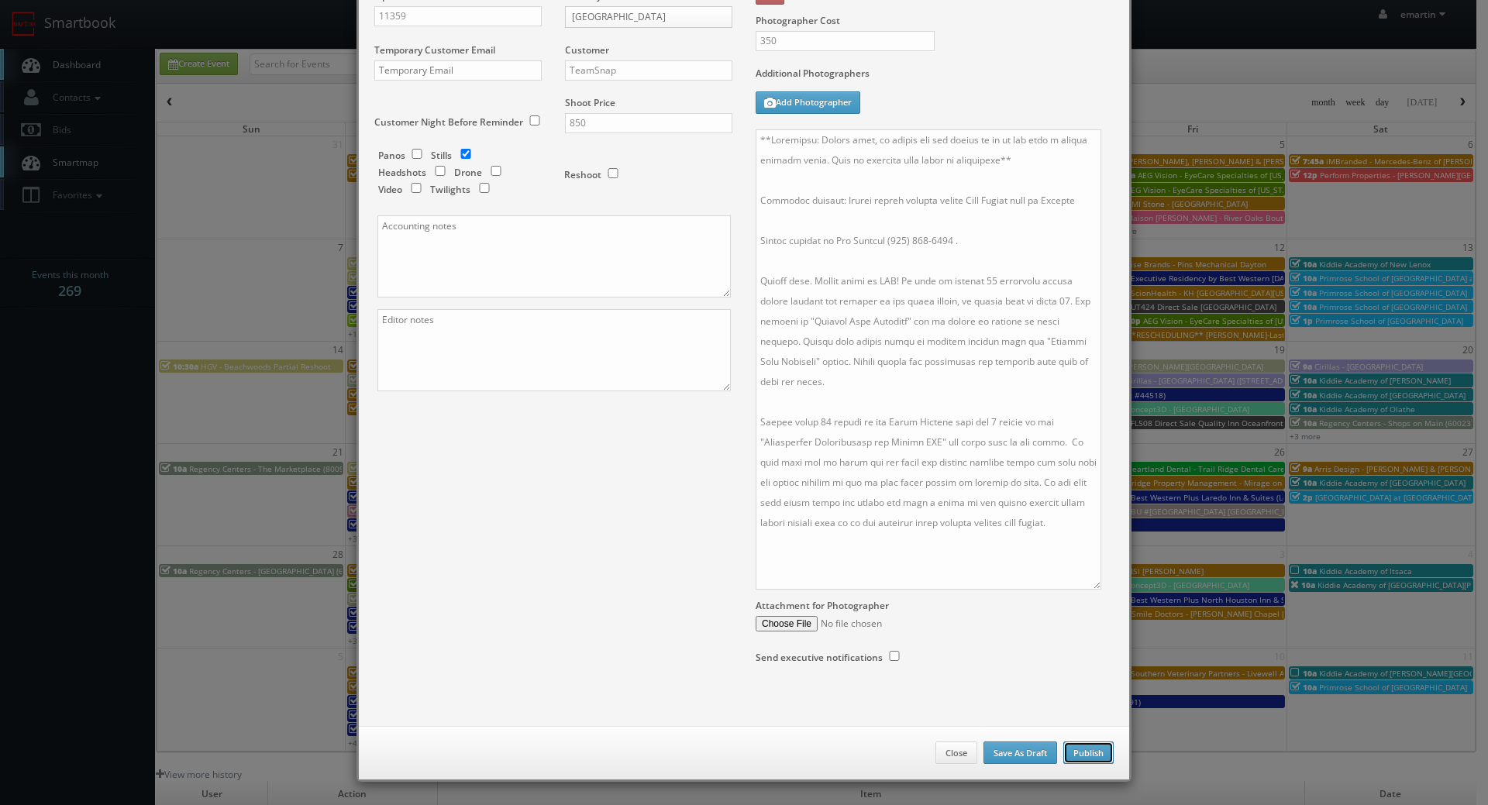
click at [1092, 753] on button "Publish" at bounding box center [1088, 753] width 50 height 23
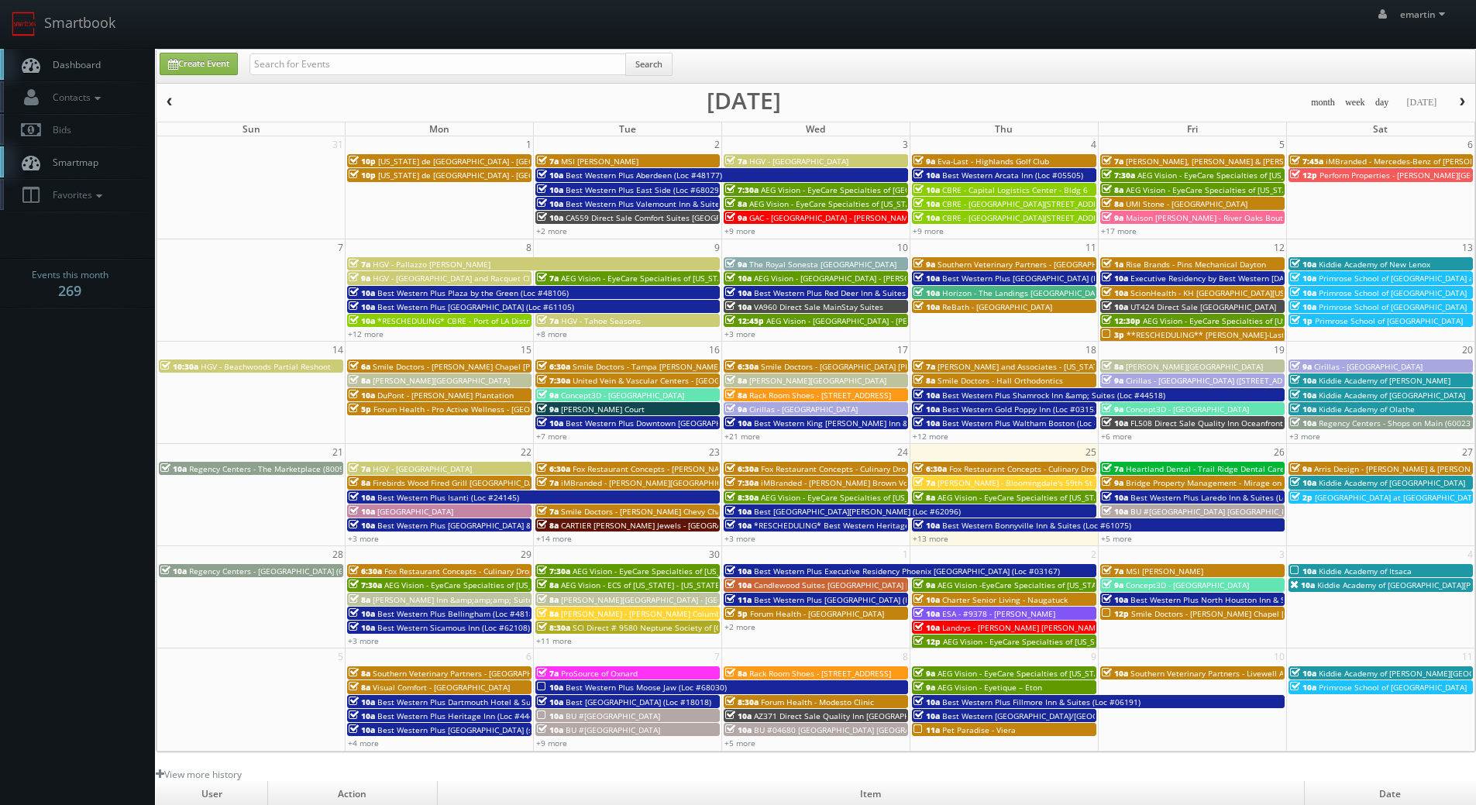
click at [86, 64] on span "Dashboard" at bounding box center [73, 64] width 56 height 13
click at [480, 29] on div "emartin emartin Profile Logout" at bounding box center [738, 24] width 1476 height 48
click at [98, 47] on link "Smartbook" at bounding box center [63, 24] width 127 height 48
click at [60, 54] on link "Dashboard" at bounding box center [77, 65] width 155 height 32
click at [101, 64] on link "Dashboard" at bounding box center [77, 65] width 155 height 32
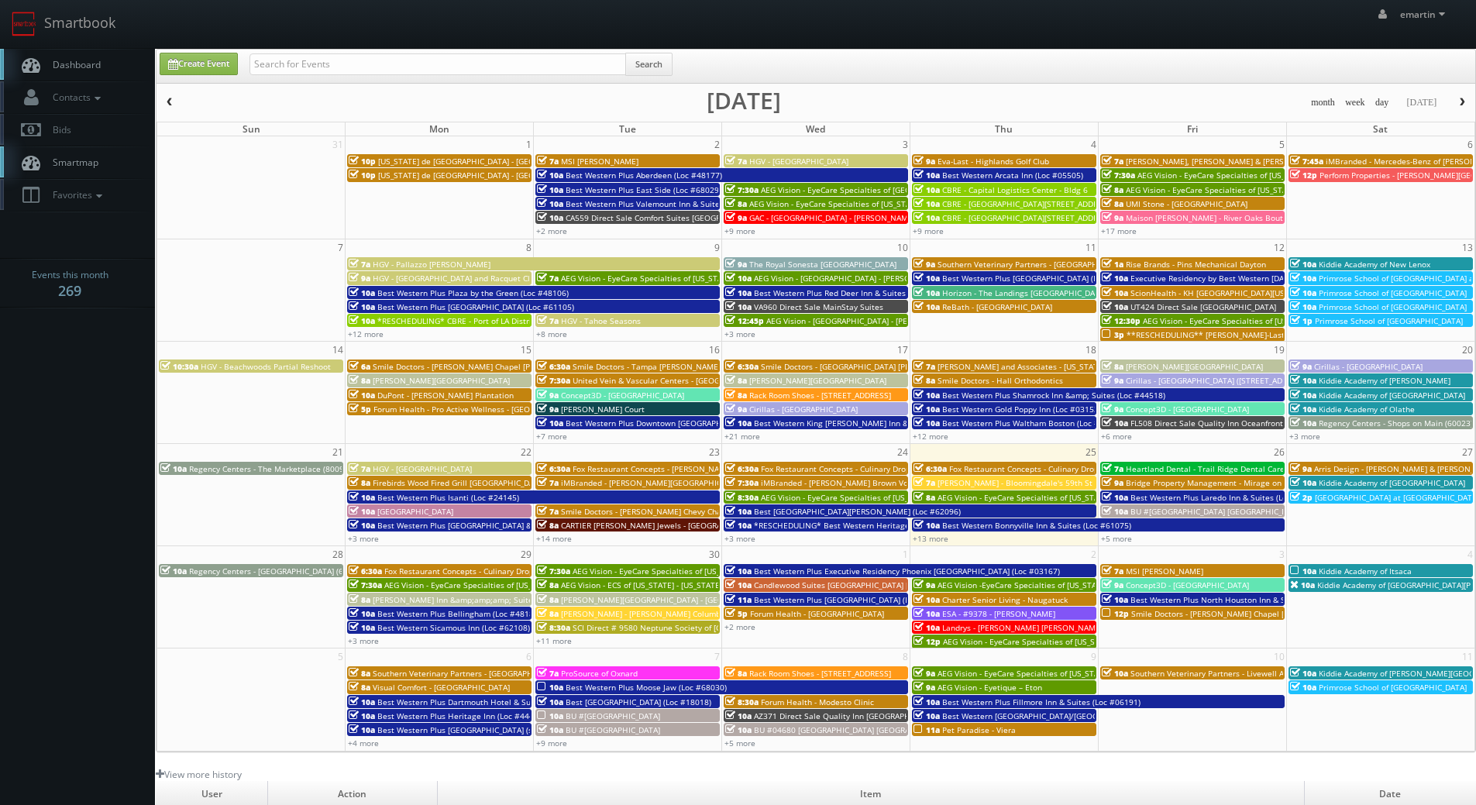
drag, startPoint x: 96, startPoint y: 63, endPoint x: 96, endPoint y: 53, distance: 9.3
click at [96, 64] on span "Dashboard" at bounding box center [73, 64] width 56 height 13
